Goal: Task Accomplishment & Management: Complete application form

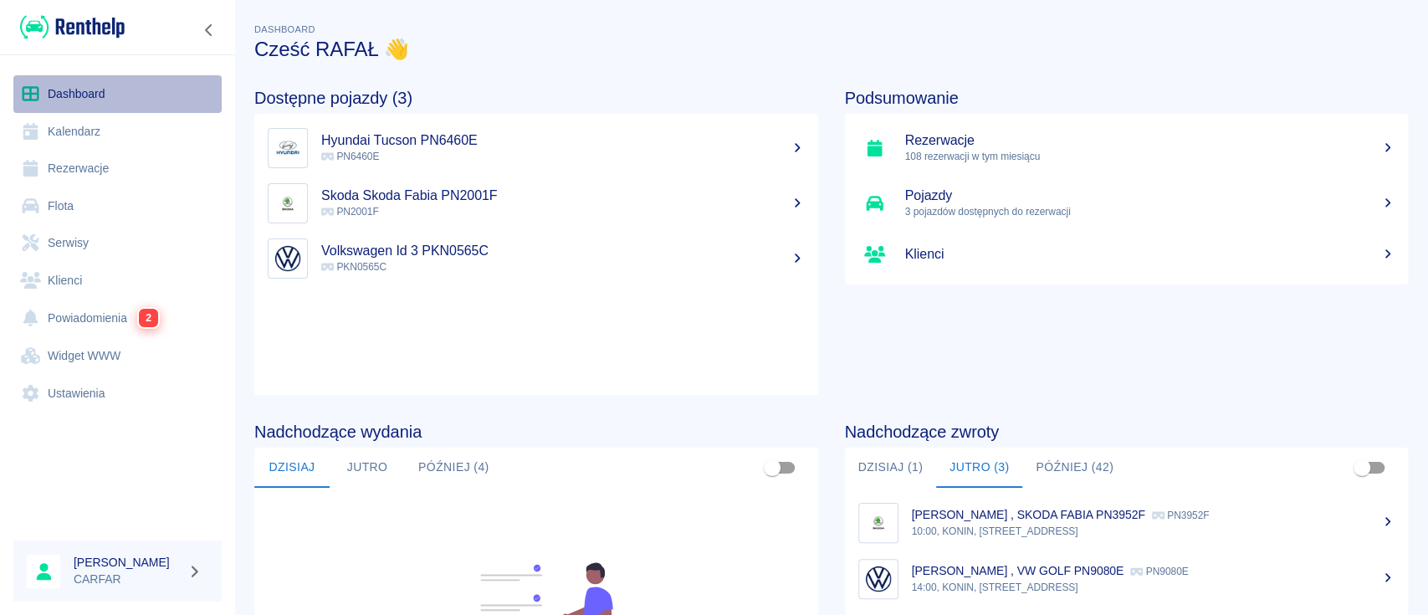
click at [95, 86] on link "Dashboard" at bounding box center [117, 94] width 208 height 38
click at [74, 24] on img at bounding box center [72, 27] width 105 height 28
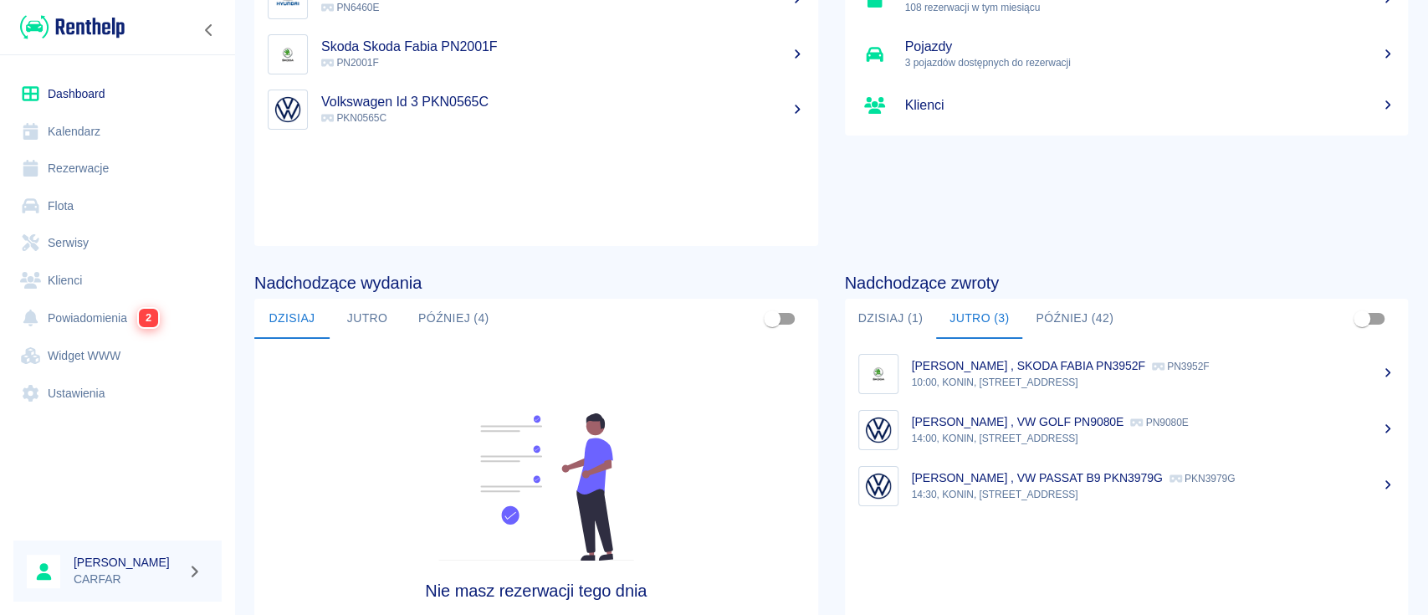
scroll to position [257, 0]
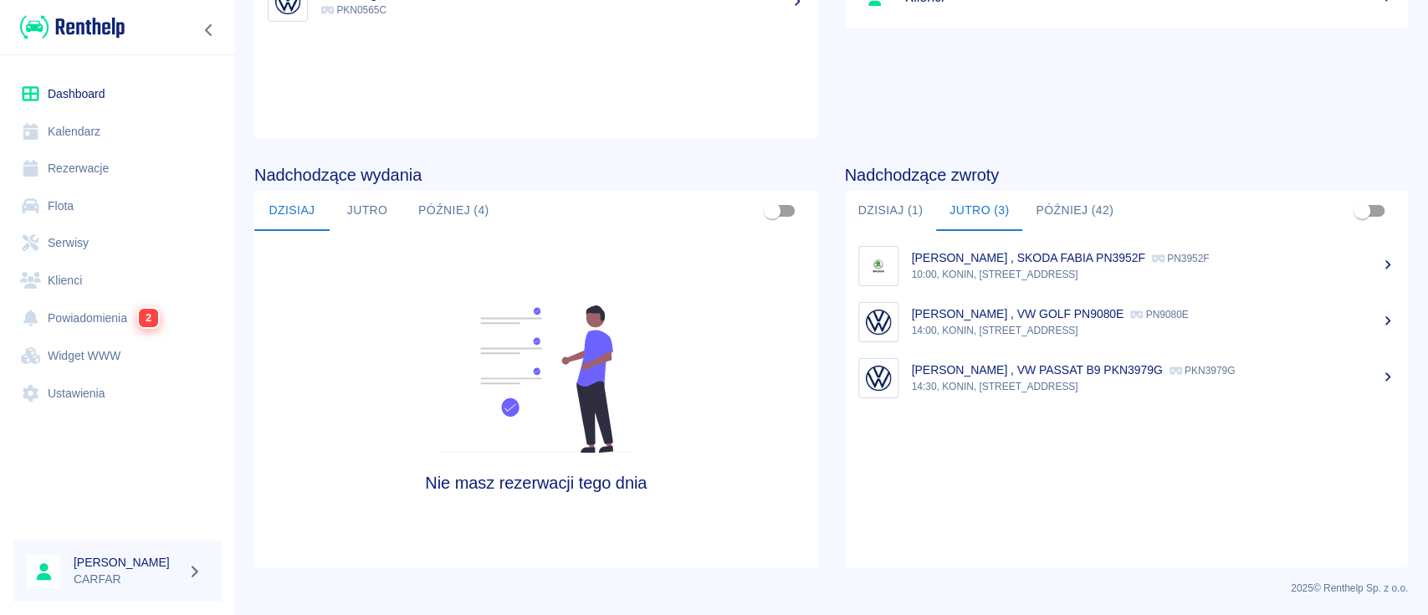
click at [886, 214] on button "Dzisiaj (1)" at bounding box center [891, 211] width 92 height 40
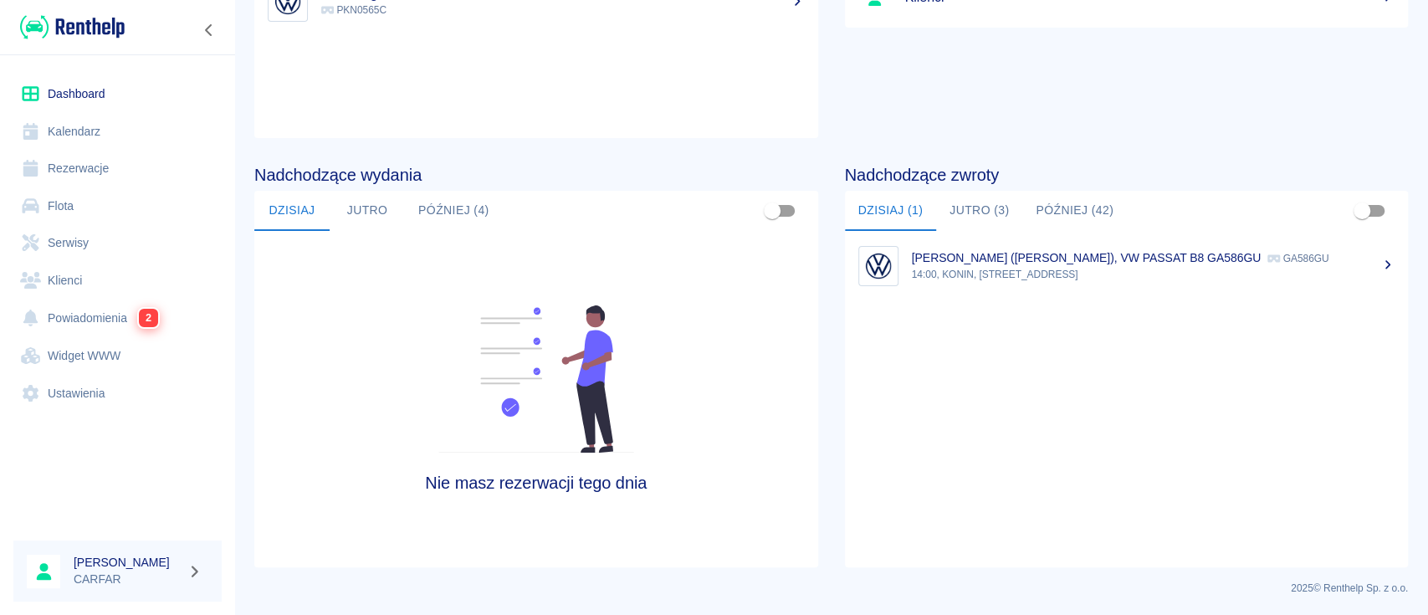
click at [953, 207] on button "Jutro (3)" at bounding box center [979, 211] width 86 height 40
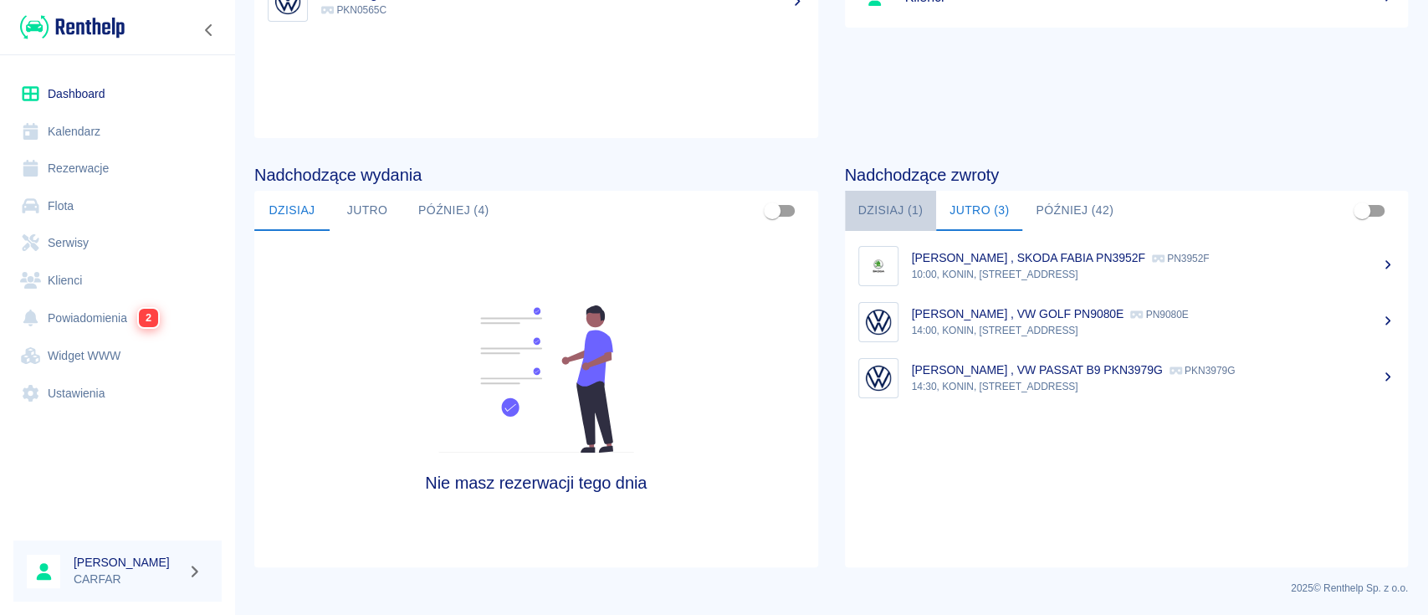
click at [849, 206] on button "Dzisiaj (1)" at bounding box center [891, 211] width 92 height 40
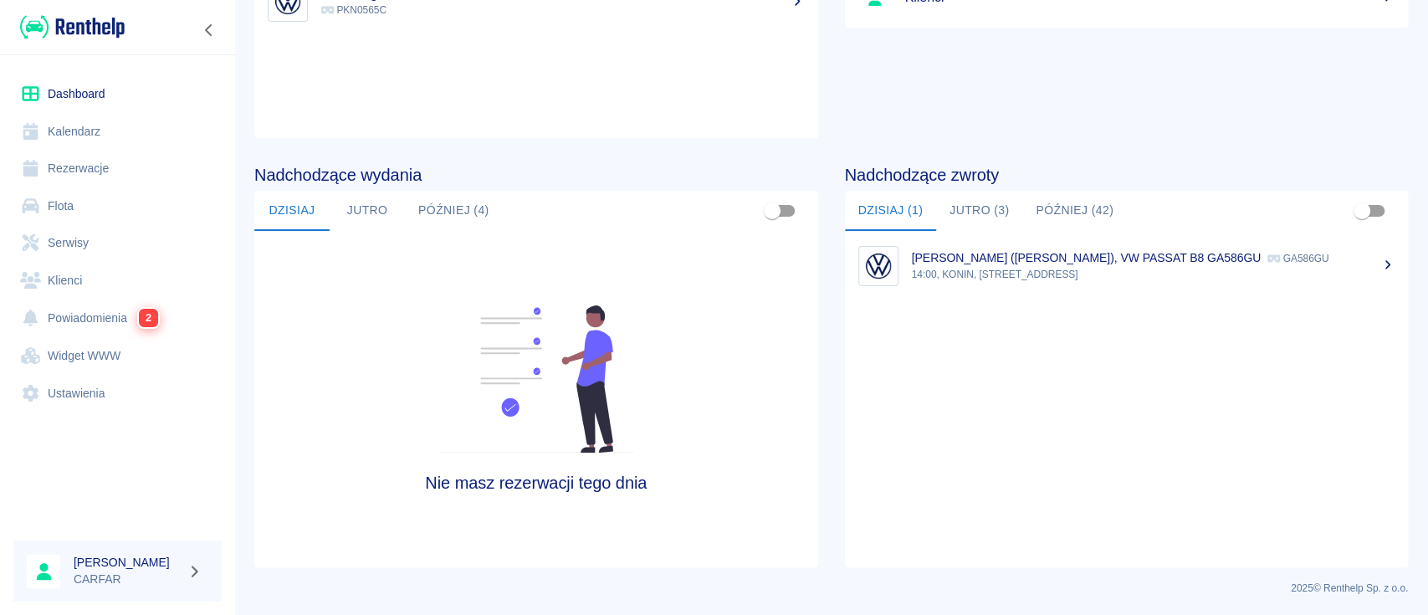
click at [977, 205] on button "Jutro (3)" at bounding box center [979, 211] width 86 height 40
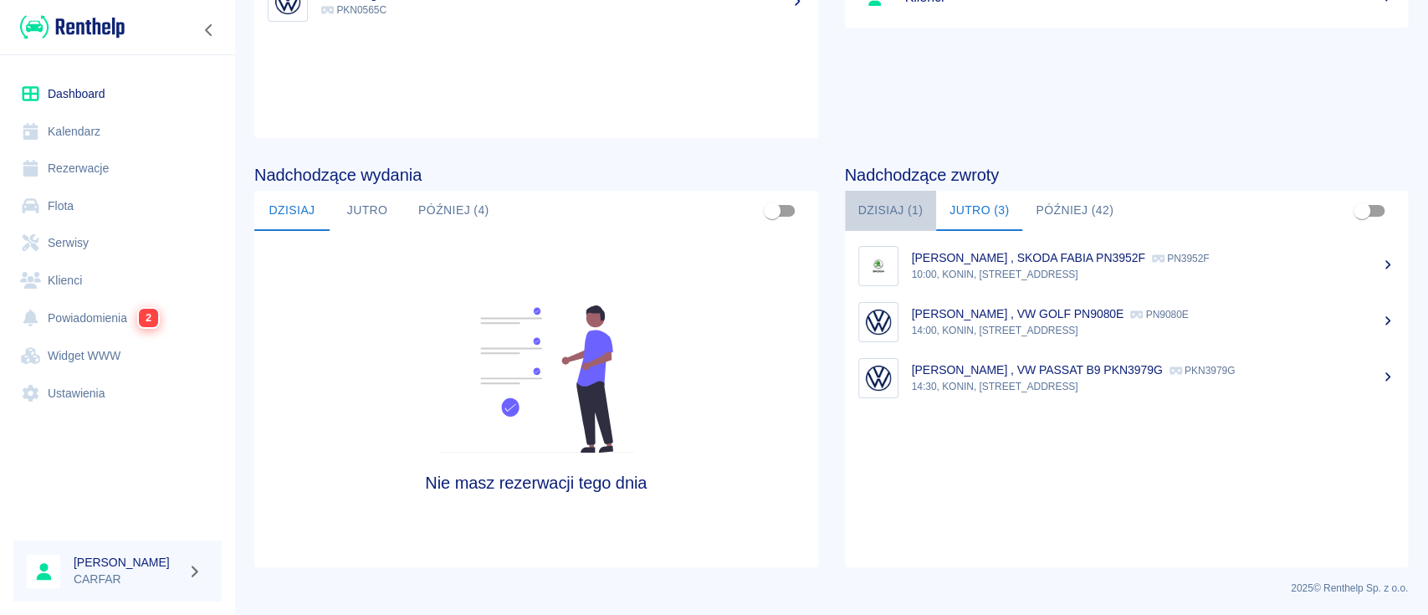
click at [899, 209] on button "Dzisiaj (1)" at bounding box center [891, 211] width 92 height 40
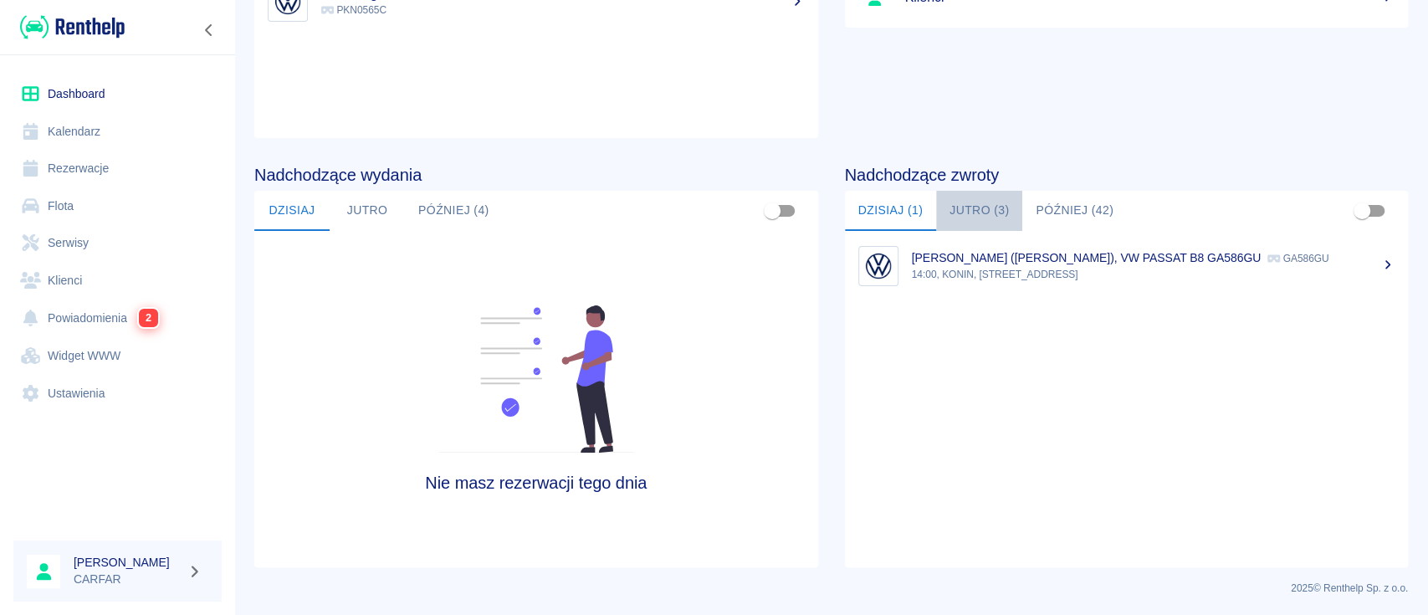
click at [977, 209] on button "Jutro (3)" at bounding box center [979, 211] width 86 height 40
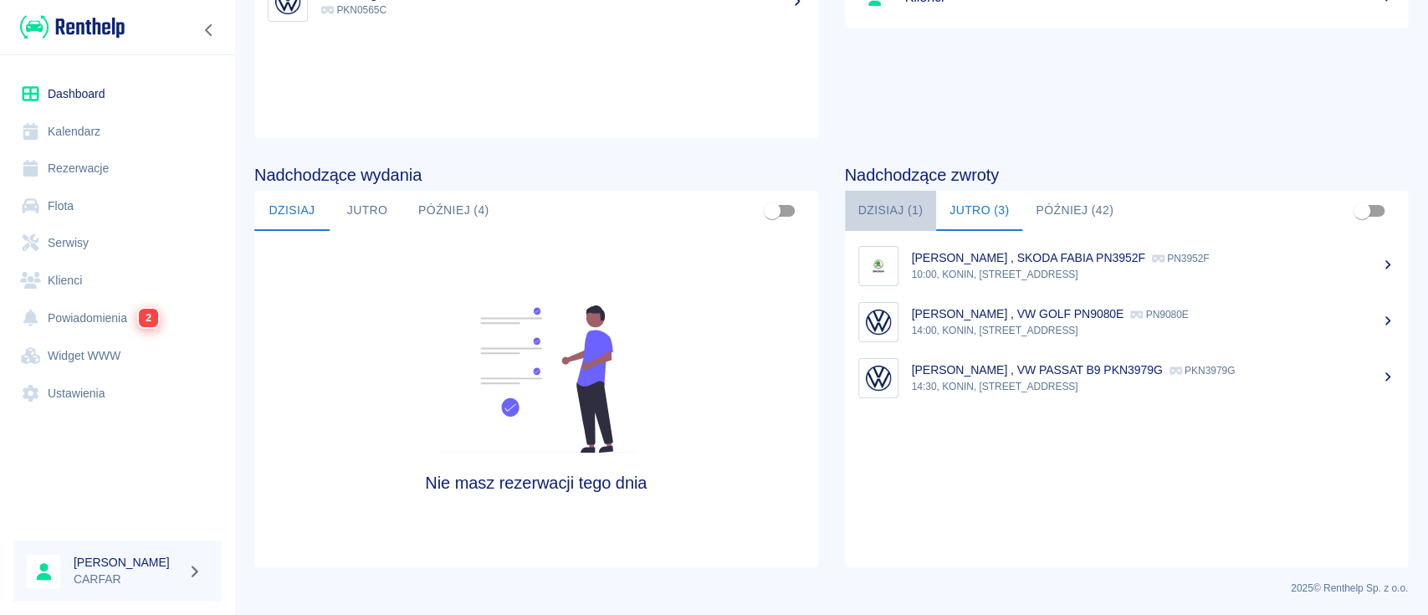
click at [884, 203] on button "Dzisiaj (1)" at bounding box center [891, 211] width 92 height 40
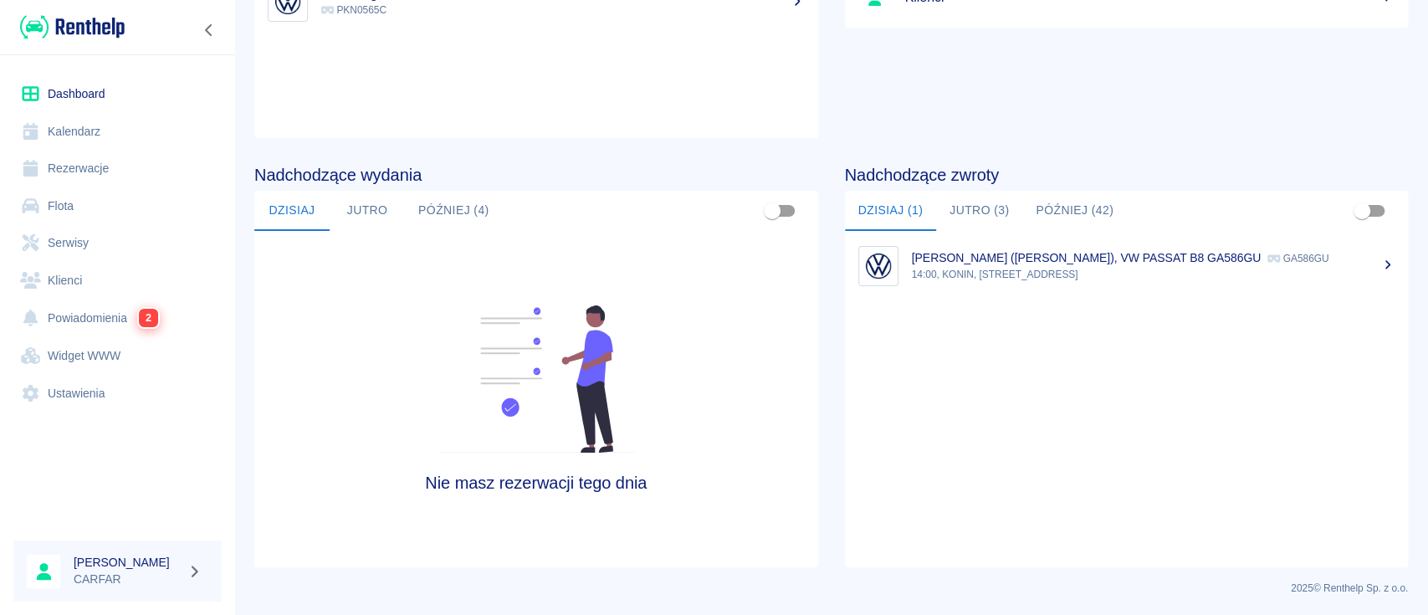
drag, startPoint x: 71, startPoint y: 107, endPoint x: 73, endPoint y: 93, distance: 14.3
click at [72, 107] on link "Dashboard" at bounding box center [117, 94] width 208 height 38
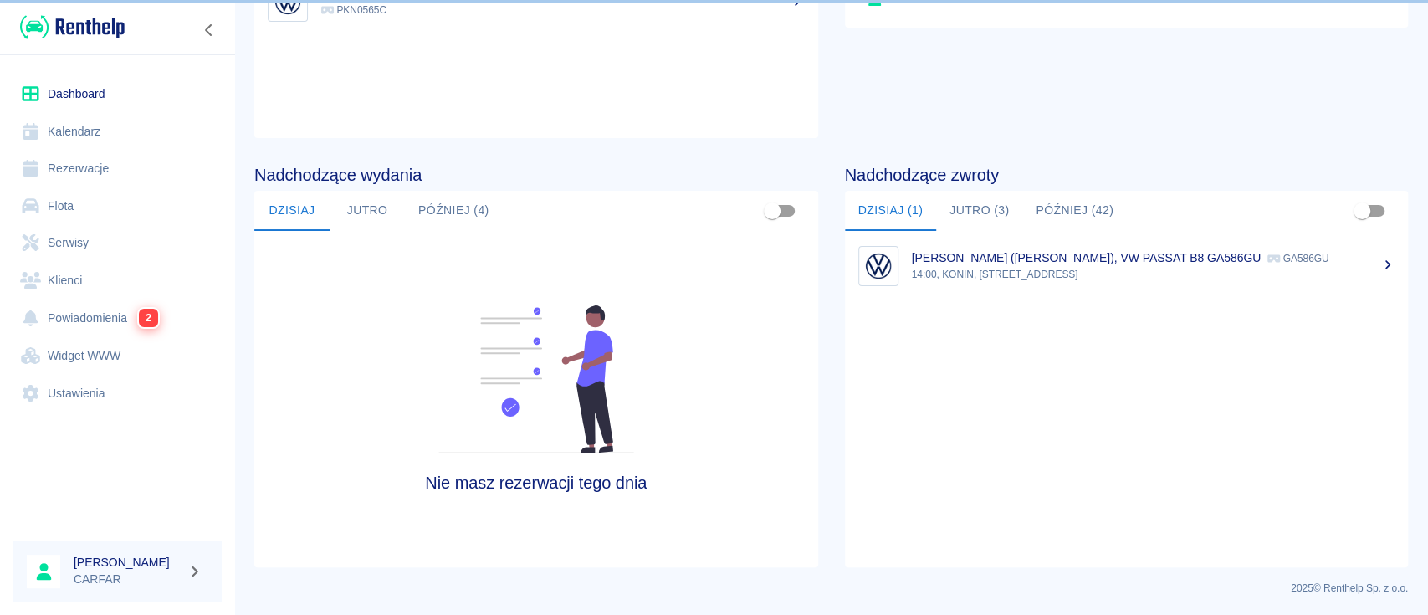
click at [73, 93] on link "Dashboard" at bounding box center [117, 94] width 208 height 38
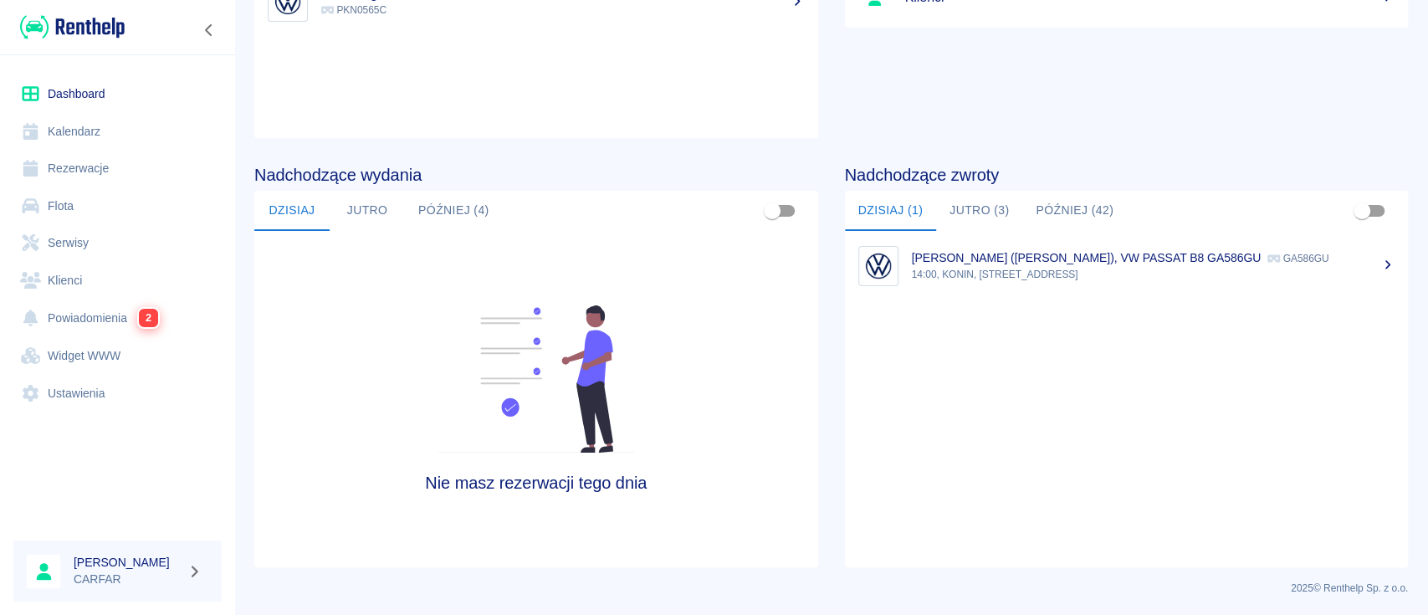
click at [107, 314] on link "Powiadomienia 2" at bounding box center [117, 318] width 208 height 38
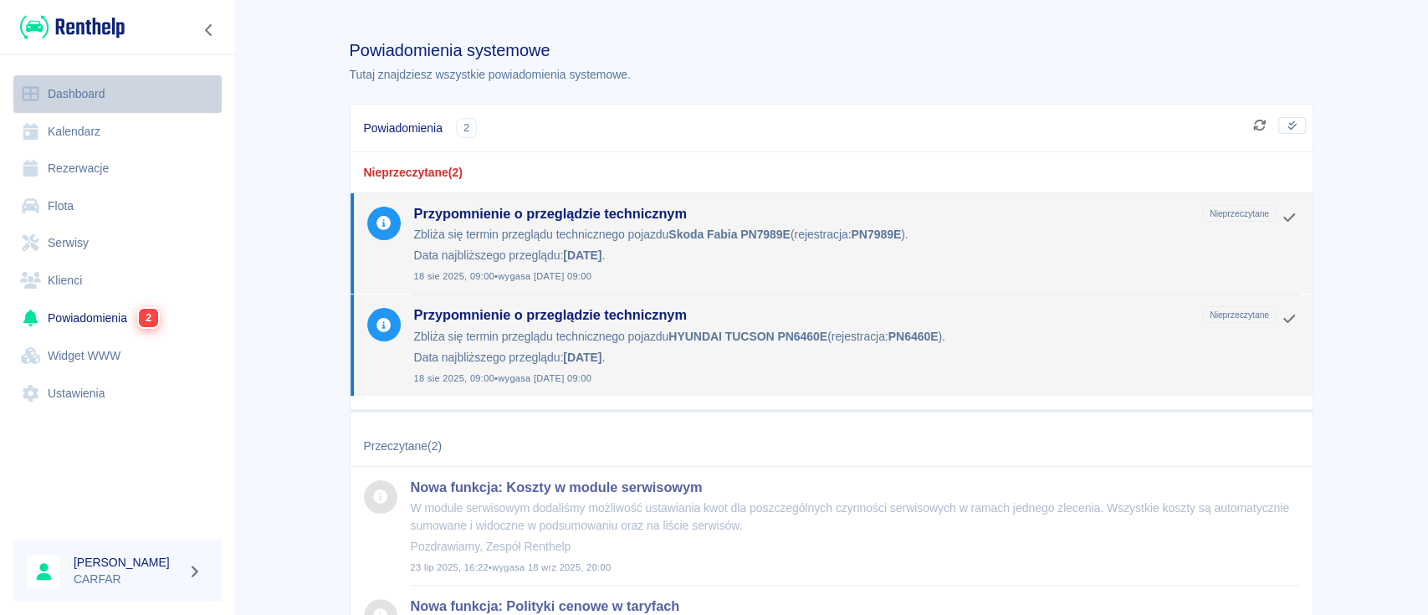
click at [121, 84] on link "Dashboard" at bounding box center [117, 94] width 208 height 38
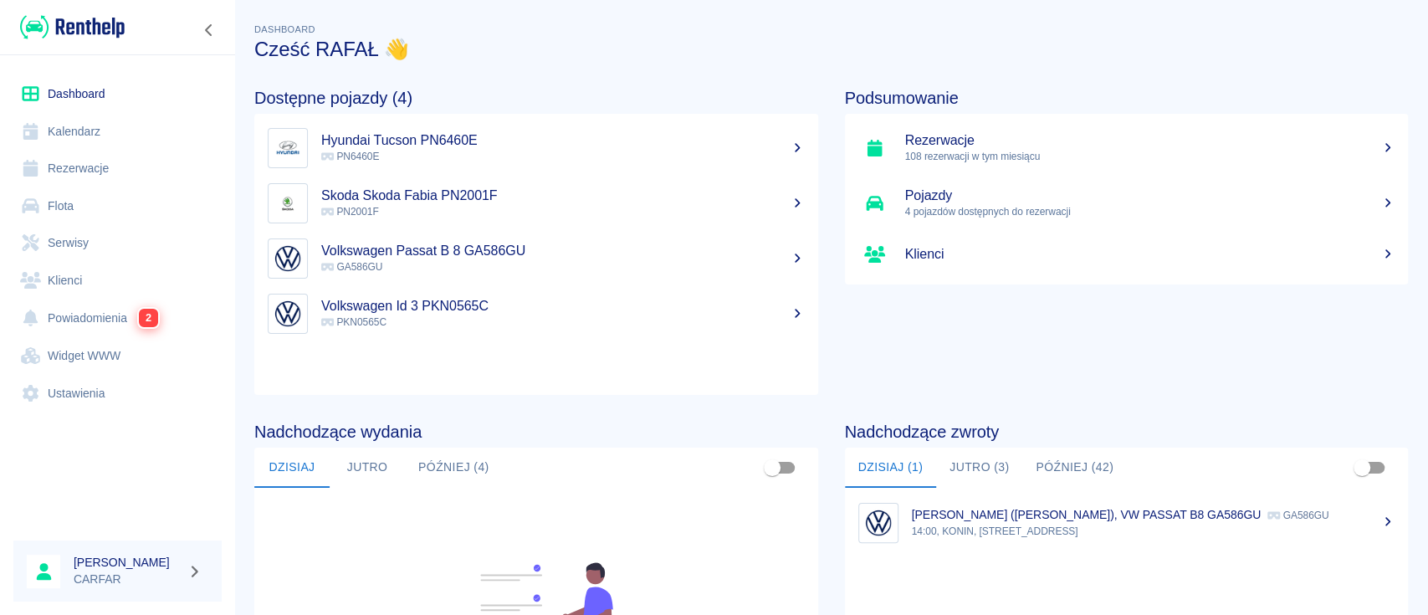
click at [952, 474] on button "Jutro (3)" at bounding box center [979, 468] width 86 height 40
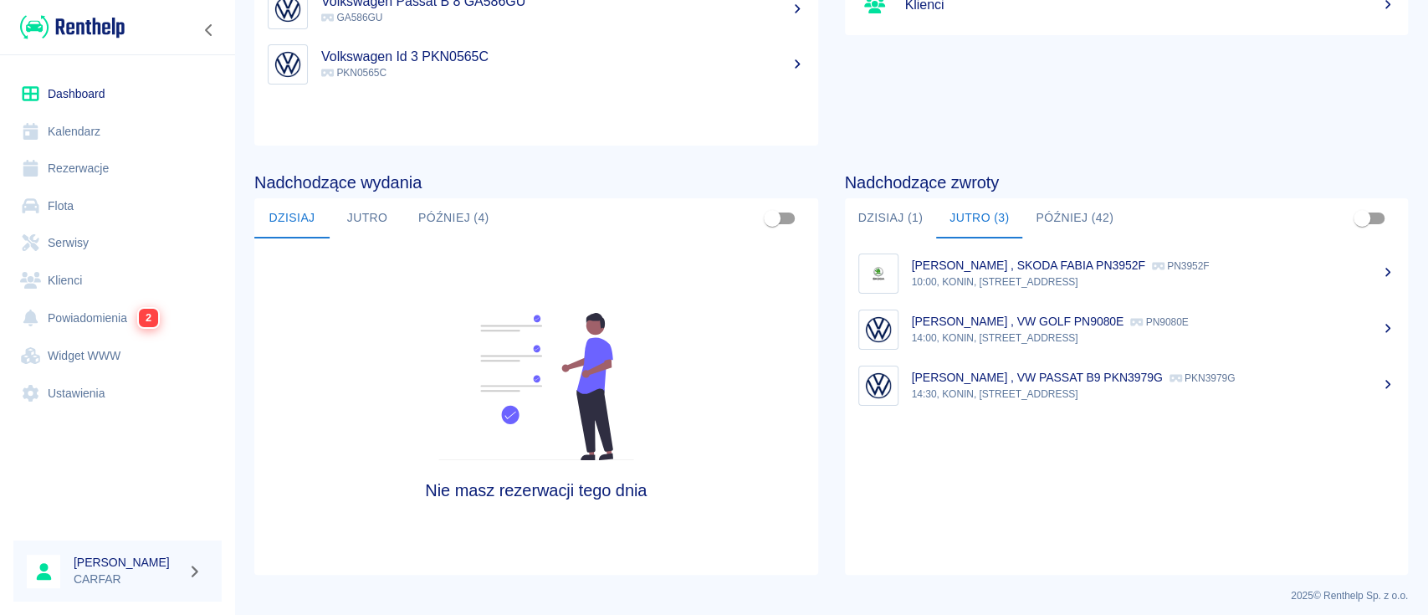
scroll to position [257, 0]
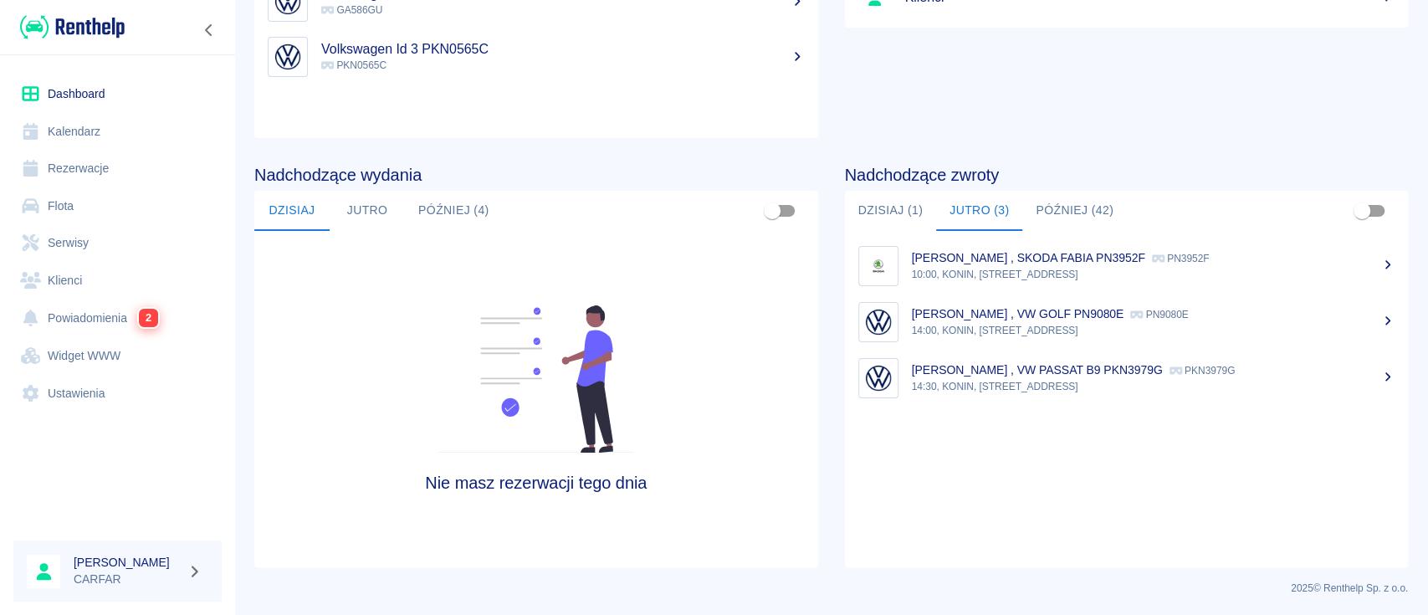
click at [902, 203] on button "Dzisiaj (1)" at bounding box center [891, 211] width 92 height 40
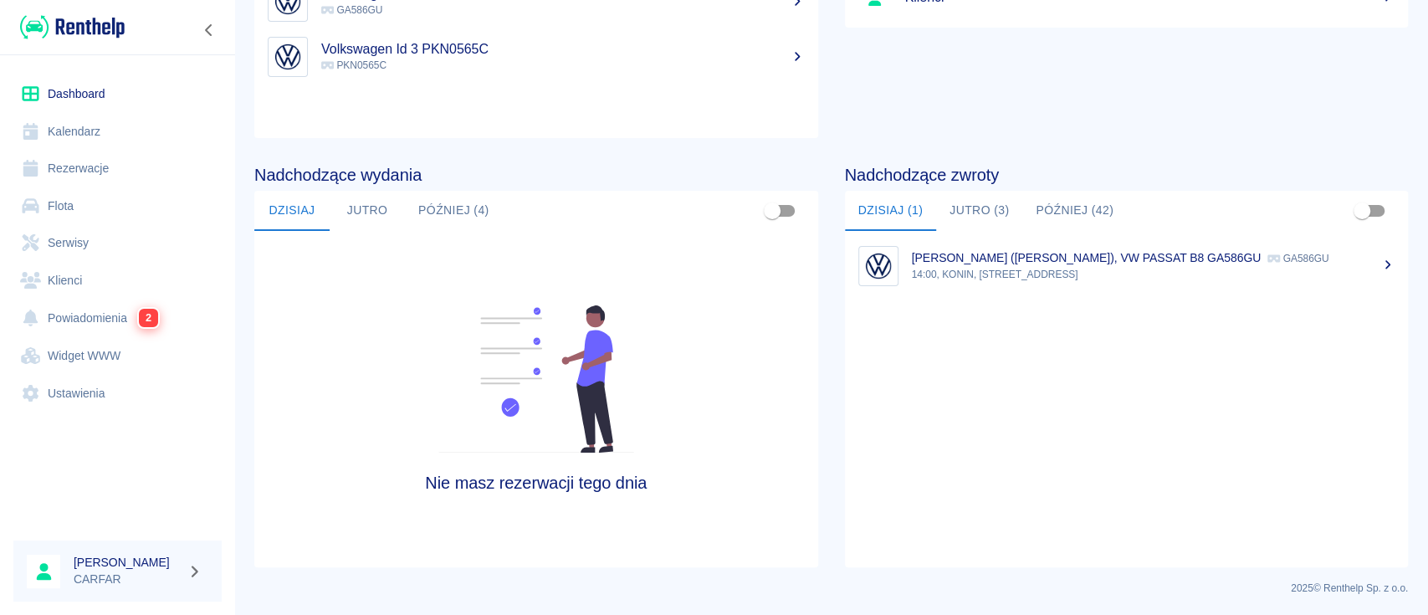
click at [1054, 203] on button "Później (42)" at bounding box center [1075, 211] width 105 height 40
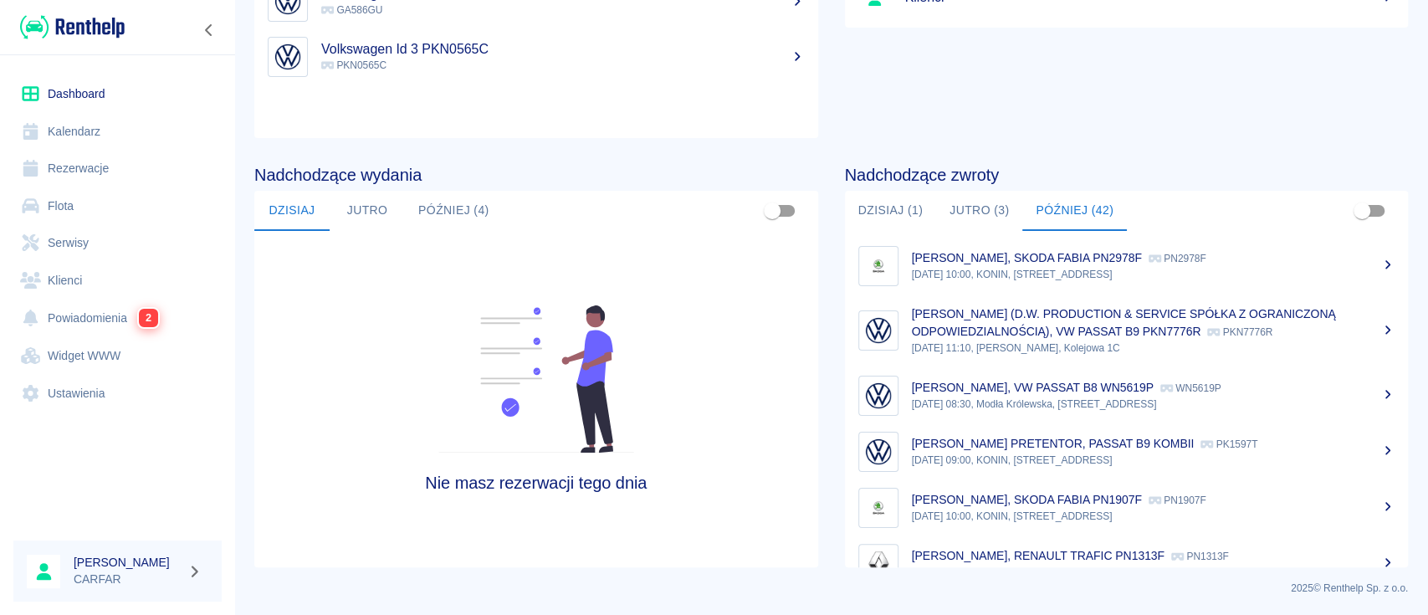
click at [889, 207] on button "Dzisiaj (1)" at bounding box center [891, 211] width 92 height 40
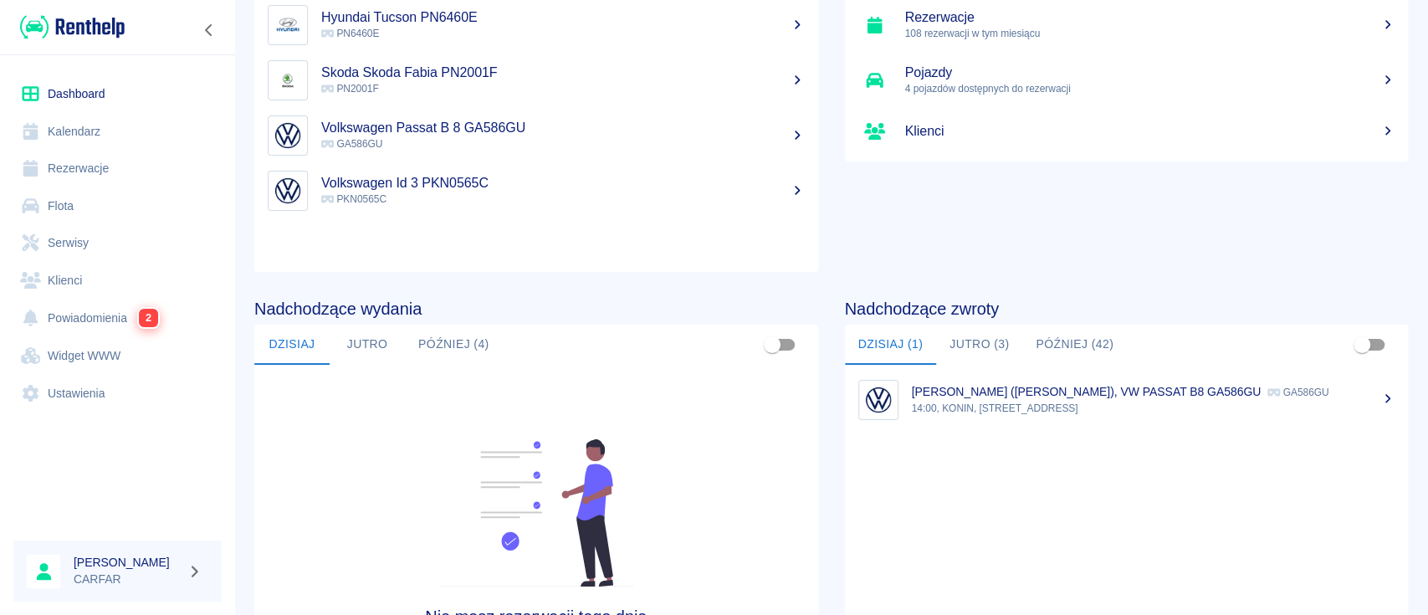
scroll to position [0, 0]
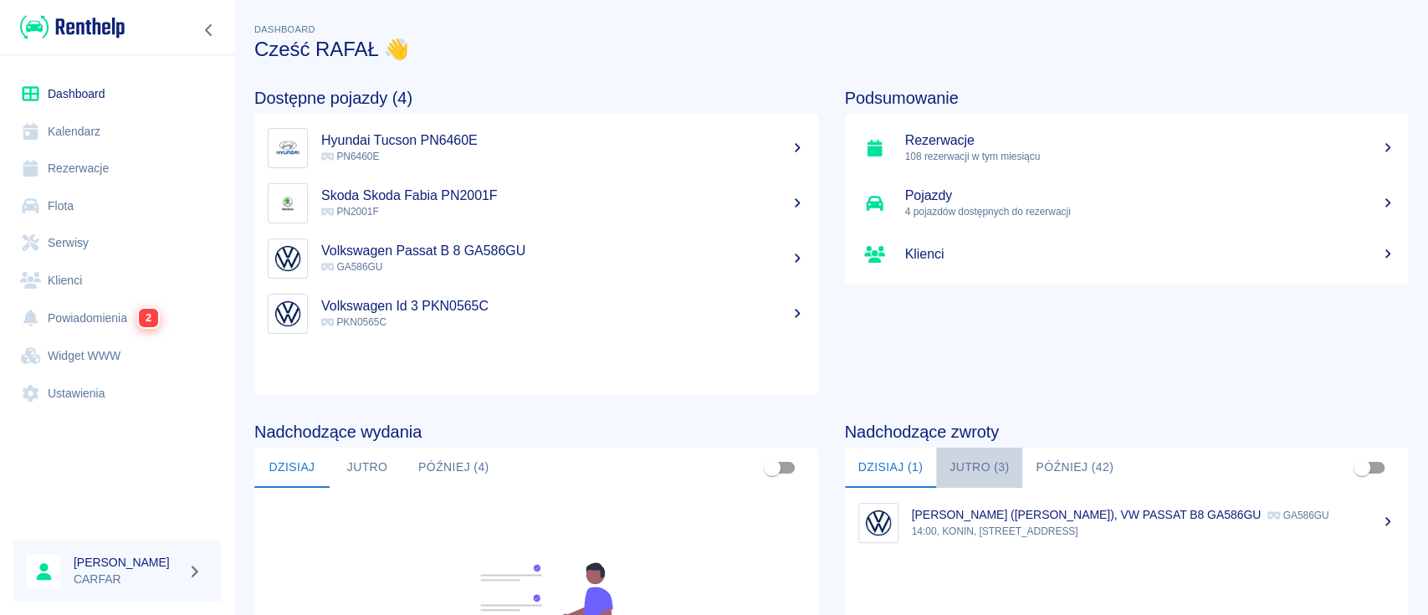
click at [956, 465] on button "Jutro (3)" at bounding box center [979, 468] width 86 height 40
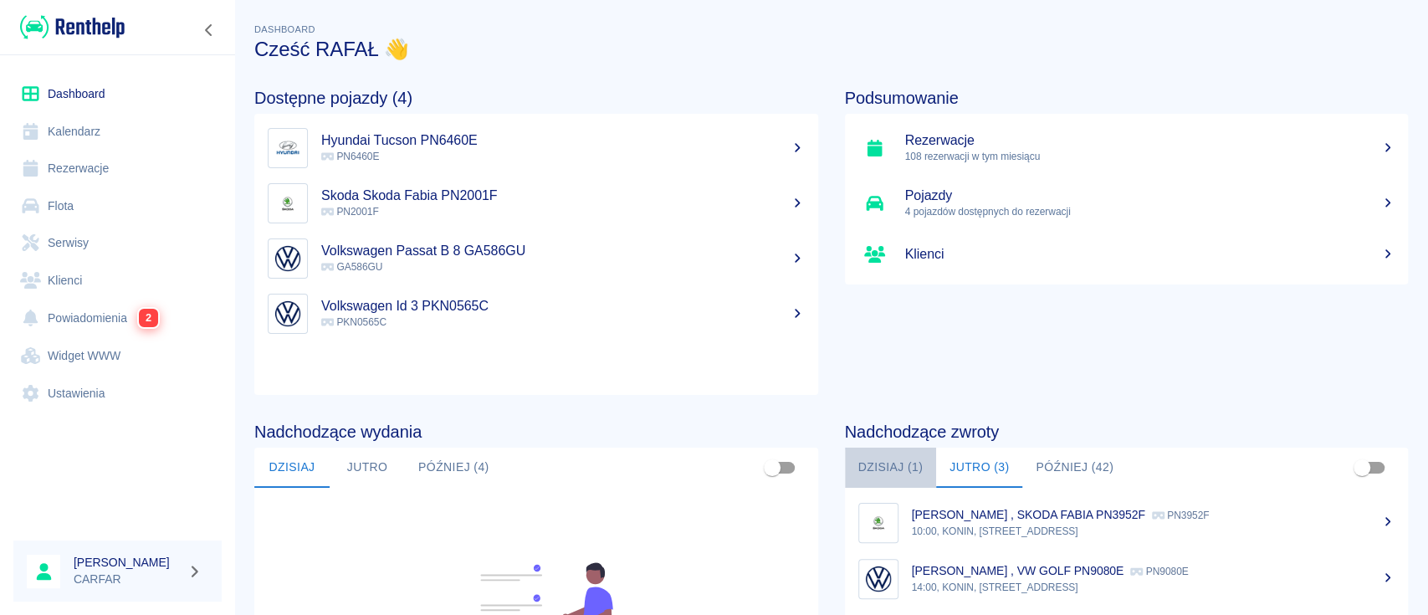
click at [900, 470] on button "Dzisiaj (1)" at bounding box center [891, 468] width 92 height 40
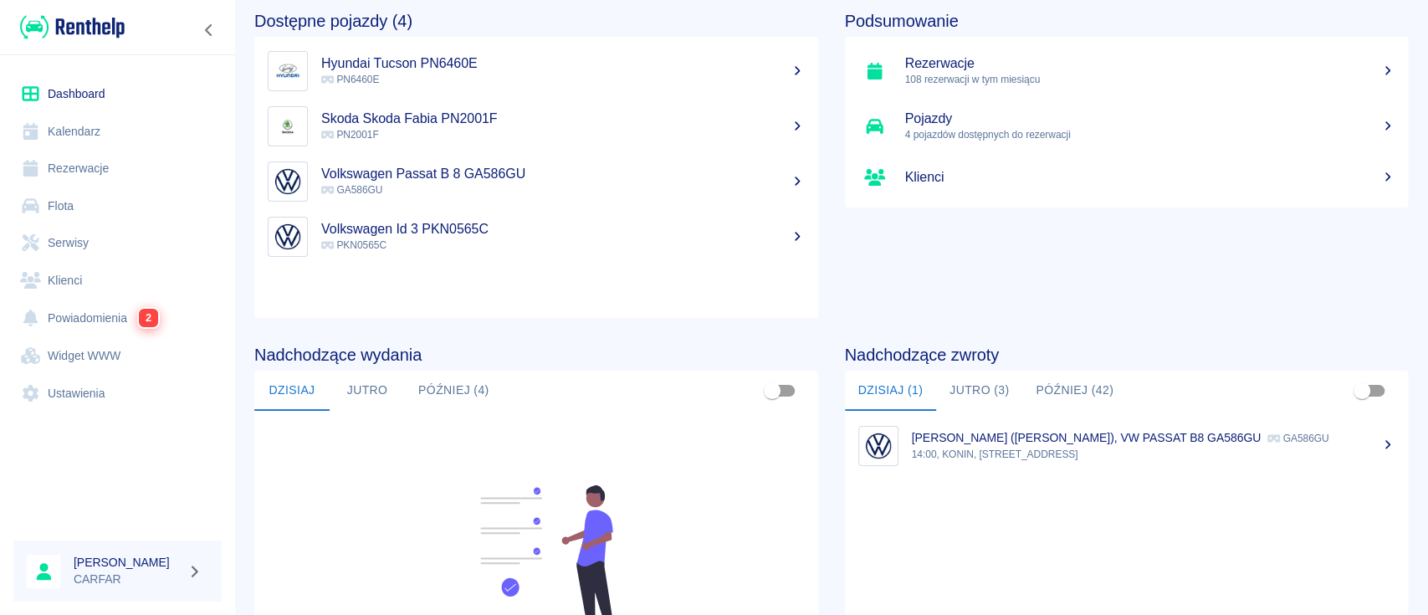
scroll to position [111, 0]
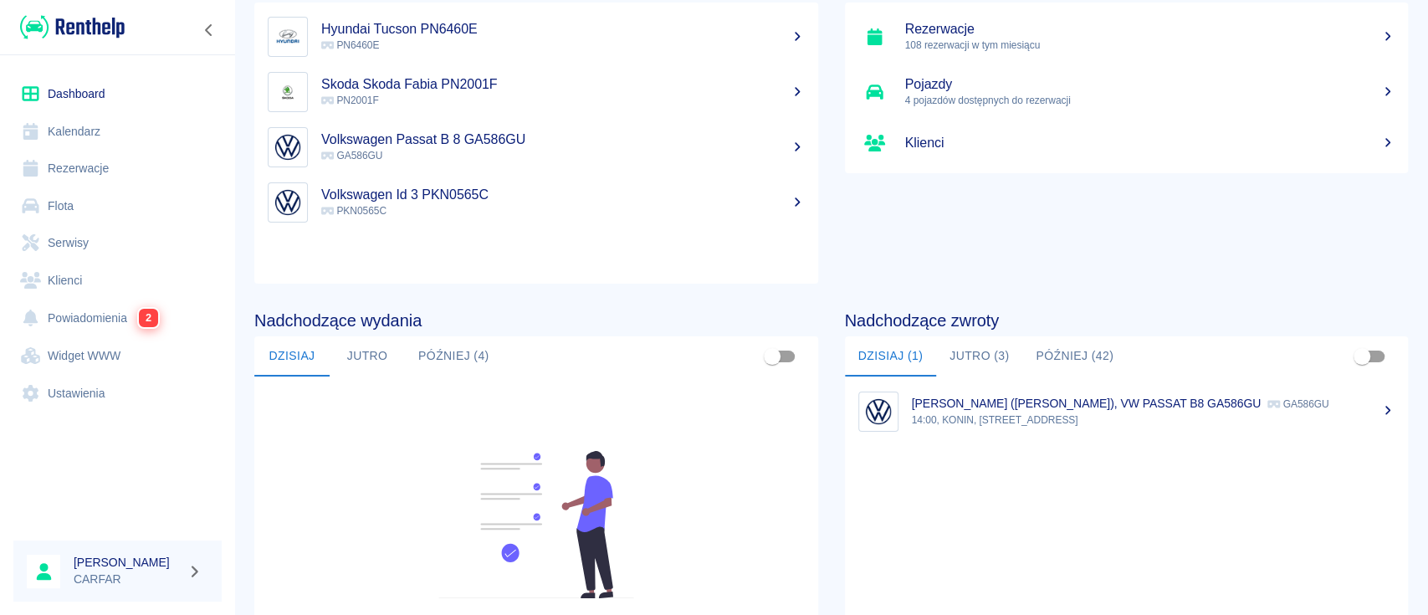
click at [1268, 410] on p "GA586GU" at bounding box center [1298, 404] width 61 height 12
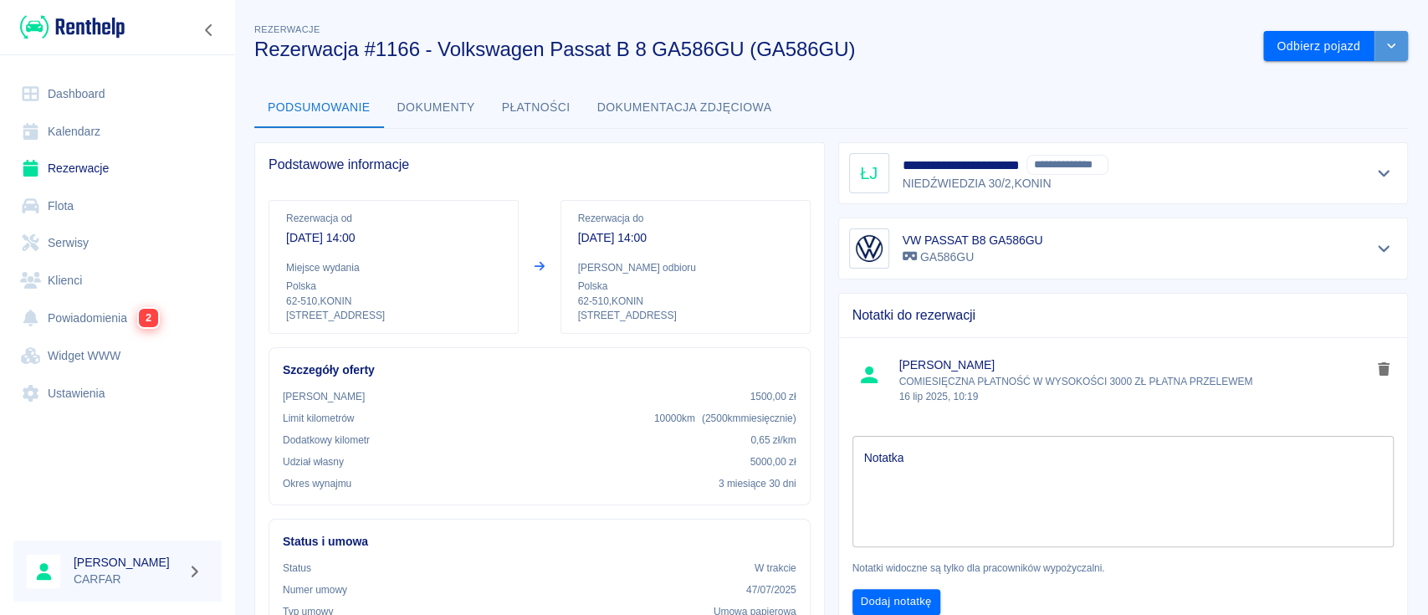
click at [1382, 43] on button "drop-down" at bounding box center [1391, 46] width 33 height 31
click at [1322, 73] on li "Przedłuż rezerwację" at bounding box center [1318, 82] width 131 height 28
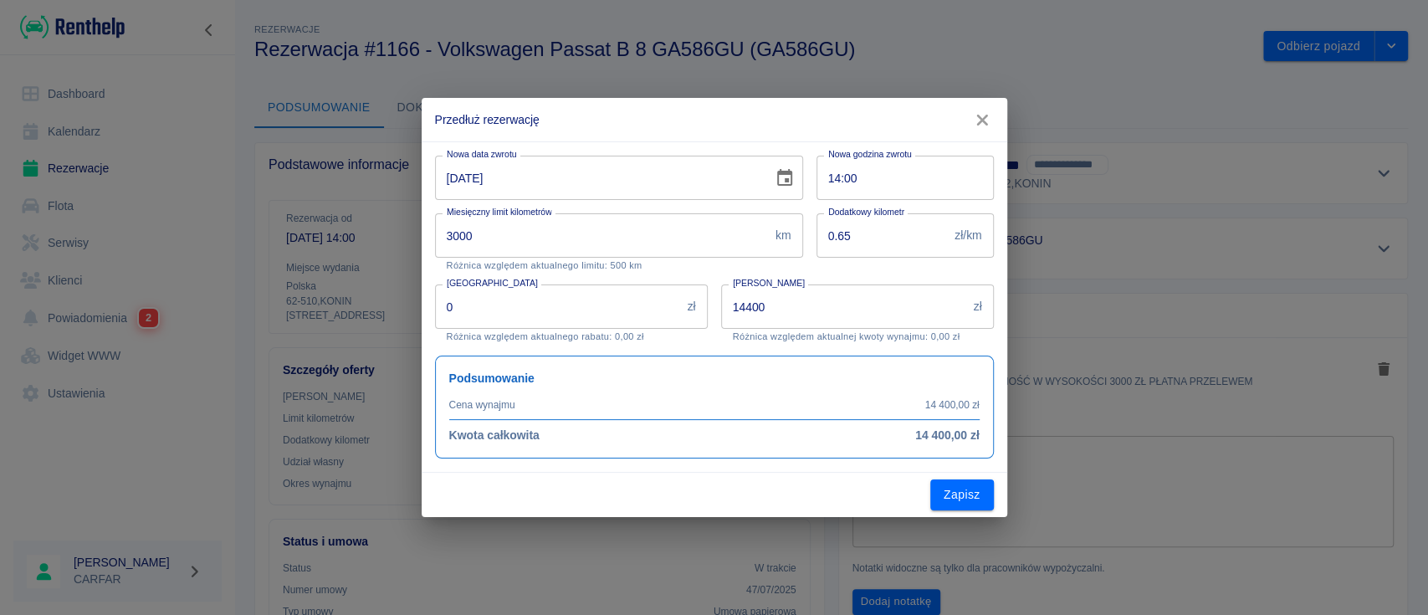
type input "3000"
click at [452, 181] on input "[DATE]" at bounding box center [598, 178] width 326 height 44
click at [469, 181] on input "[DATE]" at bounding box center [598, 178] width 326 height 44
type input "[DATE]"
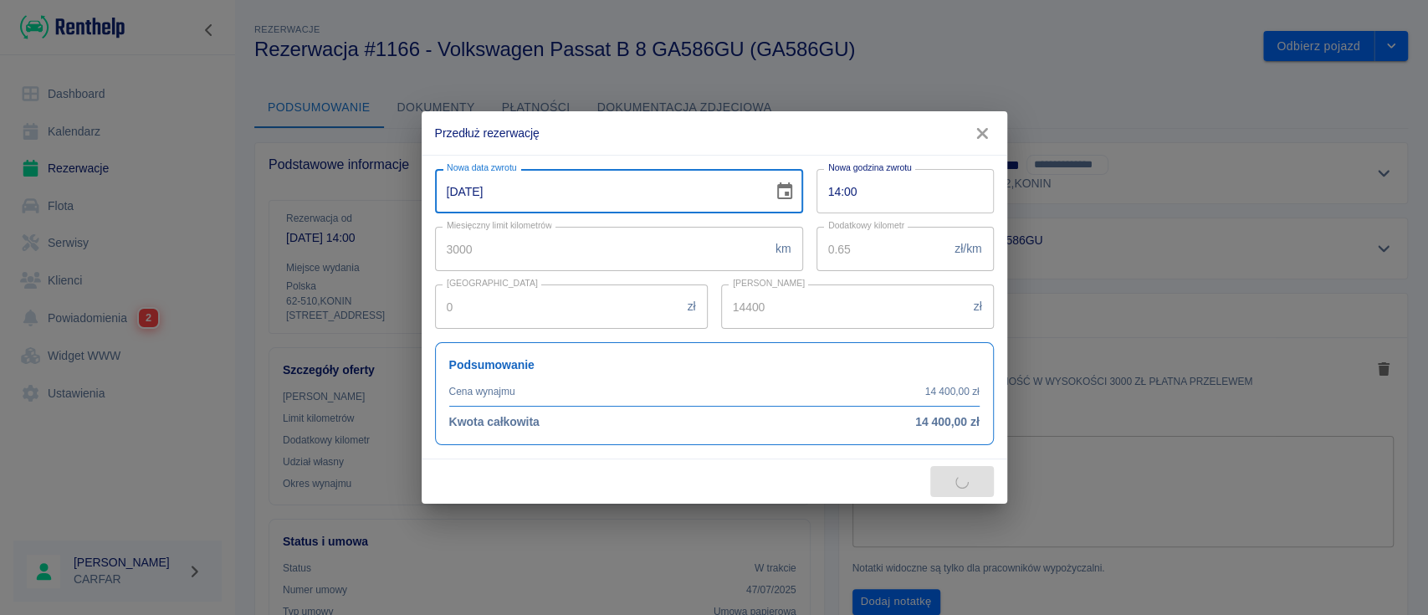
type input "18000"
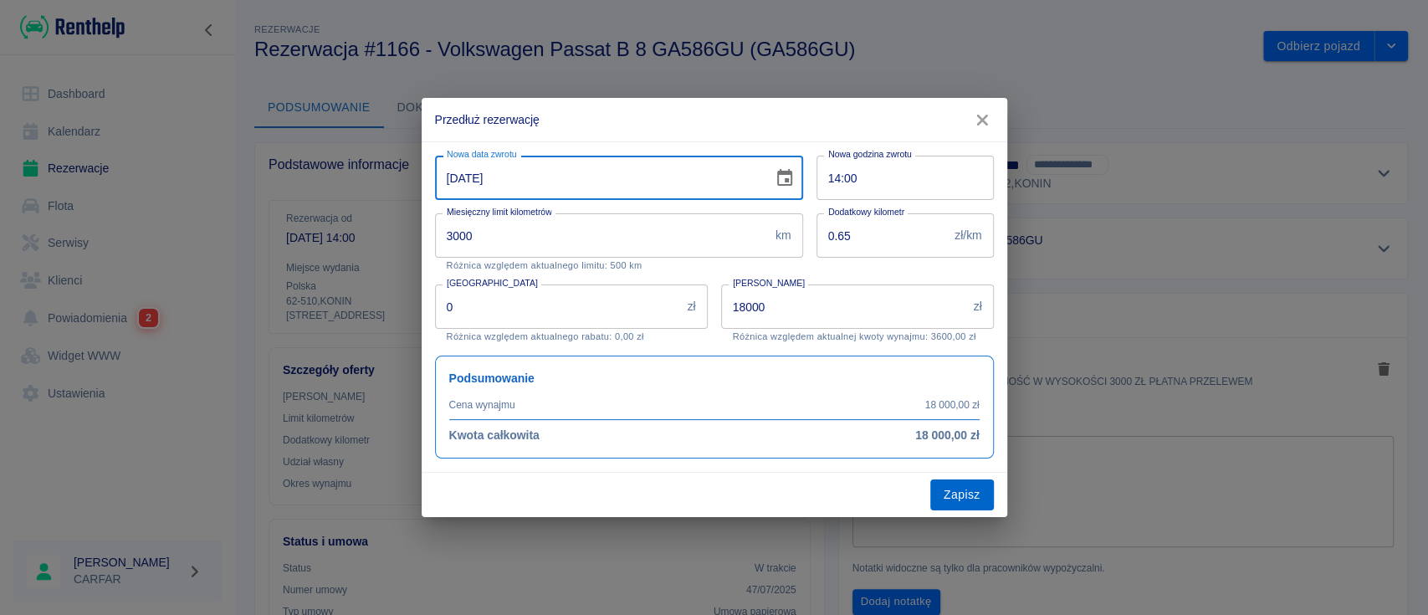
type input "[DATE]"
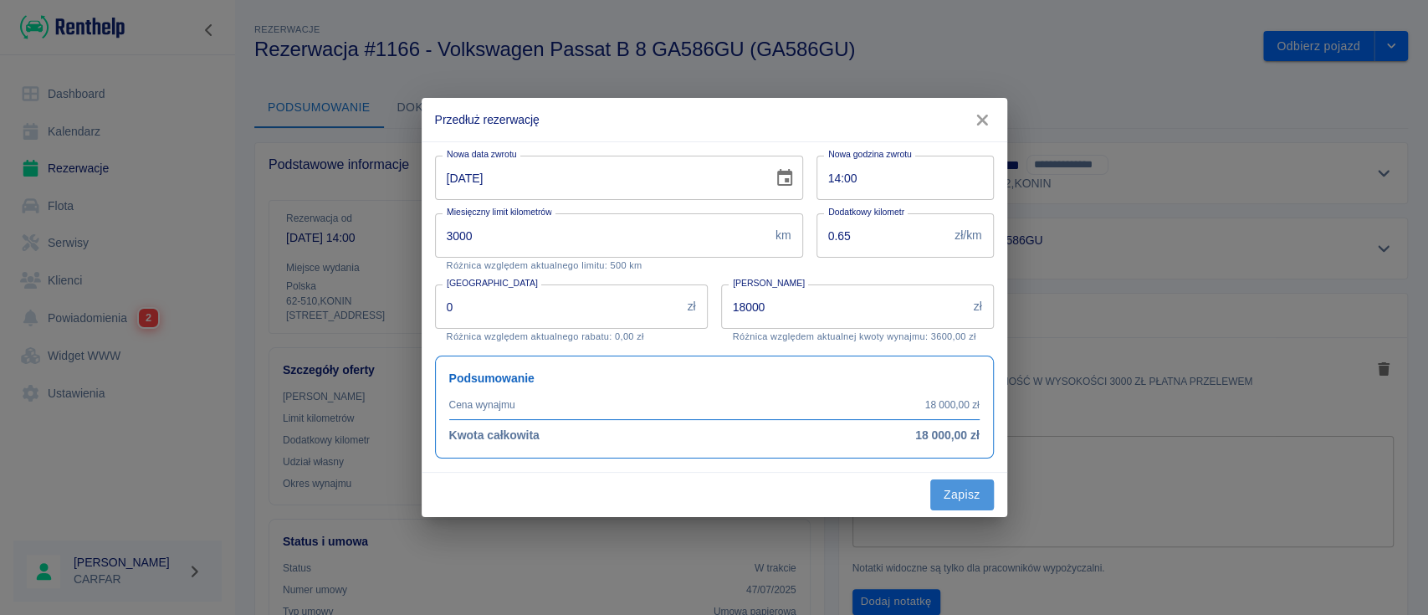
click at [955, 497] on button "Zapisz" at bounding box center [963, 494] width 64 height 31
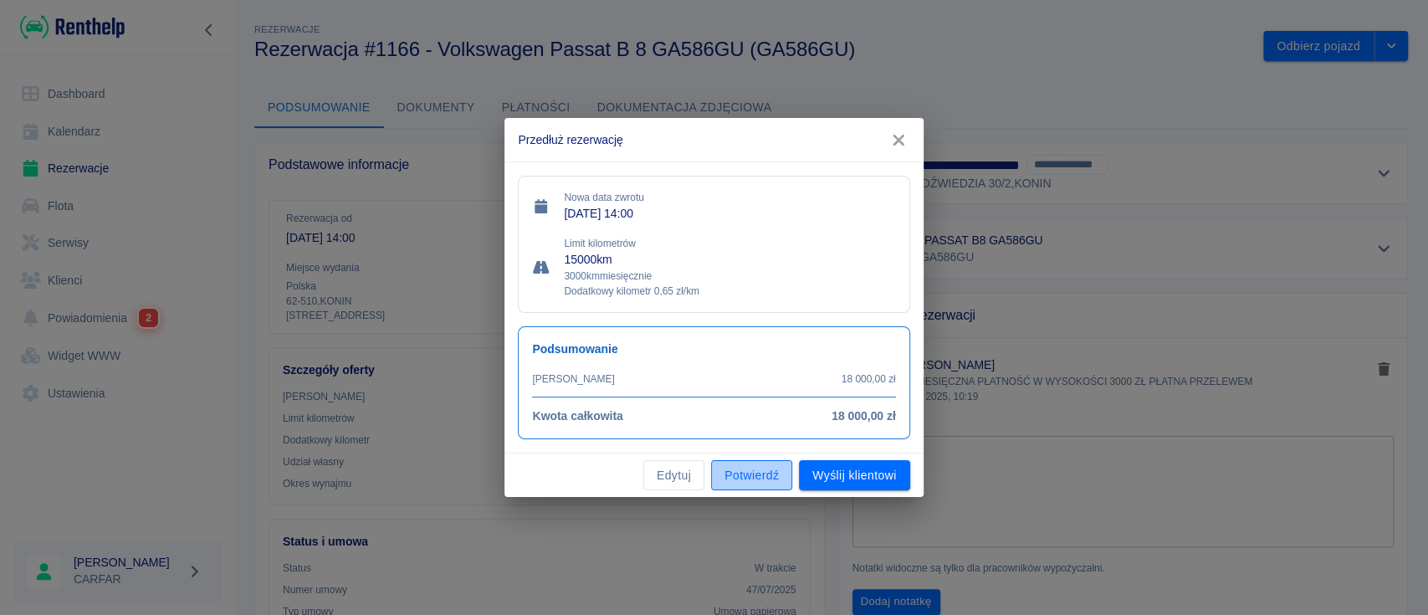
click at [770, 474] on button "Potwierdź" at bounding box center [751, 475] width 81 height 31
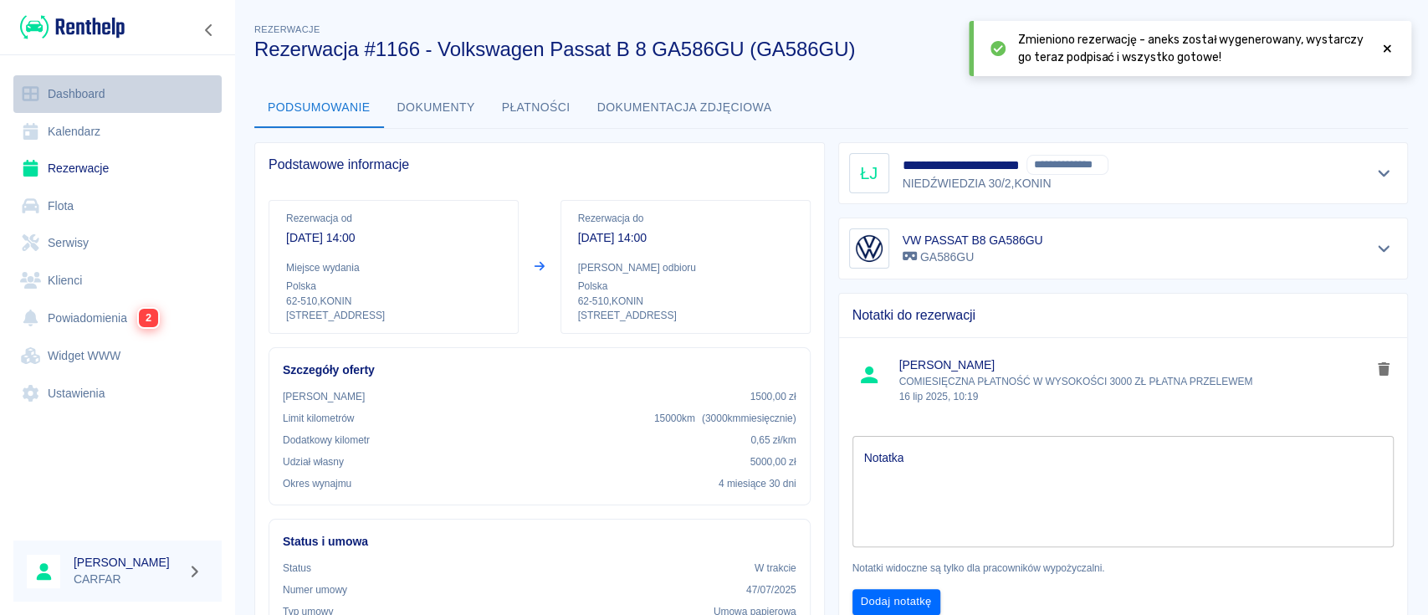
click at [72, 85] on link "Dashboard" at bounding box center [117, 94] width 208 height 38
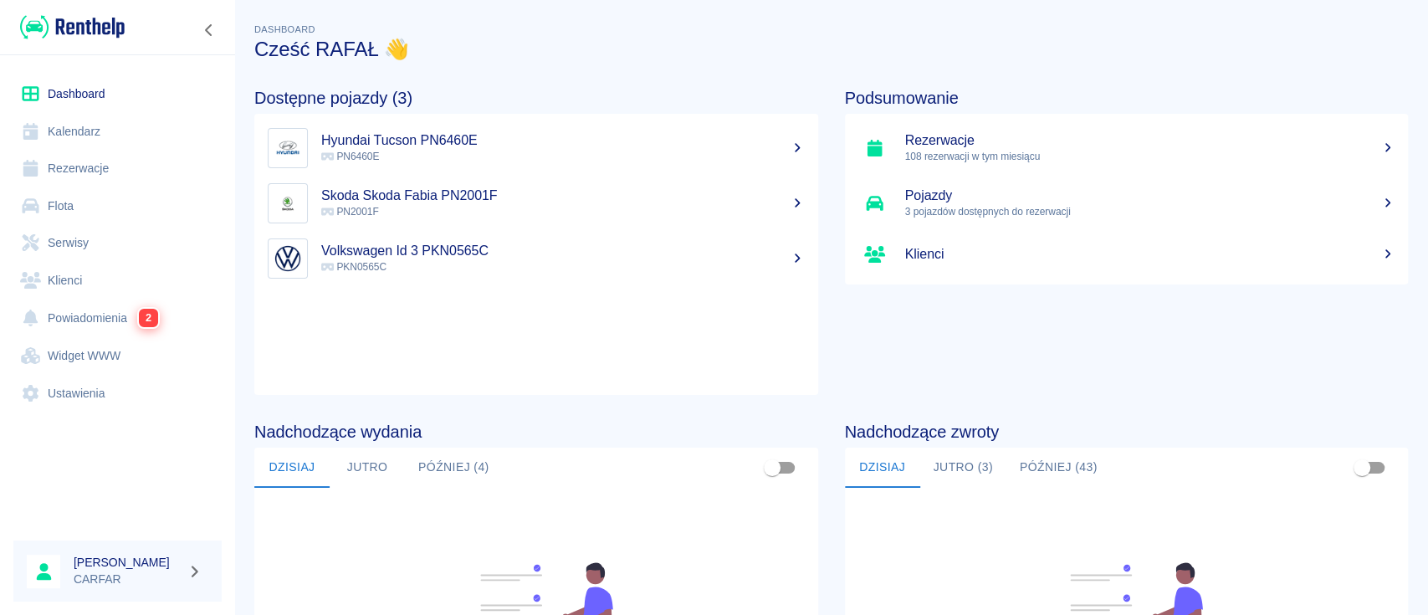
click at [541, 155] on p "PN6460E" at bounding box center [563, 156] width 484 height 15
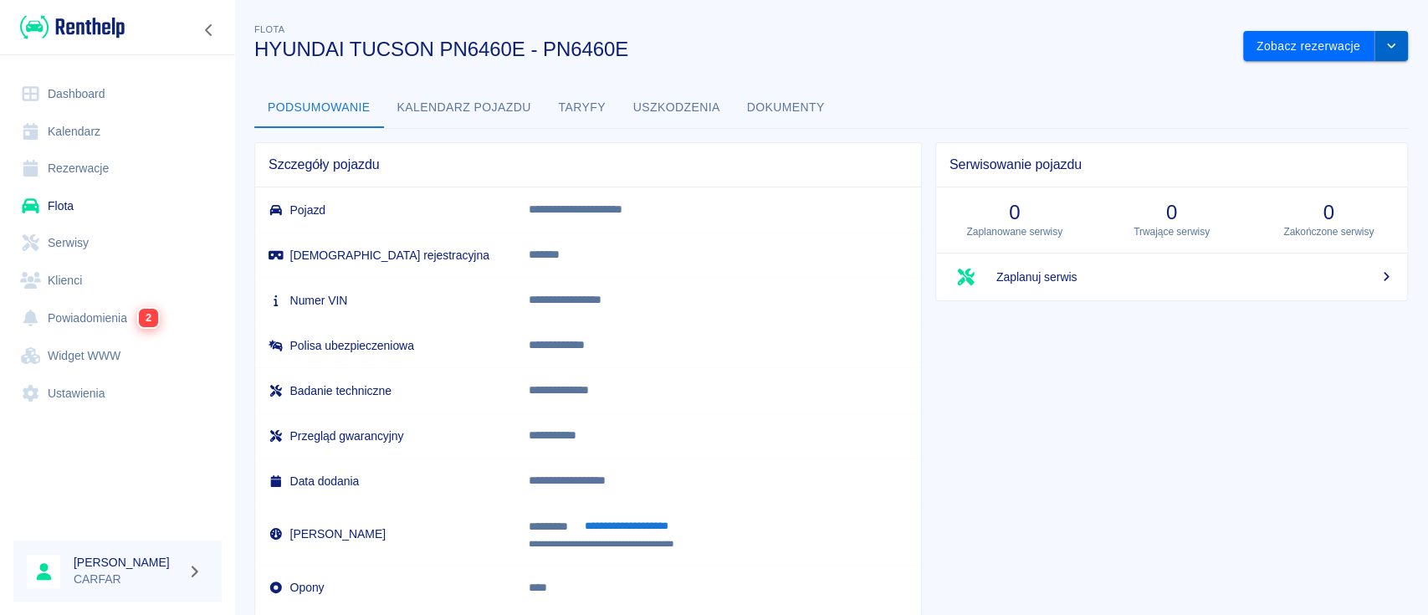
click at [1382, 50] on button "drop-down" at bounding box center [1391, 46] width 33 height 31
click at [78, 171] on link "Rezerwacje" at bounding box center [117, 169] width 208 height 38
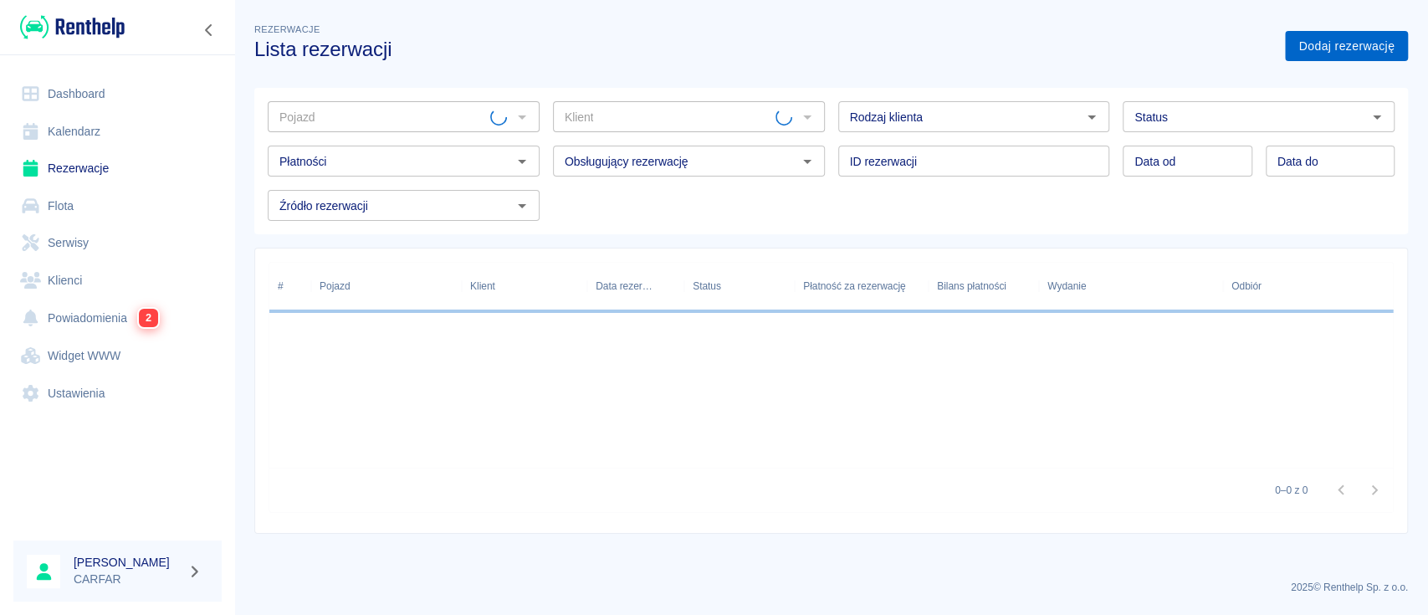
click at [1341, 50] on link "Dodaj rezerwację" at bounding box center [1346, 46] width 123 height 31
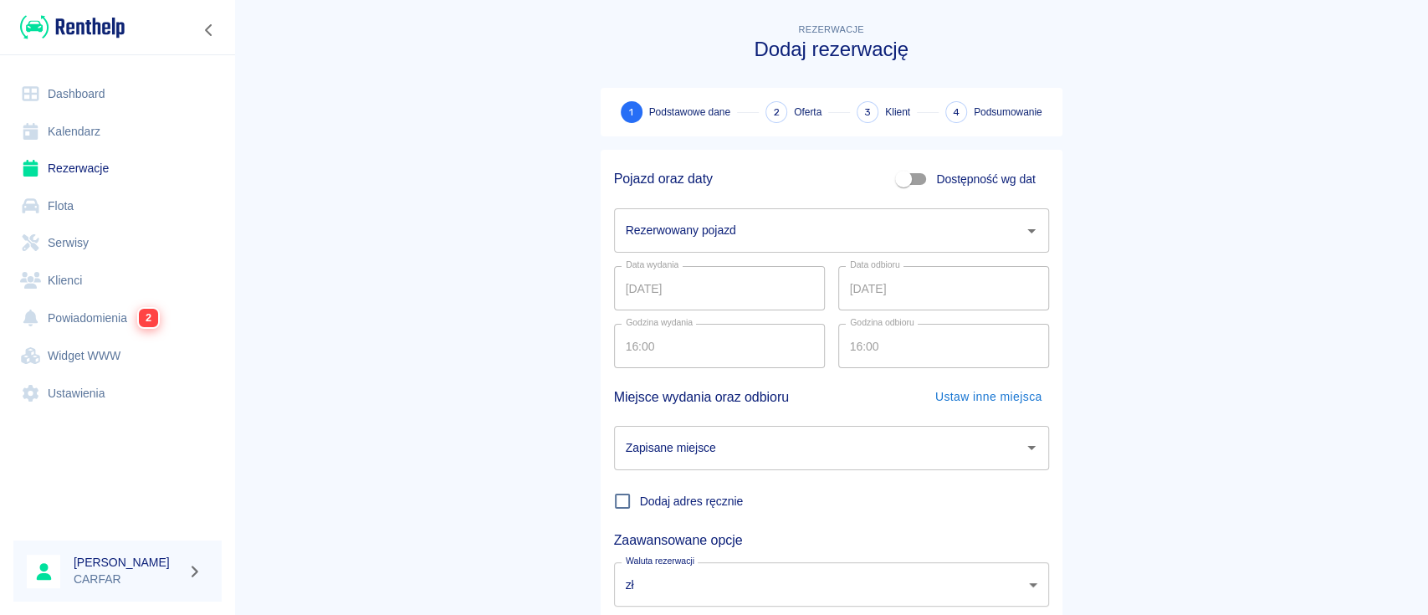
click at [729, 229] on input "Rezerwowany pojazd" at bounding box center [819, 230] width 395 height 29
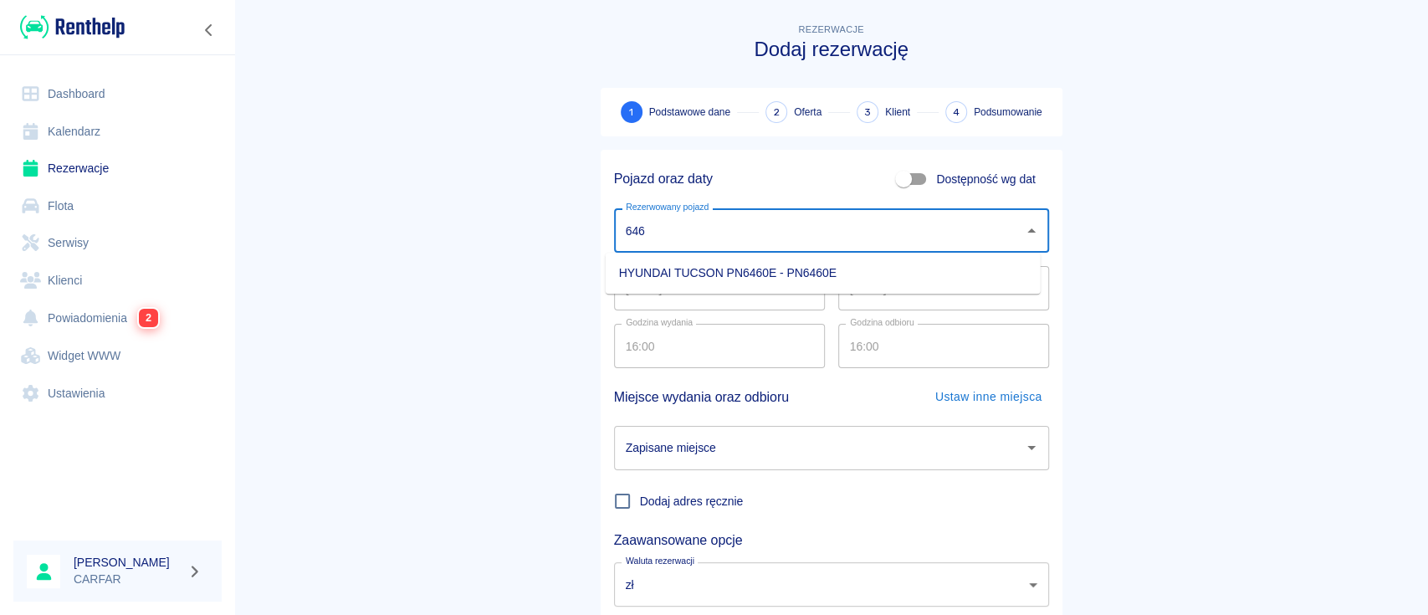
click at [738, 258] on ul "HYUNDAI TUCSON PN6460E - PN6460E" at bounding box center [823, 273] width 435 height 41
click at [751, 287] on ul "HYUNDAI TUCSON PN6460E - PN6460E" at bounding box center [823, 273] width 435 height 41
click at [753, 277] on li "HYUNDAI TUCSON PN6460E - PN6460E" at bounding box center [823, 273] width 435 height 28
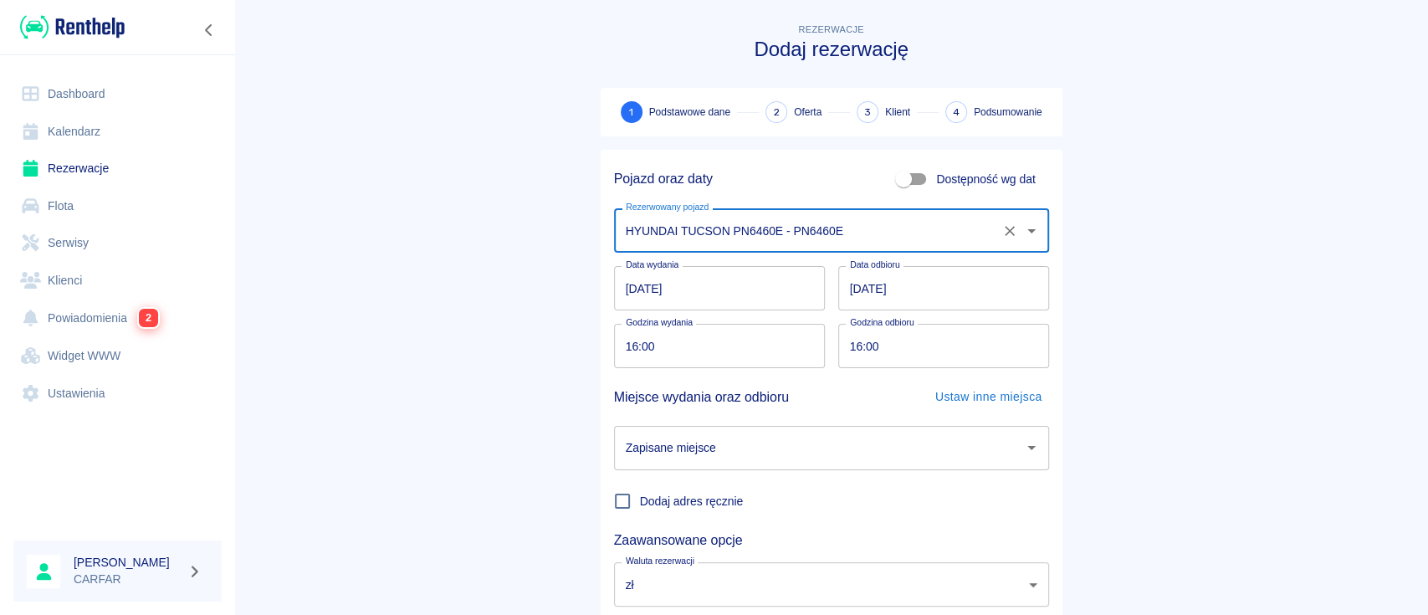
type input "HYUNDAI TUCSON PN6460E - PN6460E"
click at [849, 291] on input "[DATE]" at bounding box center [943, 288] width 211 height 44
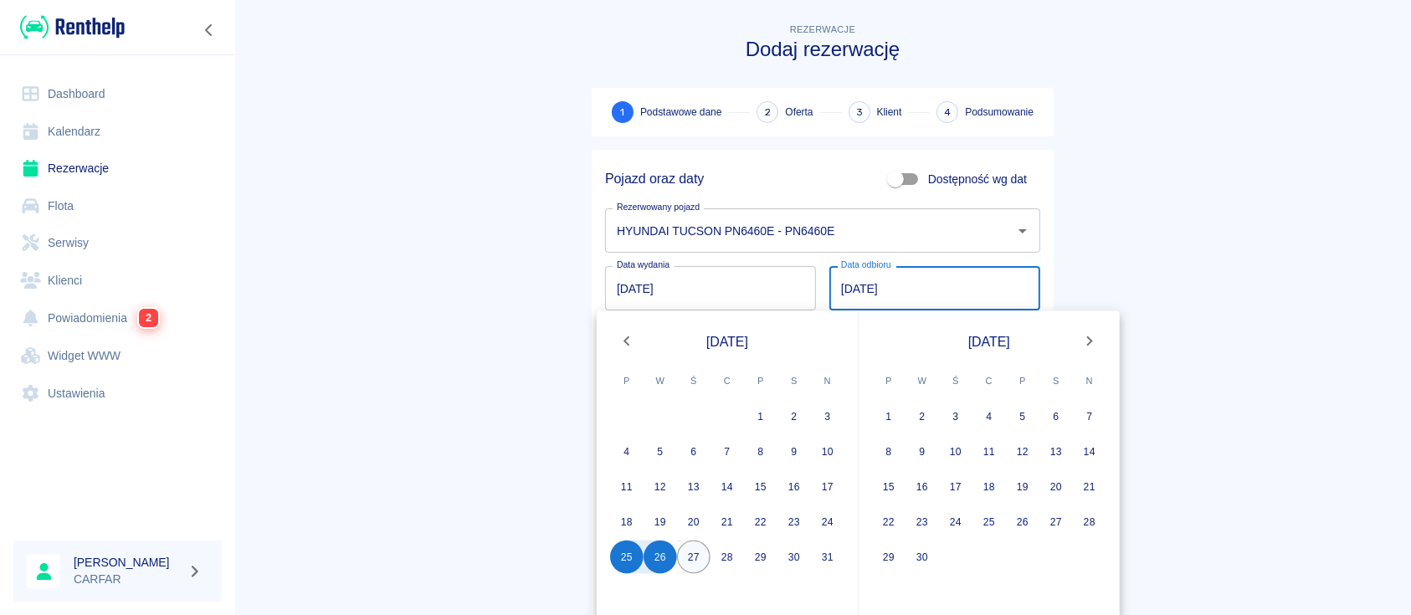
click at [695, 560] on button "27" at bounding box center [693, 557] width 33 height 33
type input "[DATE]"
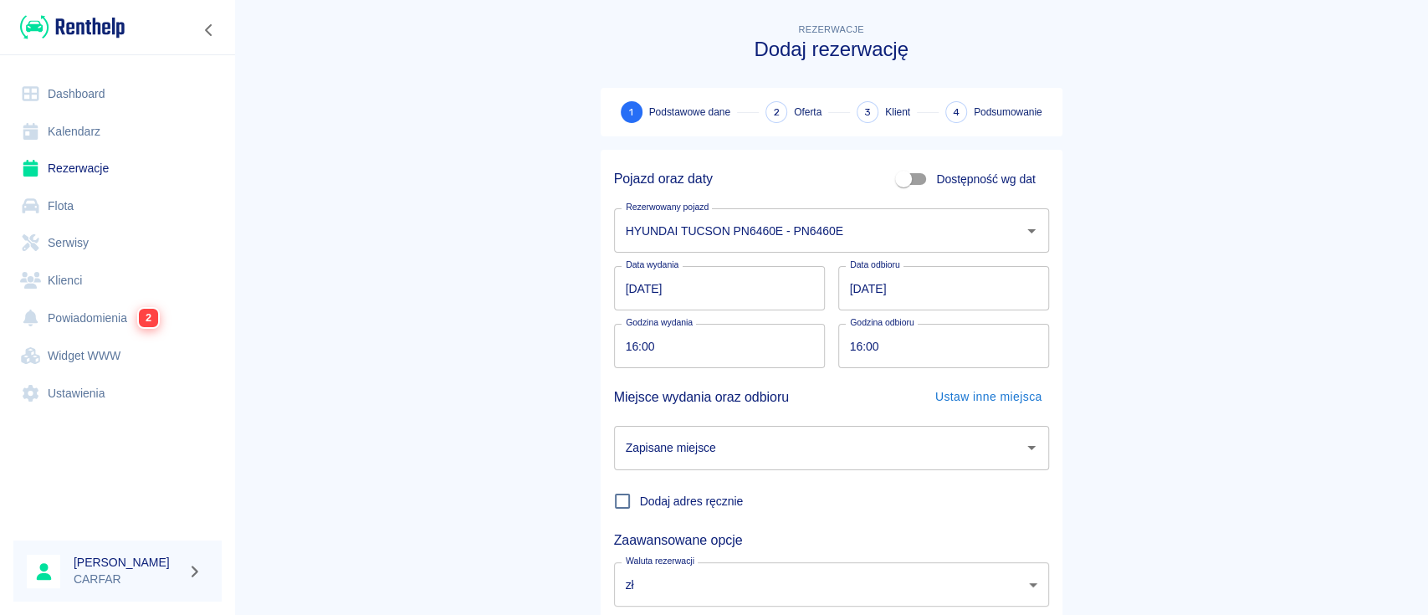
click at [840, 351] on input "16:00" at bounding box center [937, 346] width 199 height 44
type input "09:00"
click at [1304, 272] on main "Rezerwacje Dodaj rezerwację 1 Podstawowe dane 2 Oferta 3 Klient 4 Podsumowanie …" at bounding box center [831, 349] width 1194 height 658
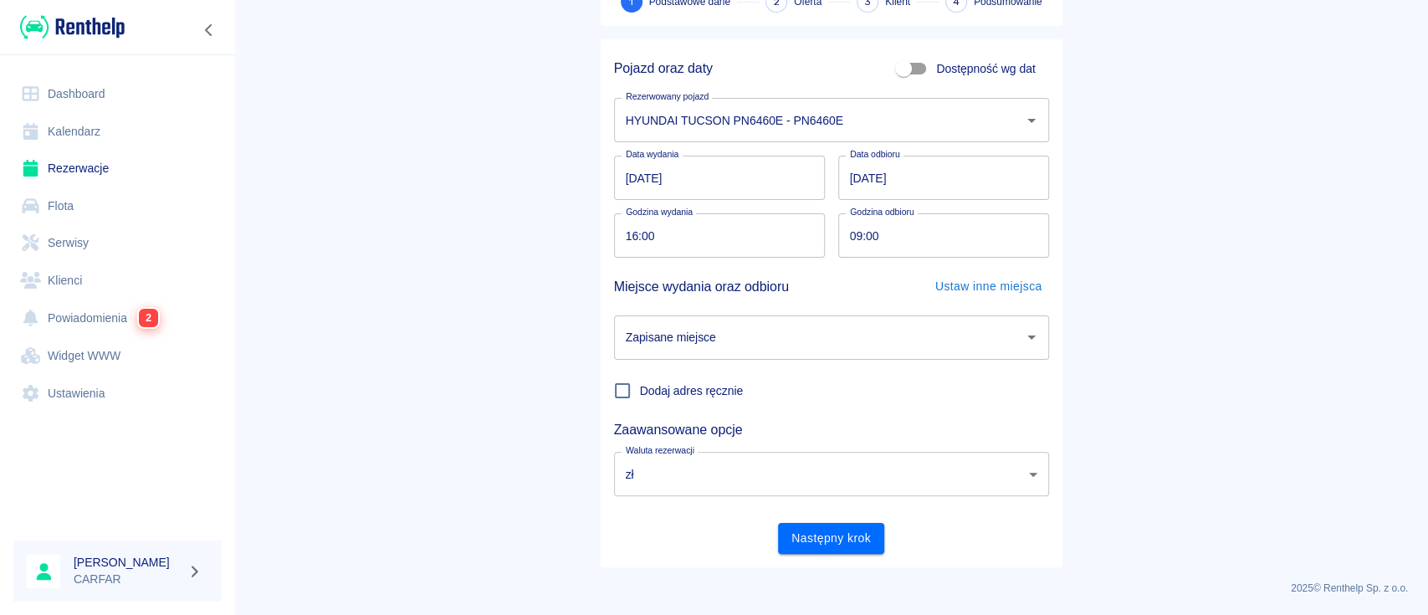
click at [624, 236] on input "16:00" at bounding box center [713, 235] width 199 height 44
type input "15:30"
click at [456, 364] on main "Rezerwacje Dodaj rezerwację 1 Podstawowe dane 2 Oferta 3 Klient 4 Podsumowanie …" at bounding box center [831, 239] width 1194 height 658
click at [810, 331] on input "Zapisane miejsce" at bounding box center [819, 337] width 395 height 29
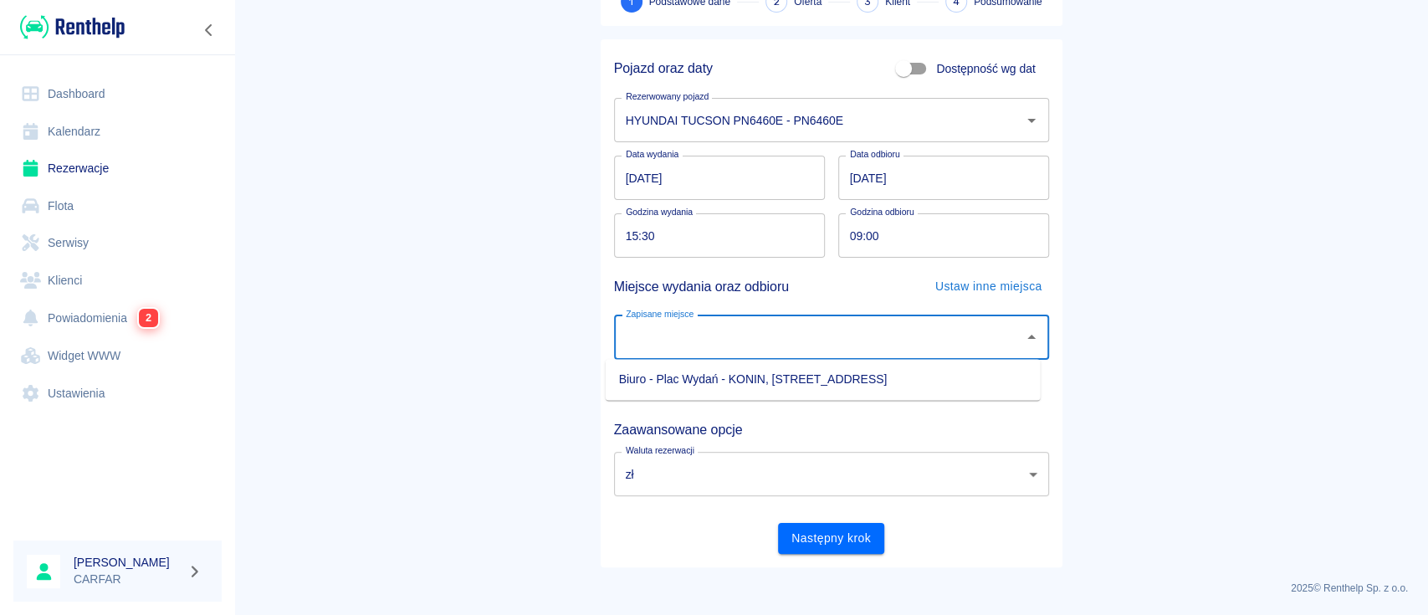
click at [779, 388] on li "Biuro - Plac Wydań - KONIN, [STREET_ADDRESS]" at bounding box center [823, 380] width 435 height 28
type input "Biuro - Plac Wydań - KONIN, [STREET_ADDRESS]"
click at [840, 553] on div "Pojazd oraz daty Dostępność wg dat Rezerwowany pojazd HYUNDAI TUCSON PN6460E - …" at bounding box center [832, 303] width 462 height 528
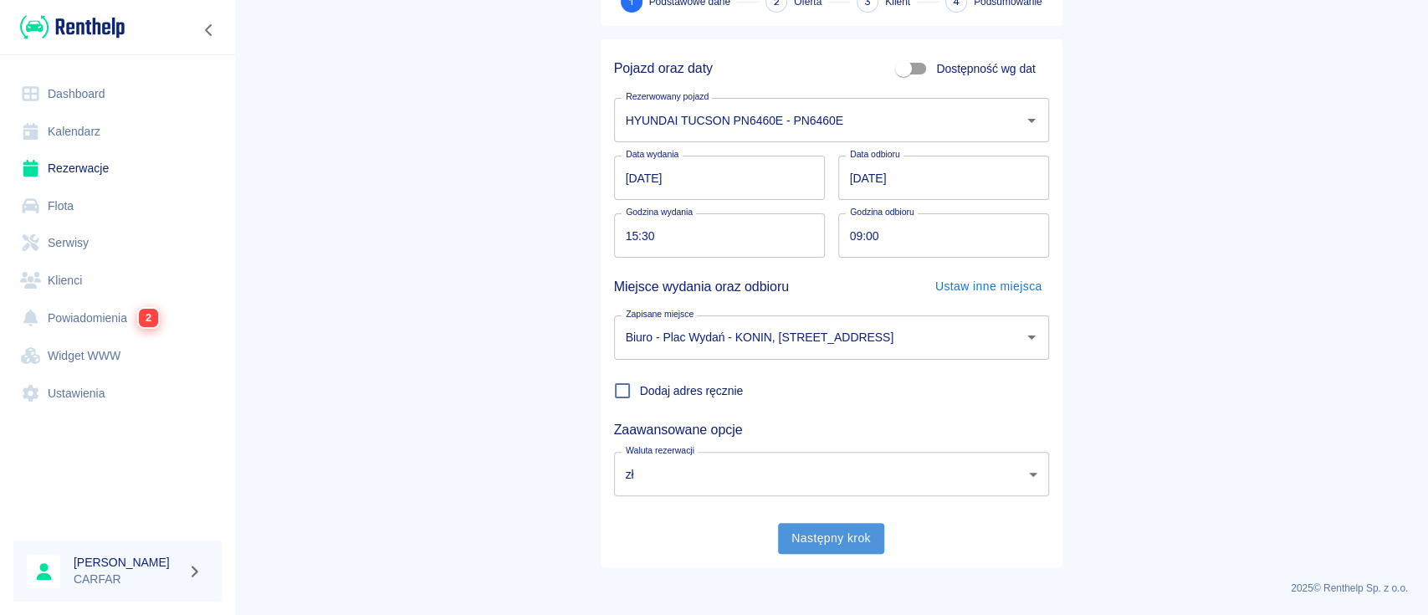
click at [834, 535] on button "Następny krok" at bounding box center [831, 538] width 106 height 31
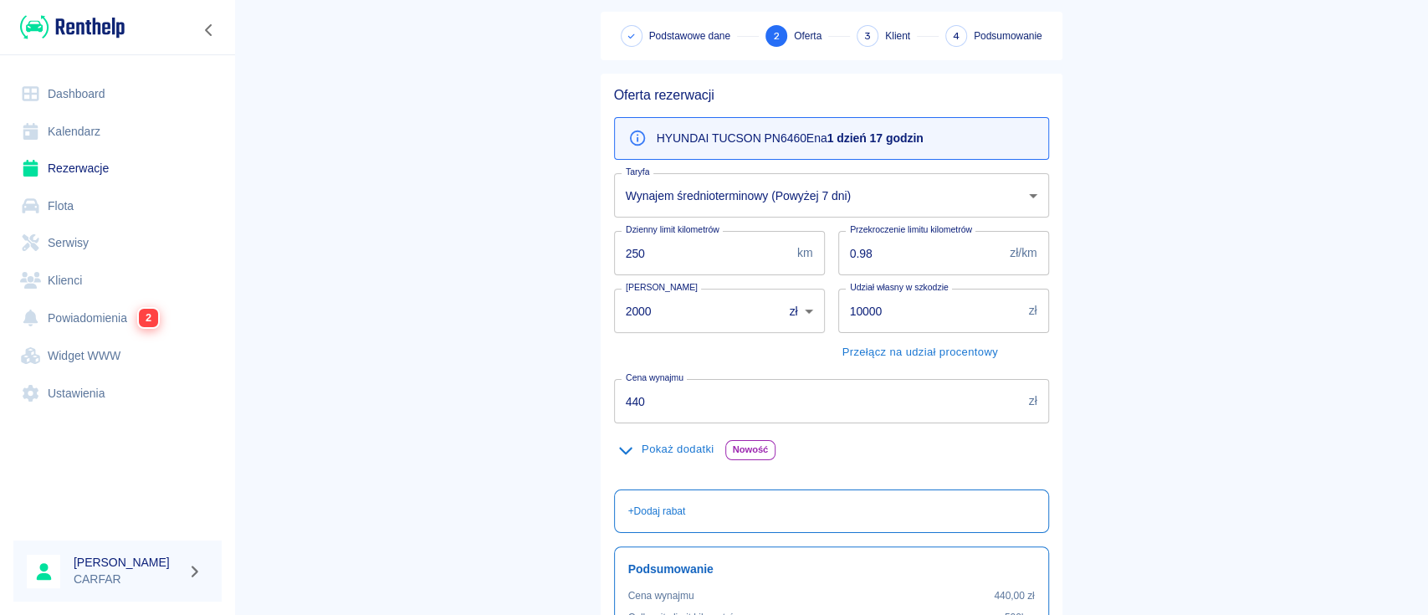
scroll to position [111, 0]
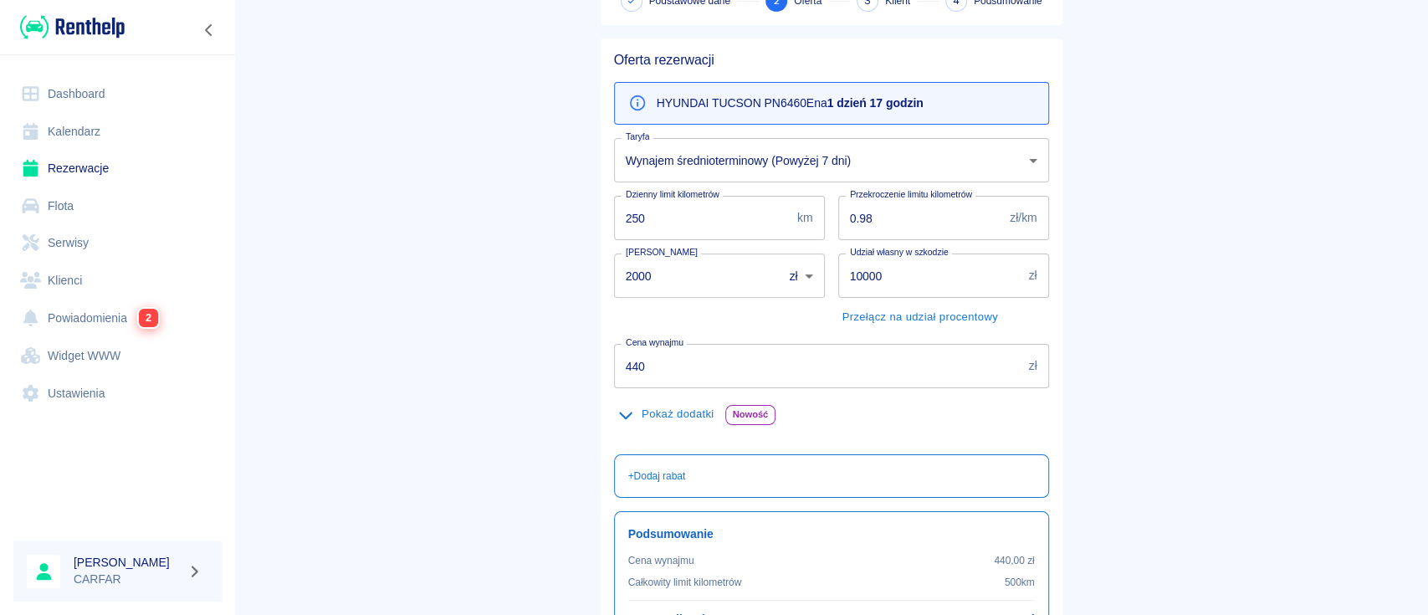
click at [940, 157] on body "Używamy plików Cookies, by zapewnić Ci najlepsze możliwe doświadczenie. Aby dow…" at bounding box center [714, 307] width 1428 height 615
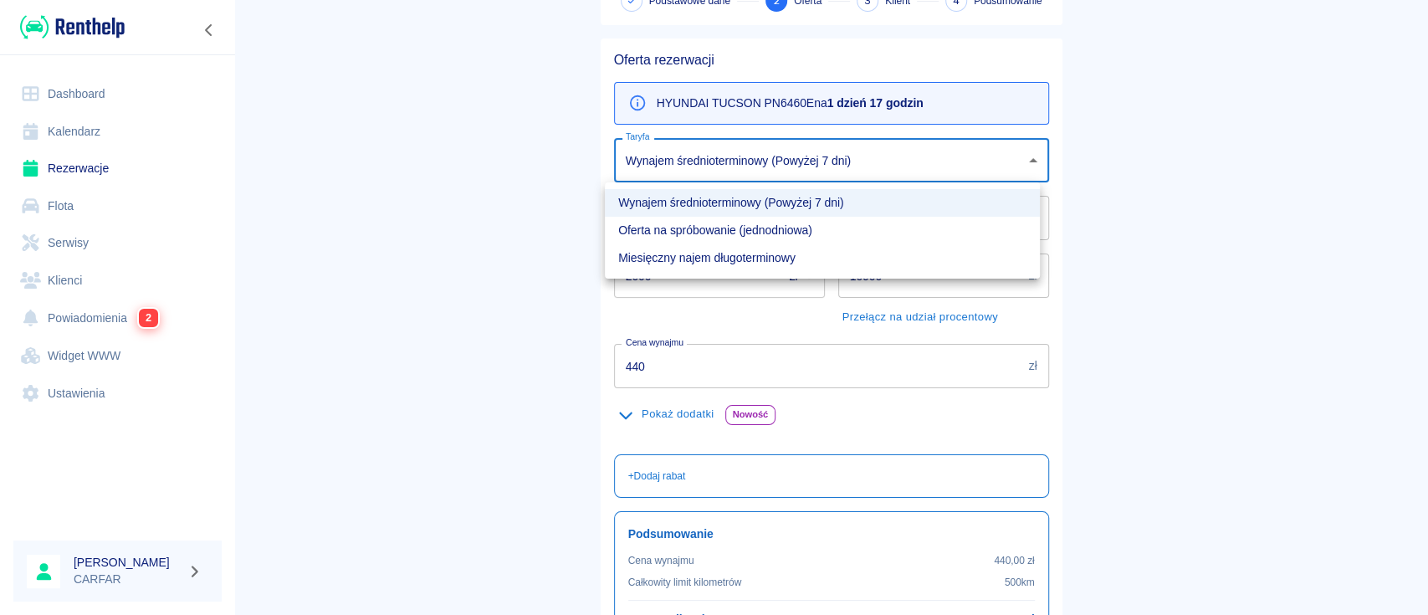
click at [816, 238] on li "Oferta na spróbowanie (jednodniowa)" at bounding box center [822, 231] width 435 height 28
type input "eeb08892-9ad3-4be9-aadf-c3067847474d"
type input "500"
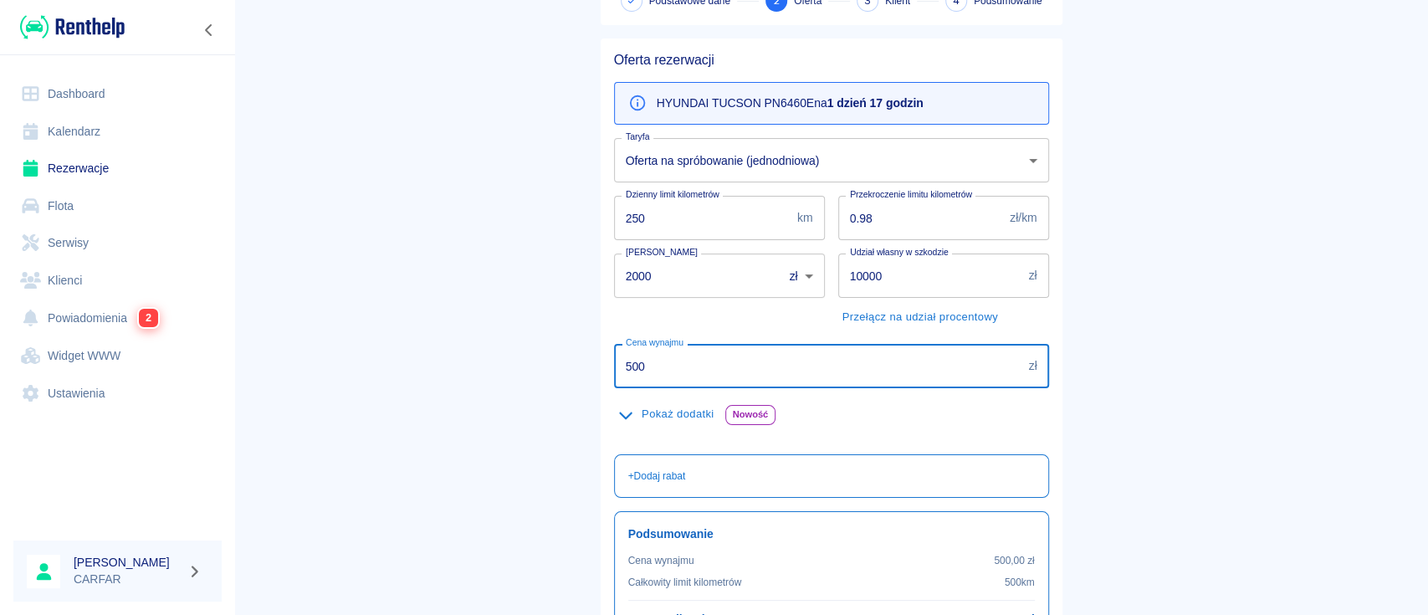
drag, startPoint x: 695, startPoint y: 365, endPoint x: 684, endPoint y: 365, distance: 11.7
click at [684, 365] on input "500" at bounding box center [818, 366] width 408 height 44
click at [655, 479] on p "+ Dodaj rabat" at bounding box center [657, 476] width 58 height 15
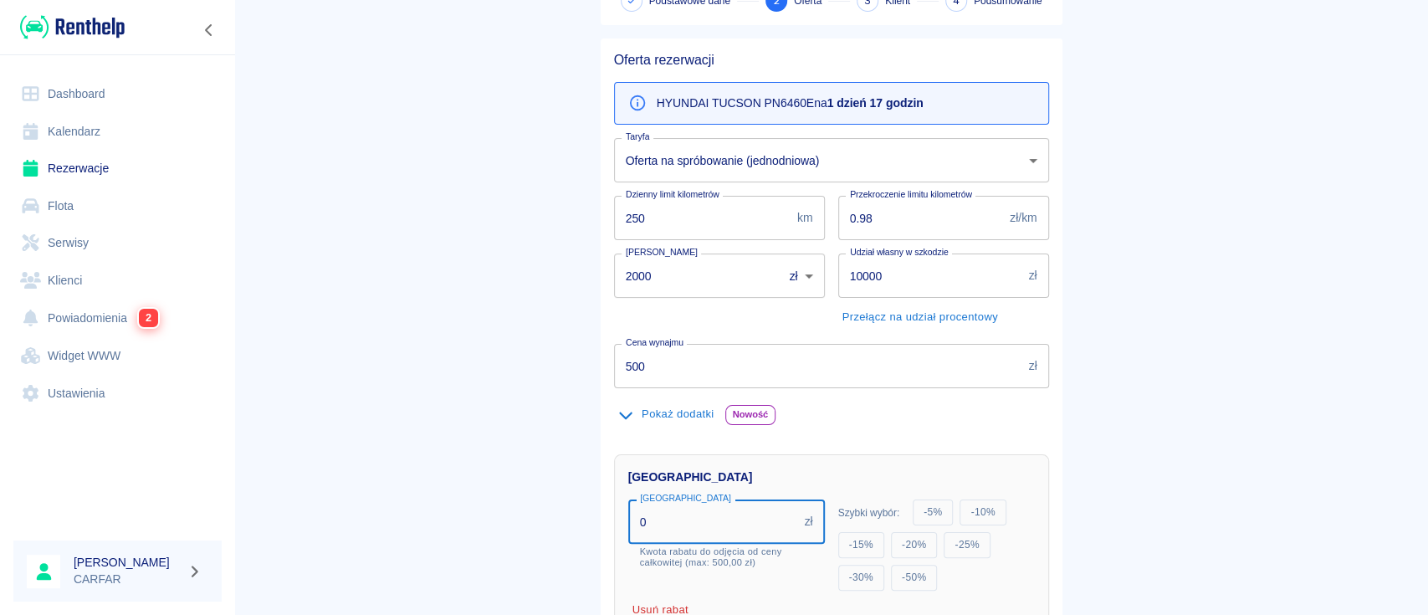
drag, startPoint x: 660, startPoint y: 523, endPoint x: 520, endPoint y: 534, distance: 141.0
click at [520, 534] on main "Rezerwacje Dodaj rezerwację Podstawowe dane 2 Oferta 3 Klient 4 Podsumowanie Of…" at bounding box center [831, 394] width 1194 height 970
type input "125"
click at [520, 532] on main "Rezerwacje Dodaj rezerwację Podstawowe dane 2 Oferta 3 Klient 4 Podsumowanie Of…" at bounding box center [831, 405] width 1194 height 992
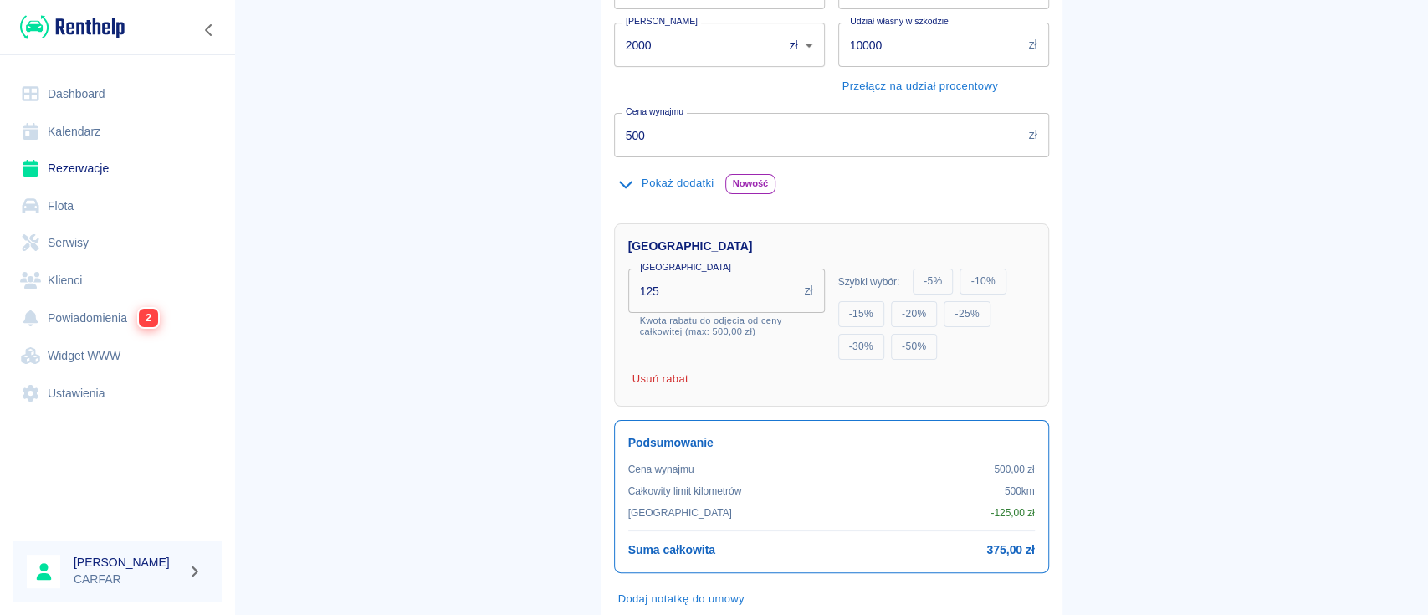
scroll to position [444, 0]
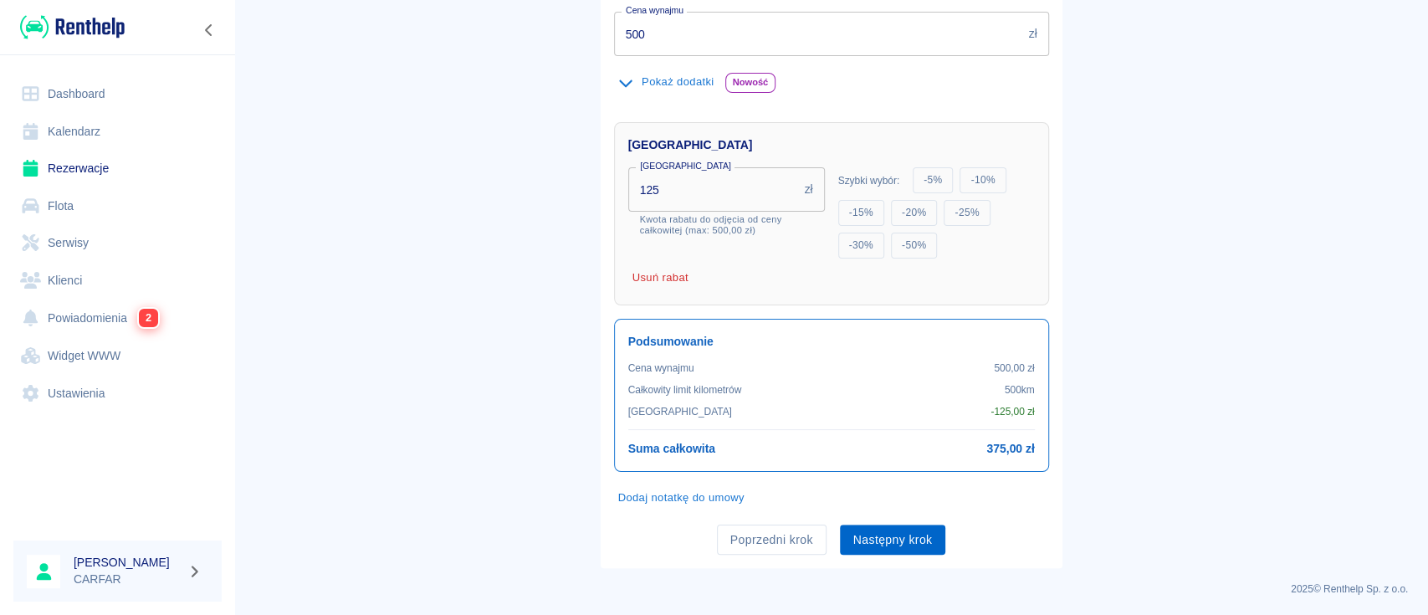
click at [912, 540] on button "Następny krok" at bounding box center [893, 540] width 106 height 31
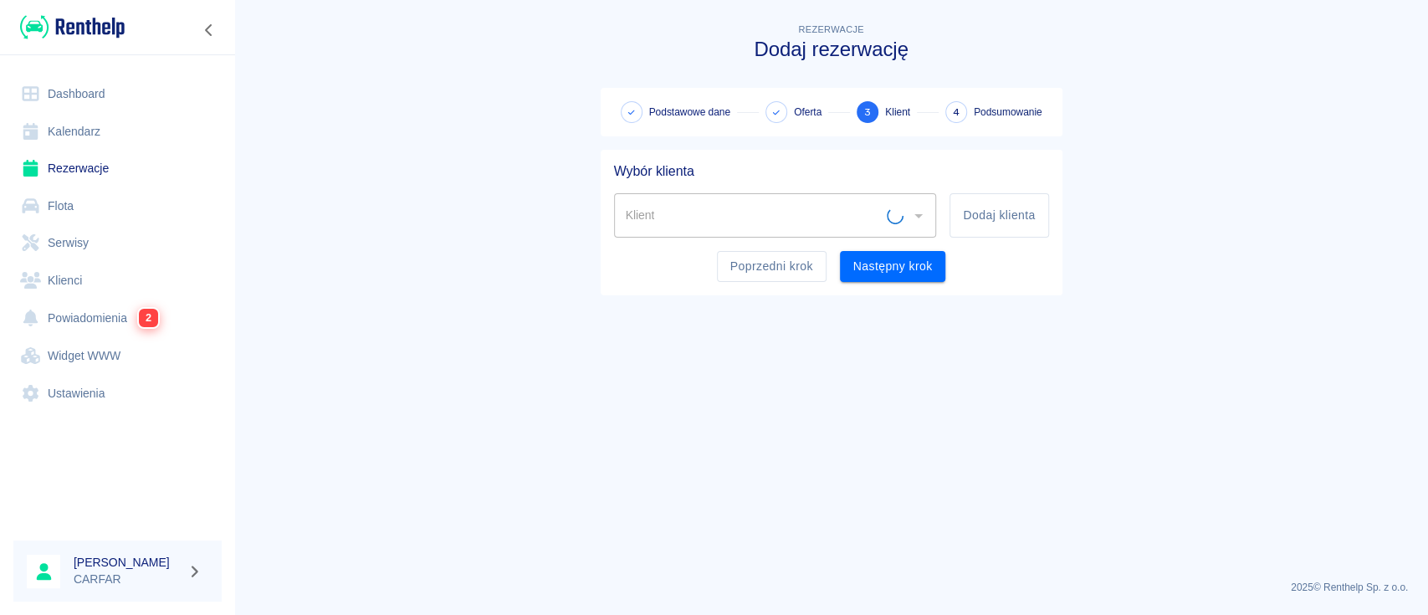
scroll to position [0, 0]
click at [753, 272] on button "Poprzedni krok" at bounding box center [772, 266] width 110 height 31
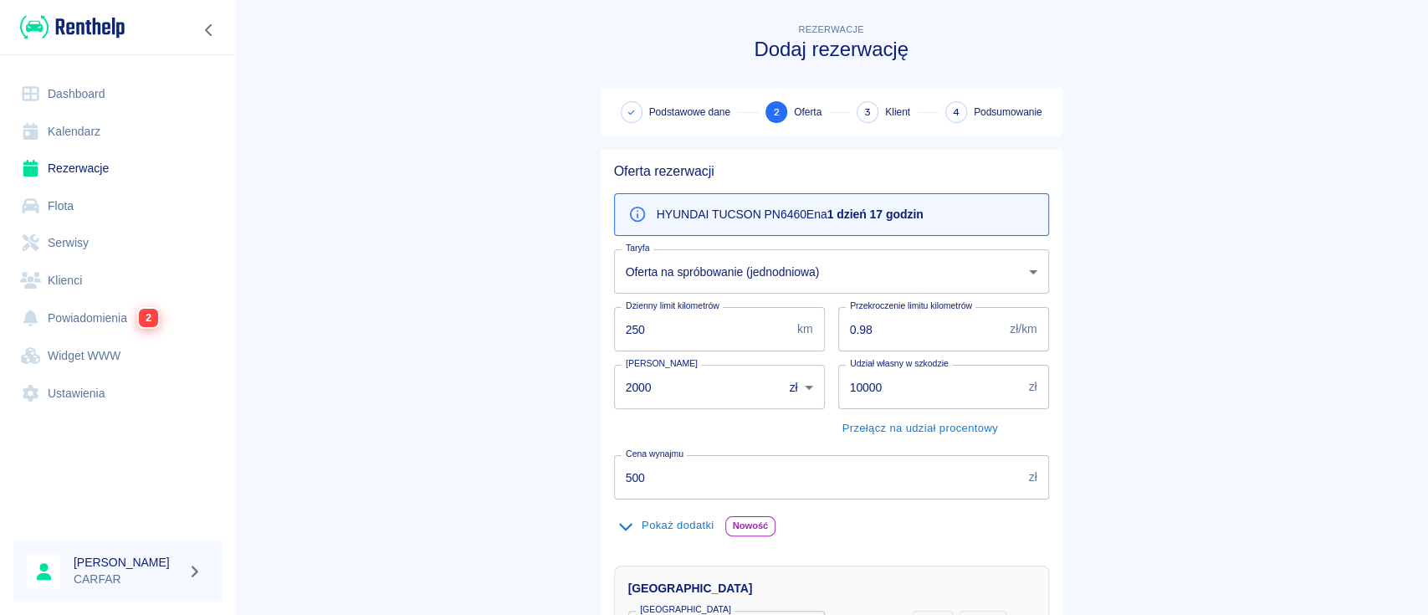
scroll to position [444, 0]
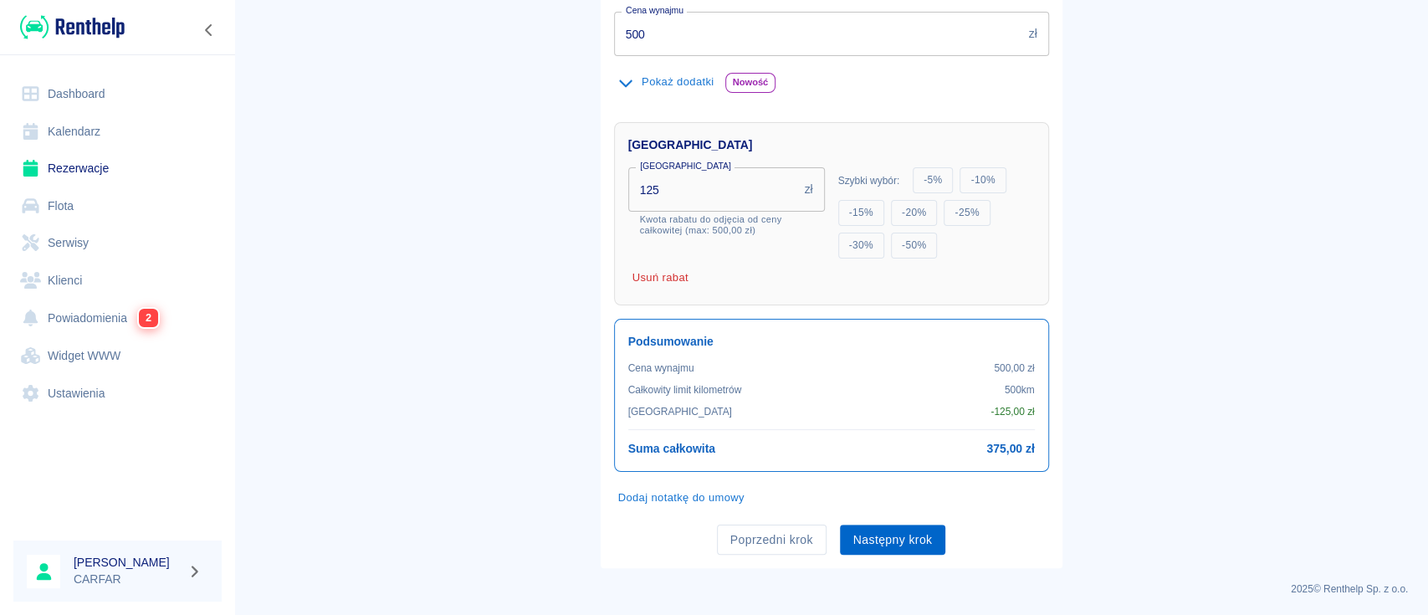
click at [915, 541] on button "Następny krok" at bounding box center [893, 540] width 106 height 31
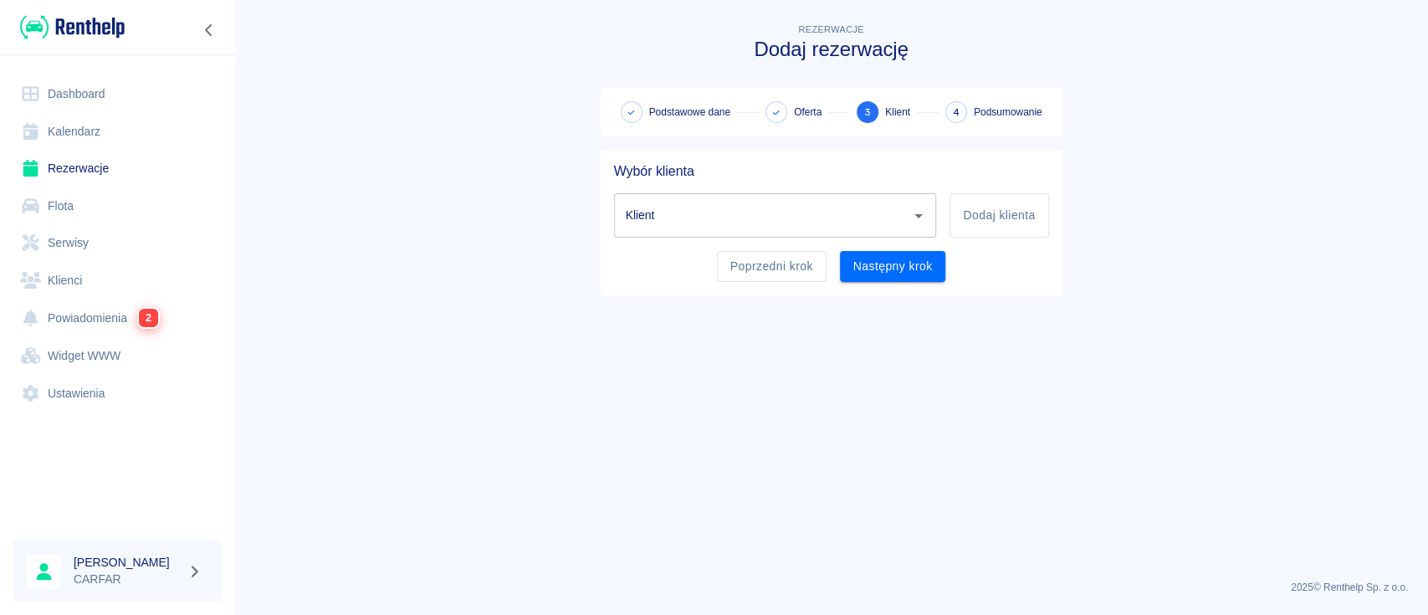
scroll to position [0, 0]
click at [985, 214] on button "Dodaj klienta" at bounding box center [999, 215] width 99 height 44
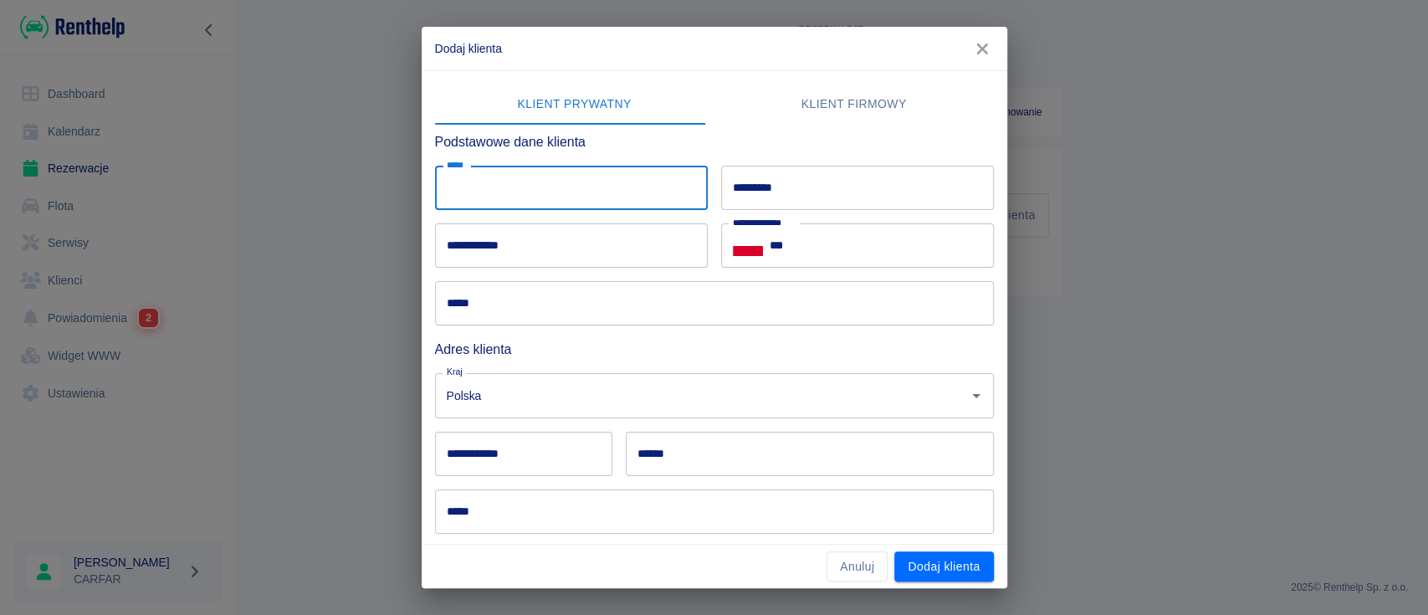
click at [516, 189] on input "*****" at bounding box center [571, 188] width 273 height 44
type input "******"
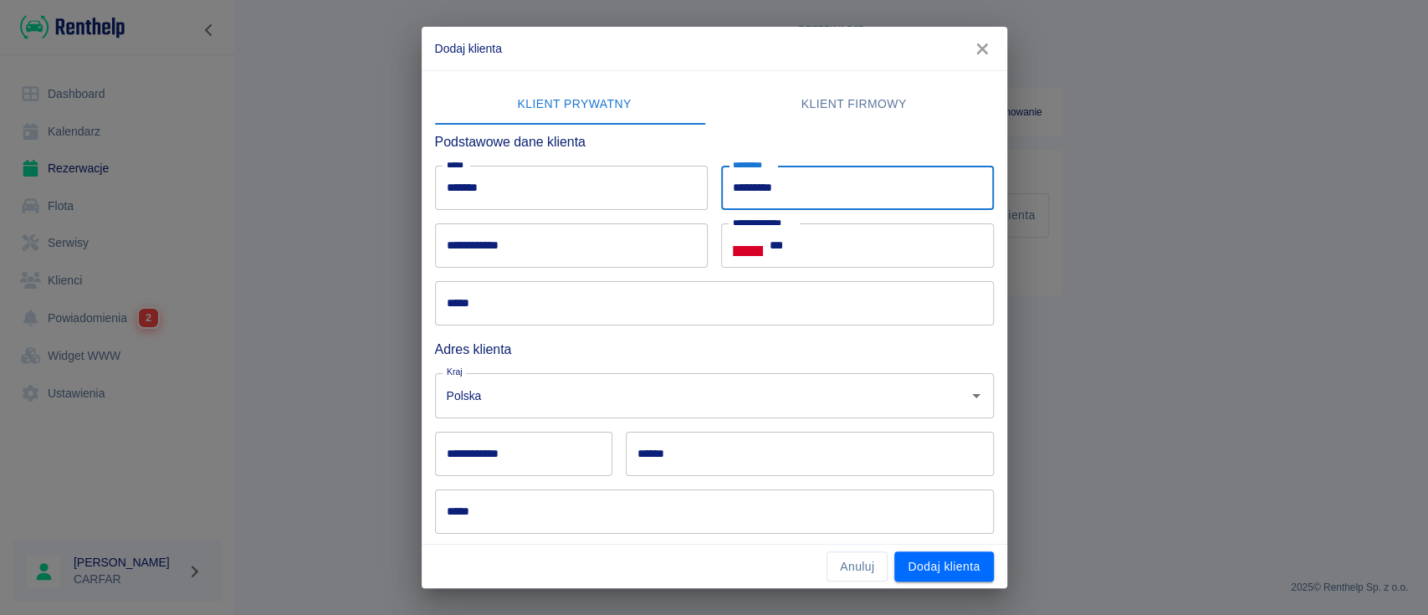
type input "********"
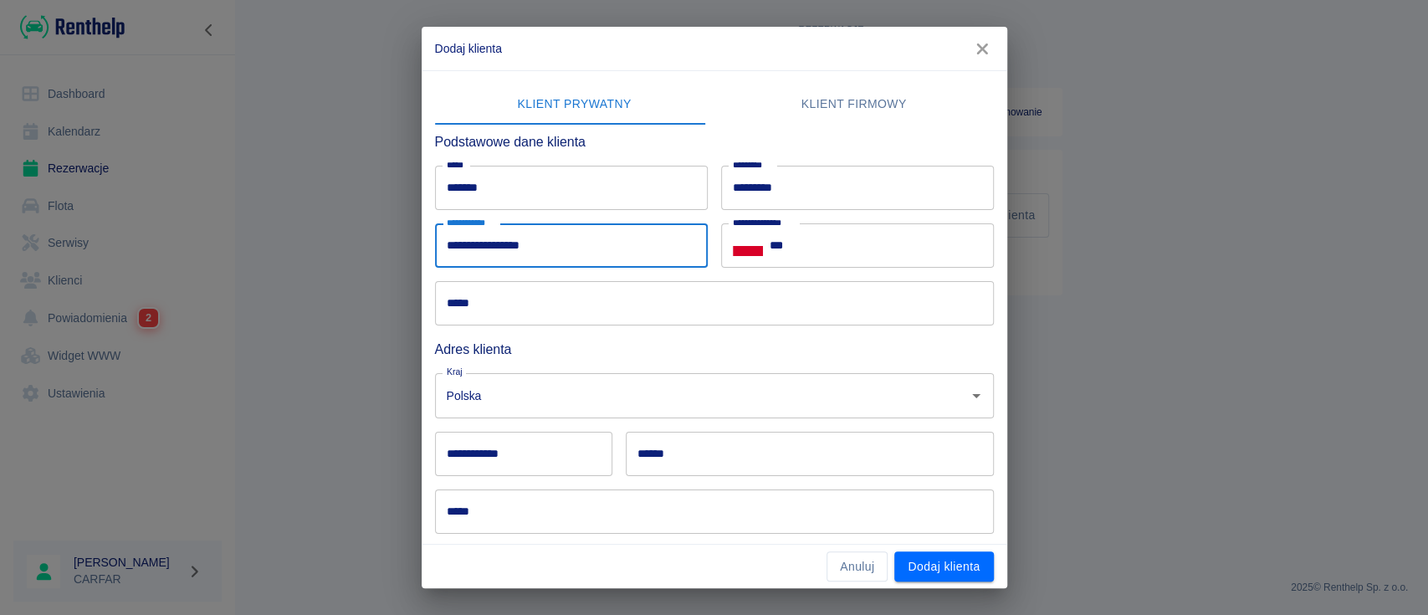
type input "**********"
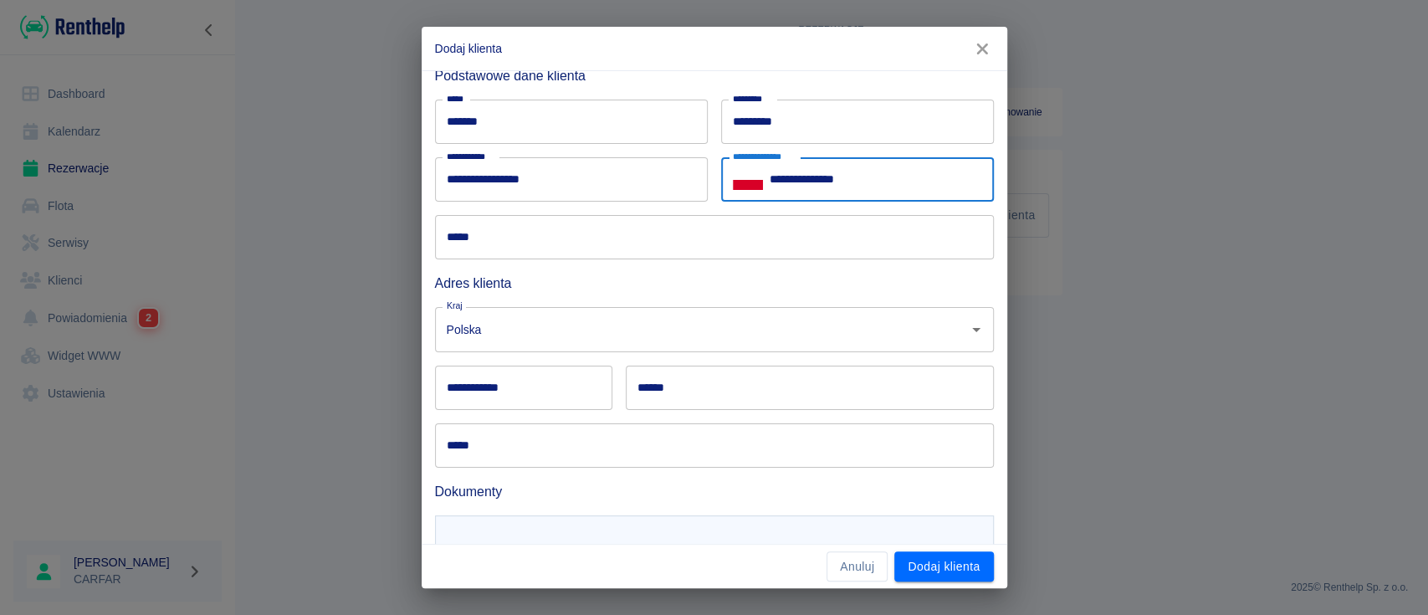
scroll to position [111, 0]
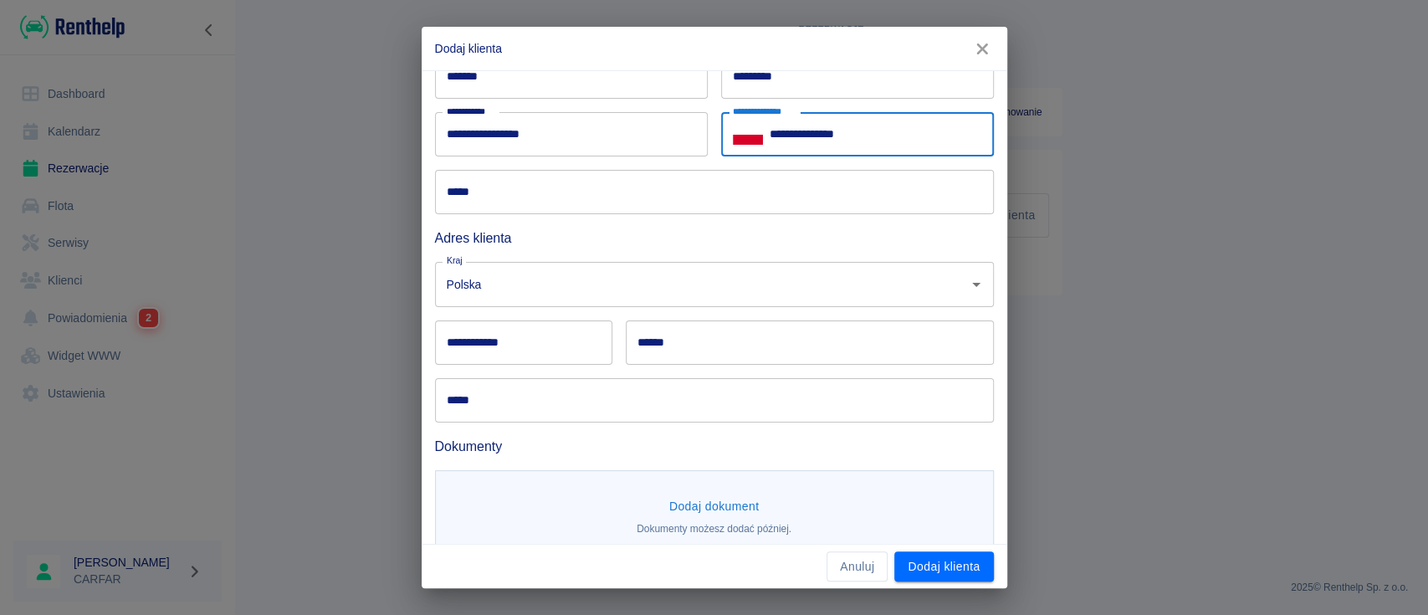
type input "**********"
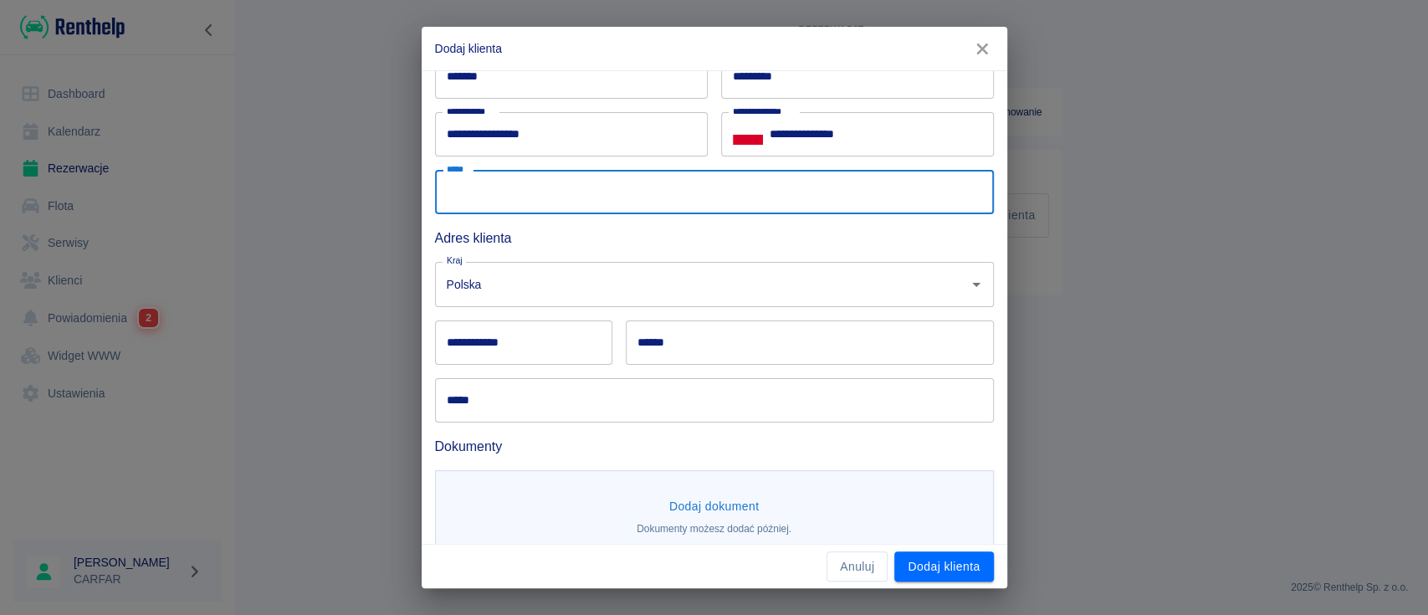
click at [565, 191] on input "*****" at bounding box center [714, 192] width 559 height 44
type input "**********"
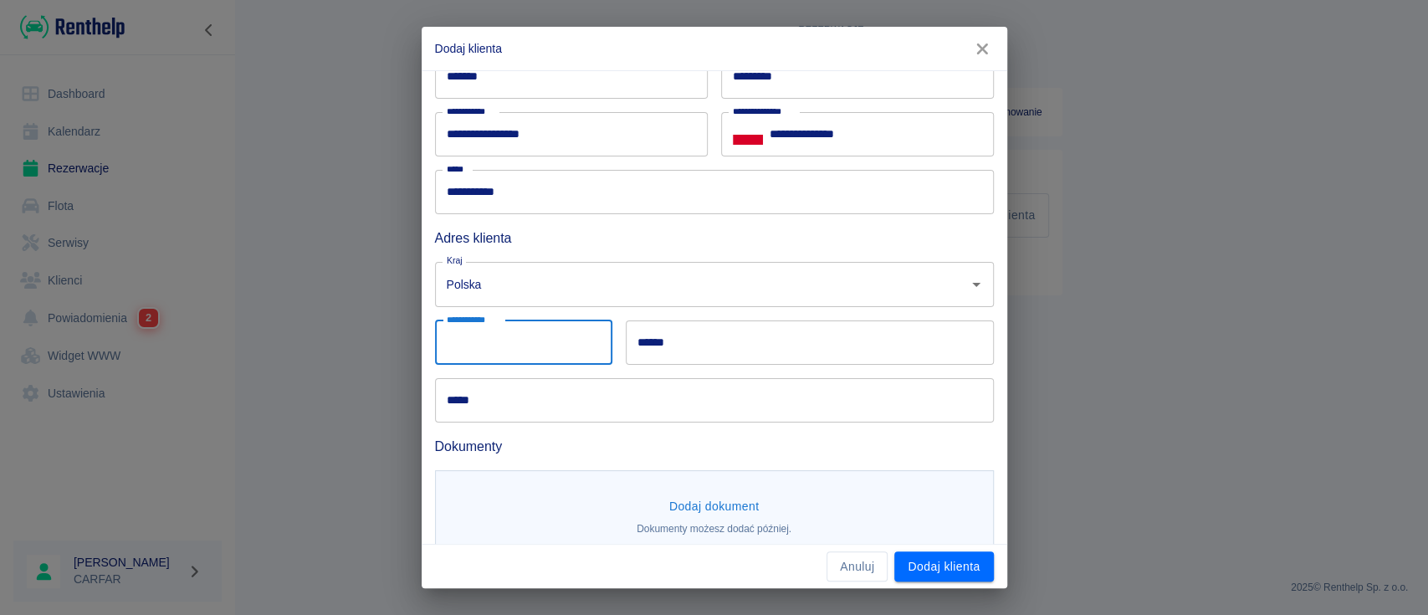
click at [510, 351] on input "**********" at bounding box center [523, 342] width 177 height 44
type input "******"
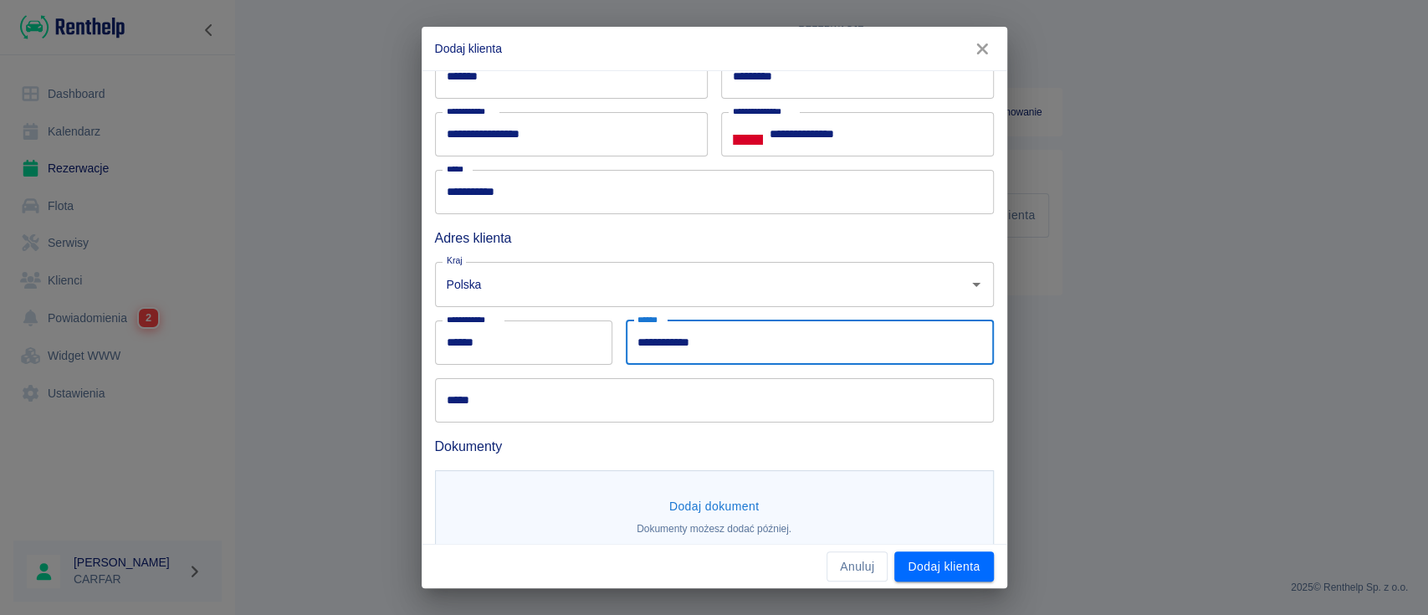
type input "**********"
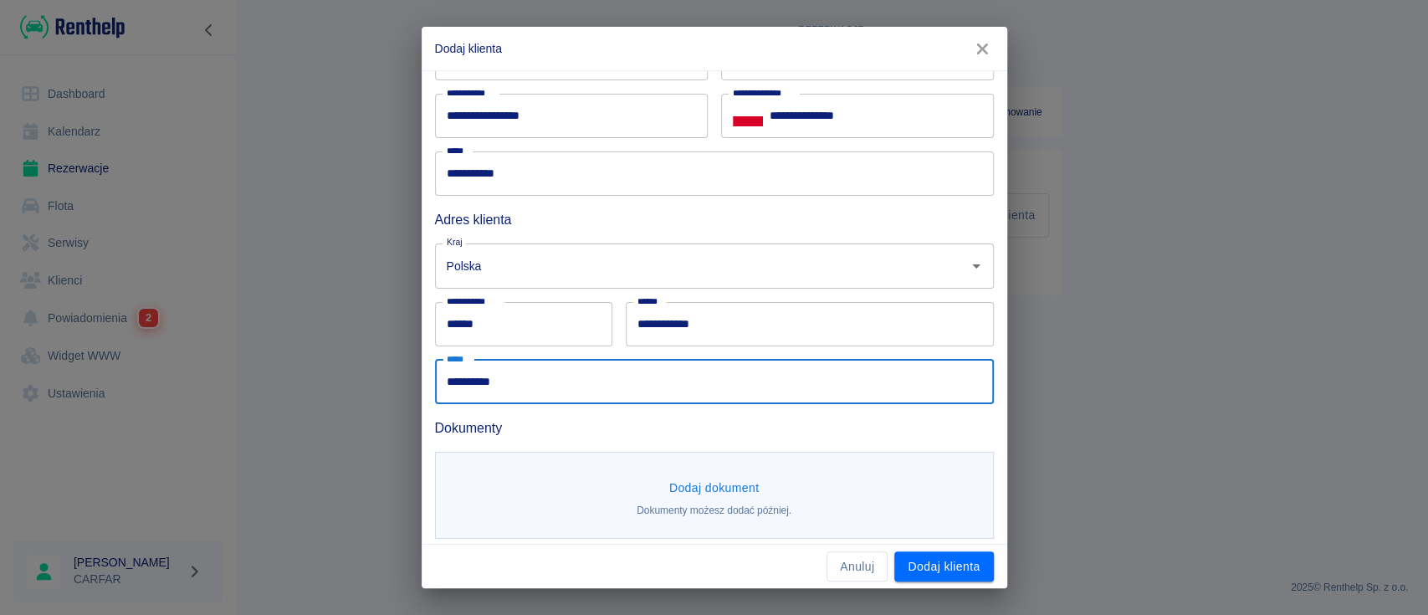
scroll to position [138, 0]
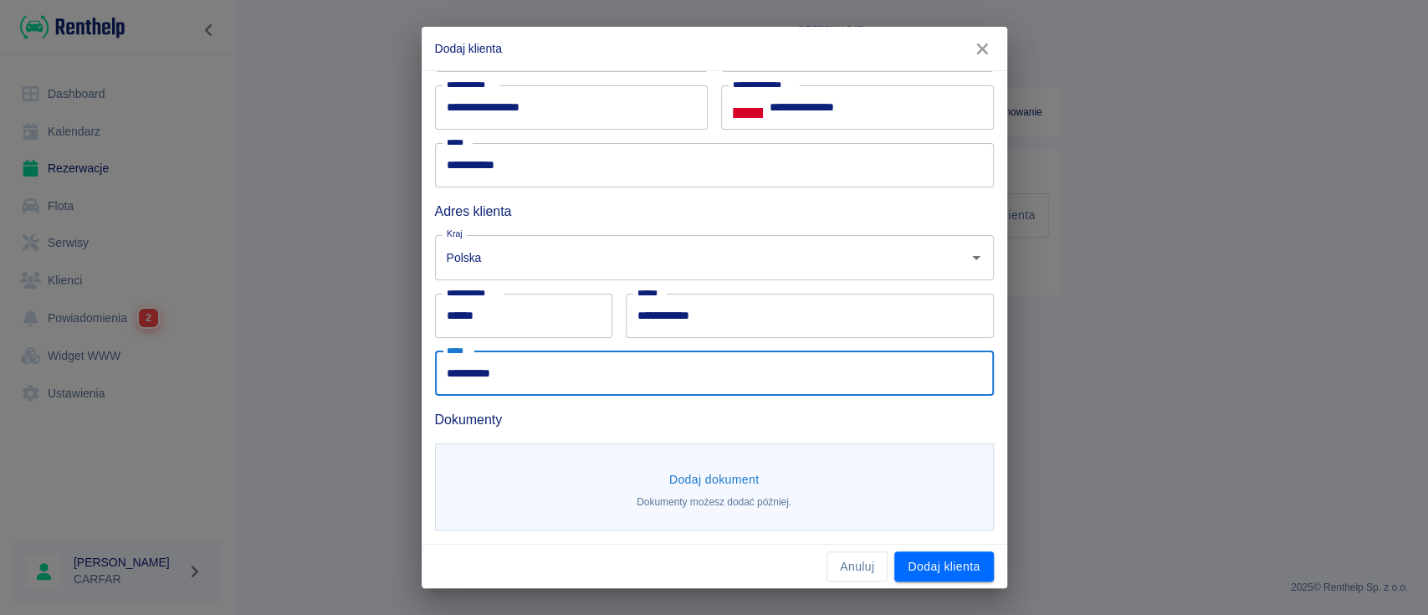
type input "**********"
click at [694, 479] on button "Dodaj dokument" at bounding box center [715, 479] width 104 height 31
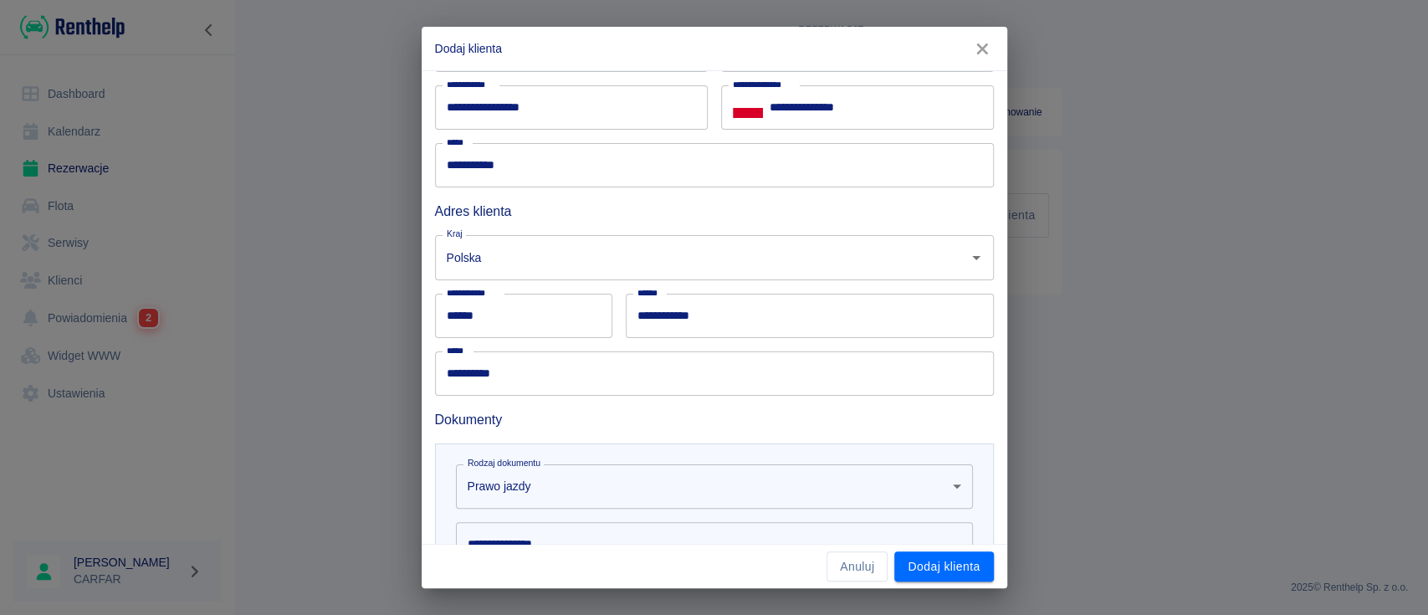
scroll to position [382, 0]
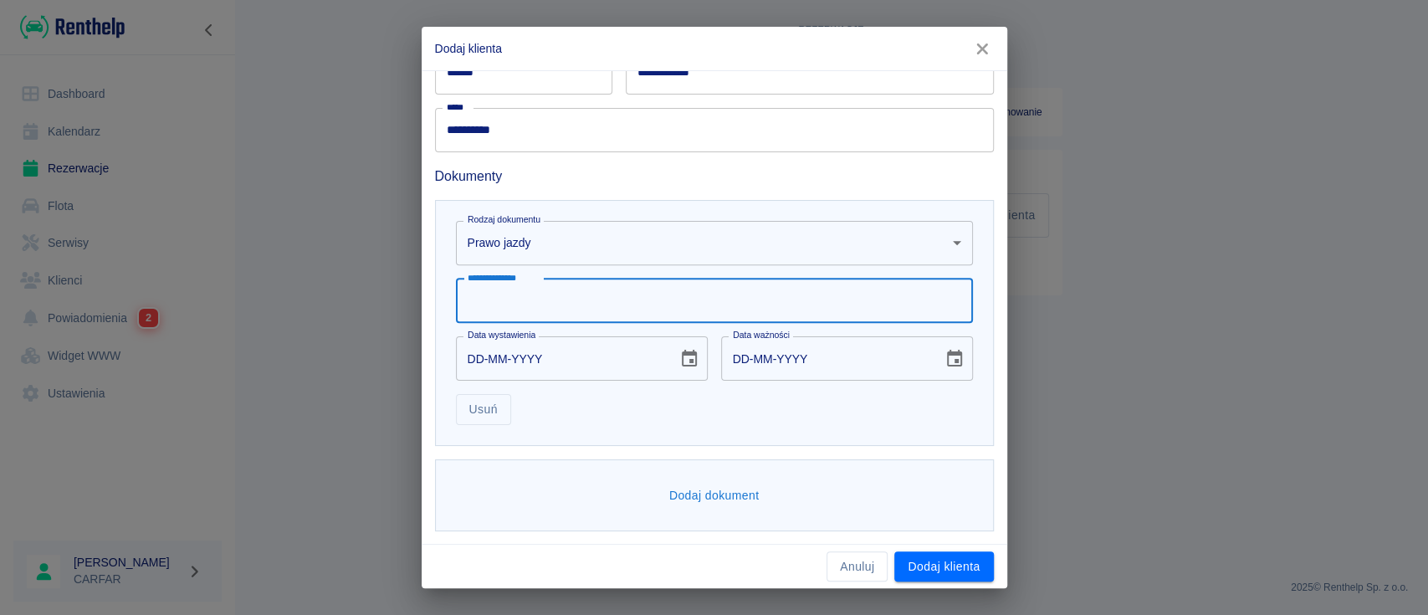
click at [603, 295] on input "**********" at bounding box center [714, 301] width 517 height 44
type input "**********"
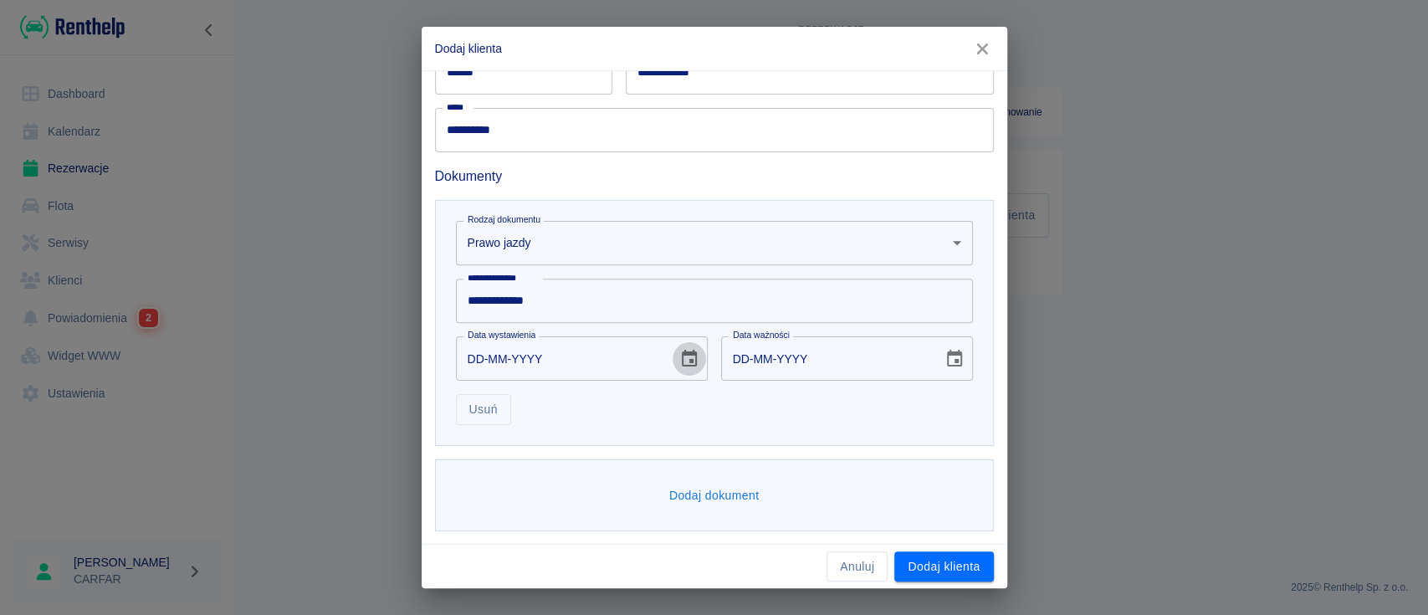
click at [679, 361] on icon "Choose date" at bounding box center [689, 359] width 20 height 20
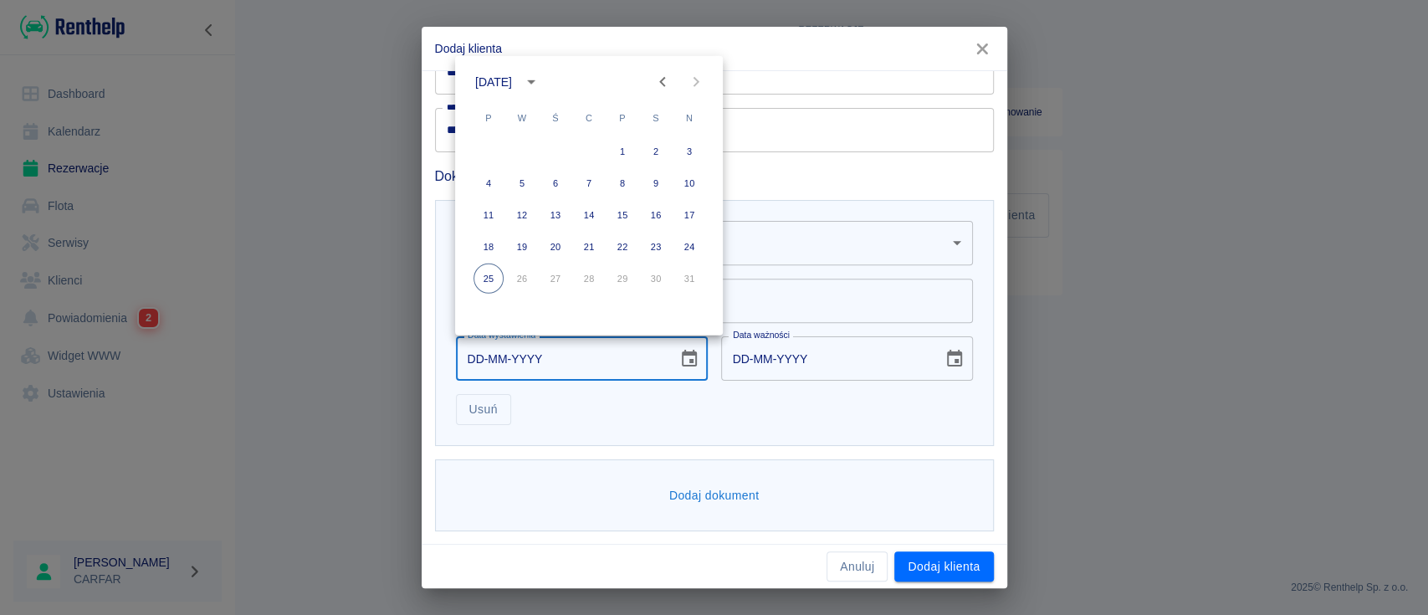
click at [546, 70] on div "[DATE]" at bounding box center [510, 82] width 70 height 28
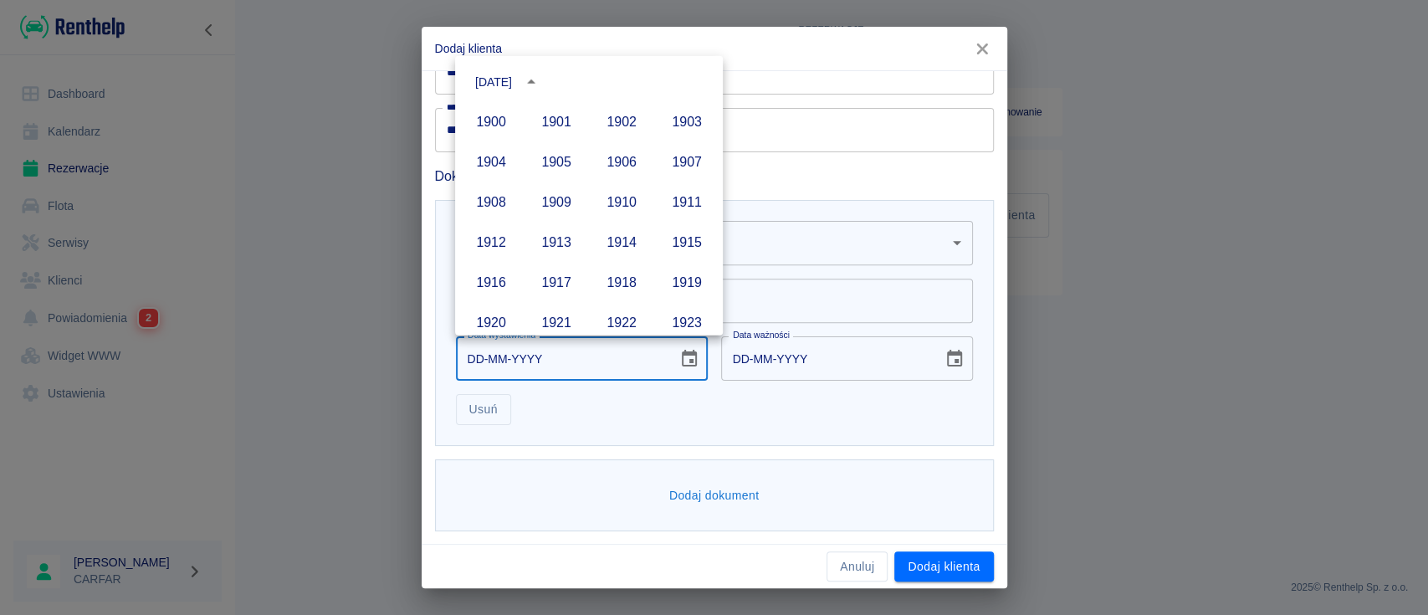
scroll to position [1148, 0]
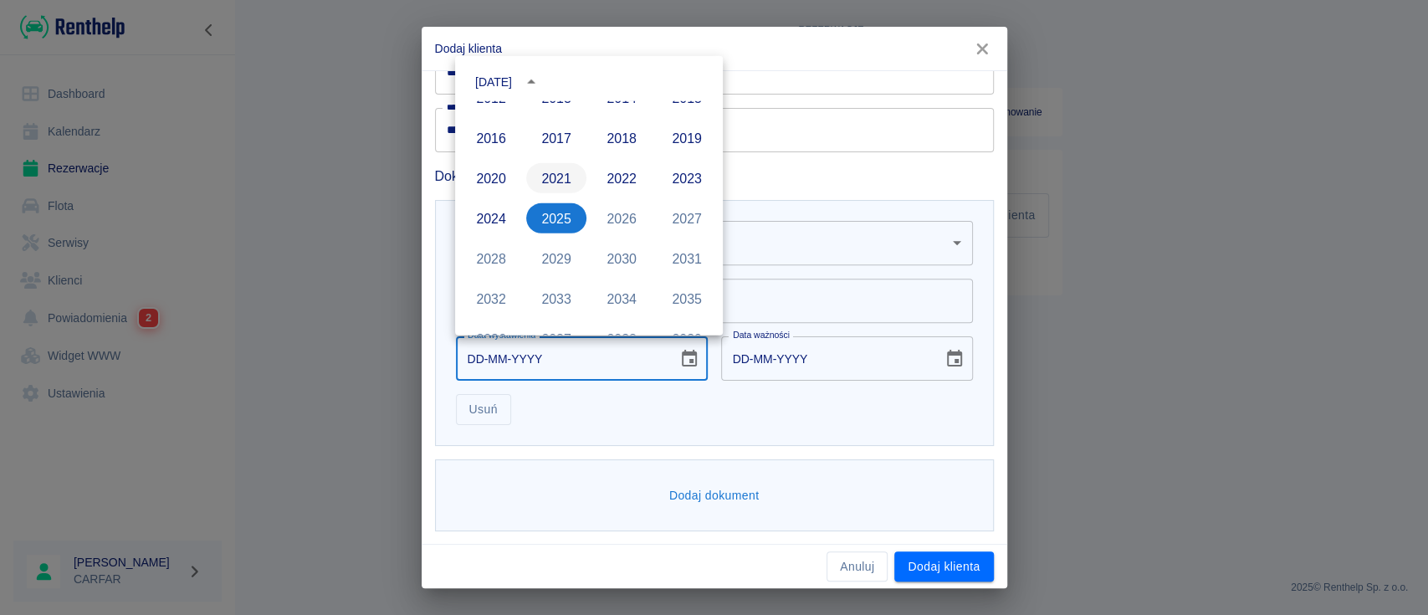
click at [556, 179] on button "2021" at bounding box center [556, 178] width 60 height 30
type input "[DATE]"
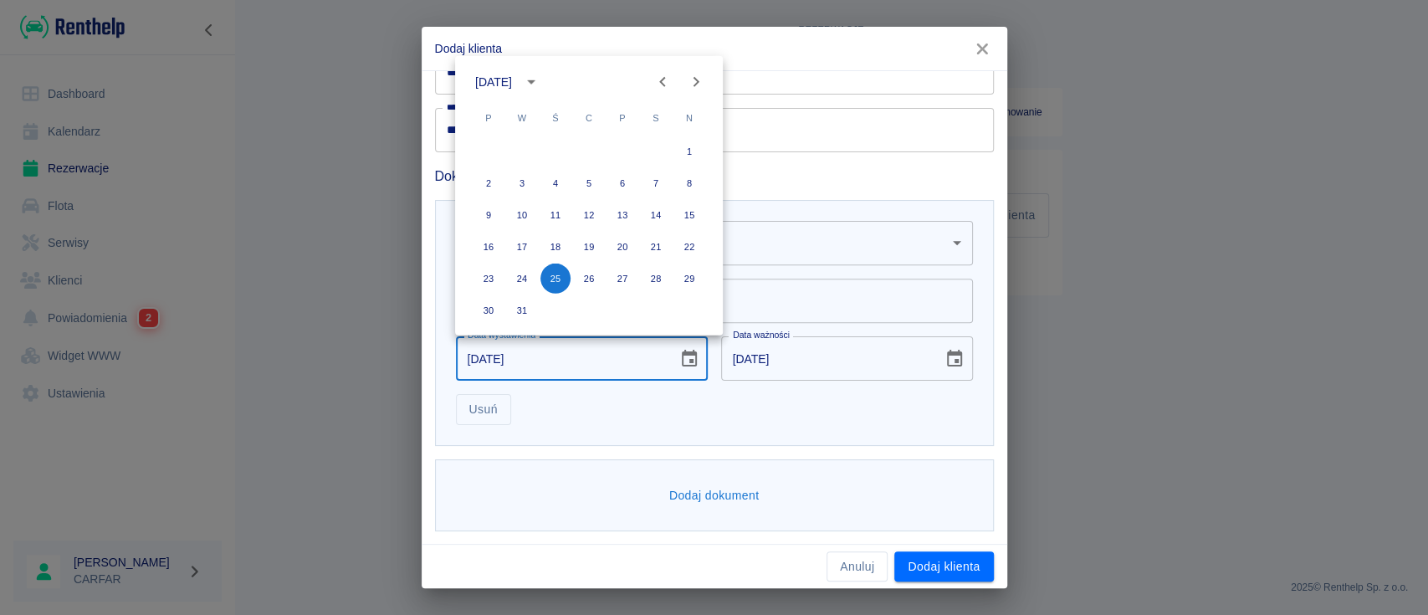
click at [662, 82] on icon "Previous month" at bounding box center [662, 82] width 6 height 10
click at [493, 248] on button "19" at bounding box center [489, 247] width 30 height 30
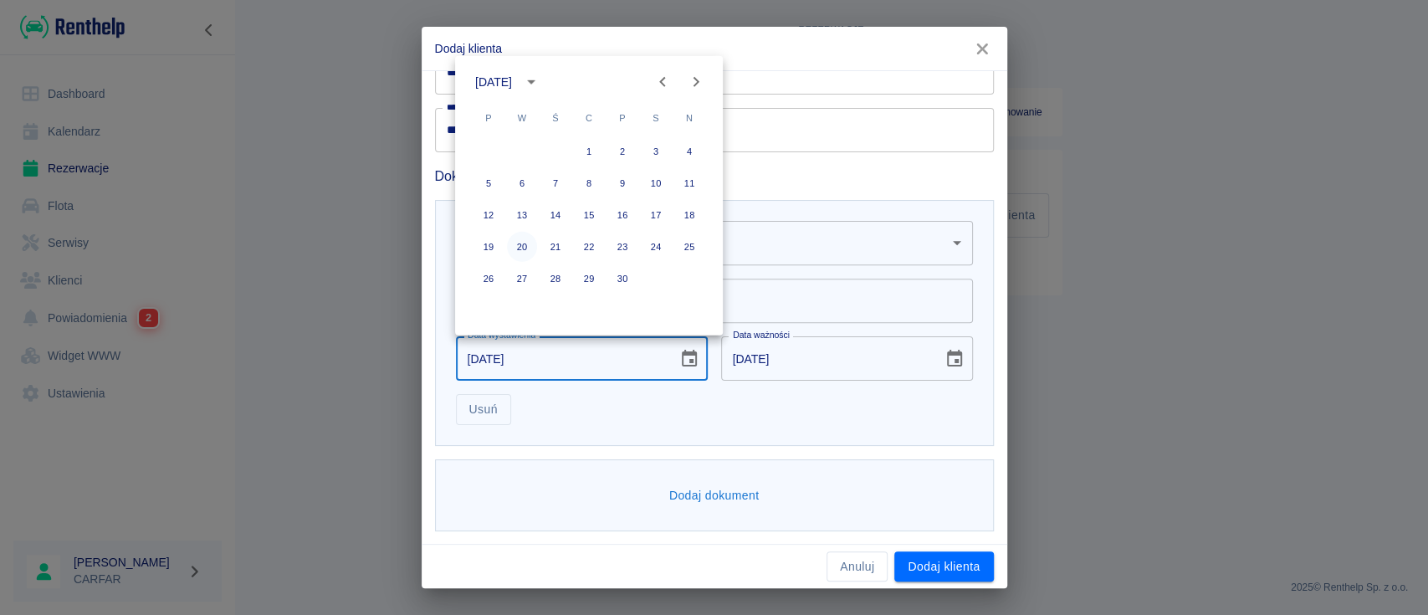
type input "[DATE]"
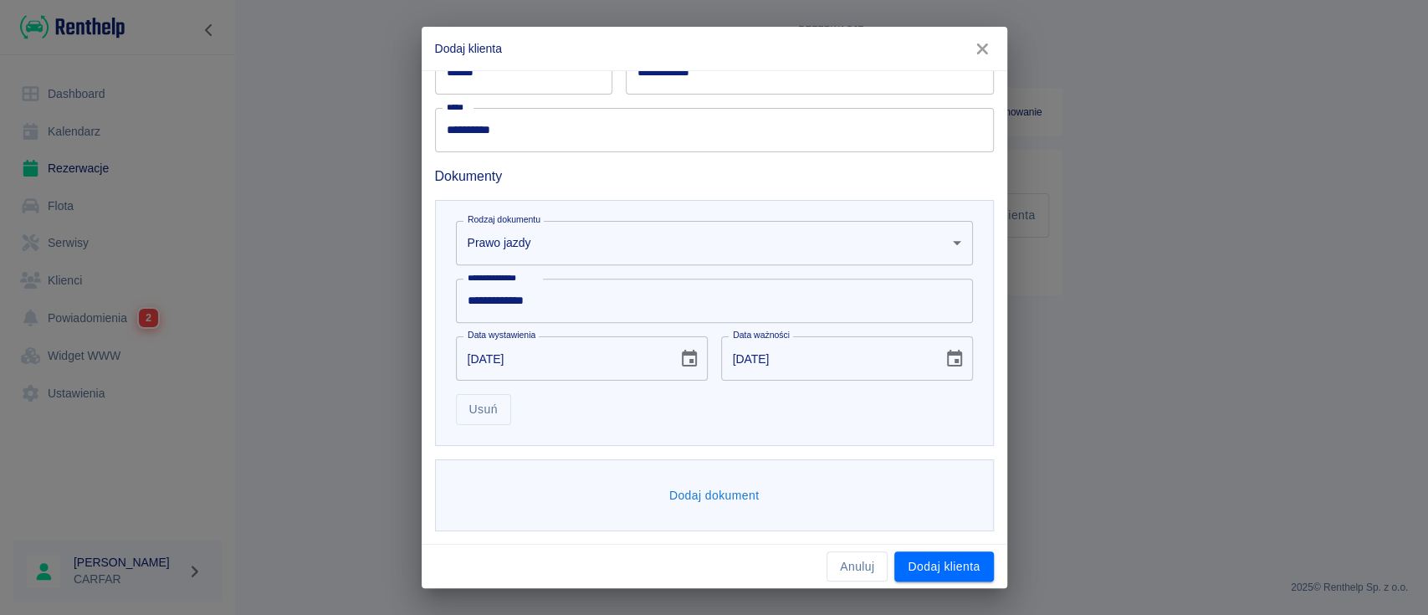
click at [674, 486] on button "Dodaj dokument" at bounding box center [715, 495] width 104 height 31
click at [638, 496] on body "**********" at bounding box center [714, 307] width 1428 height 615
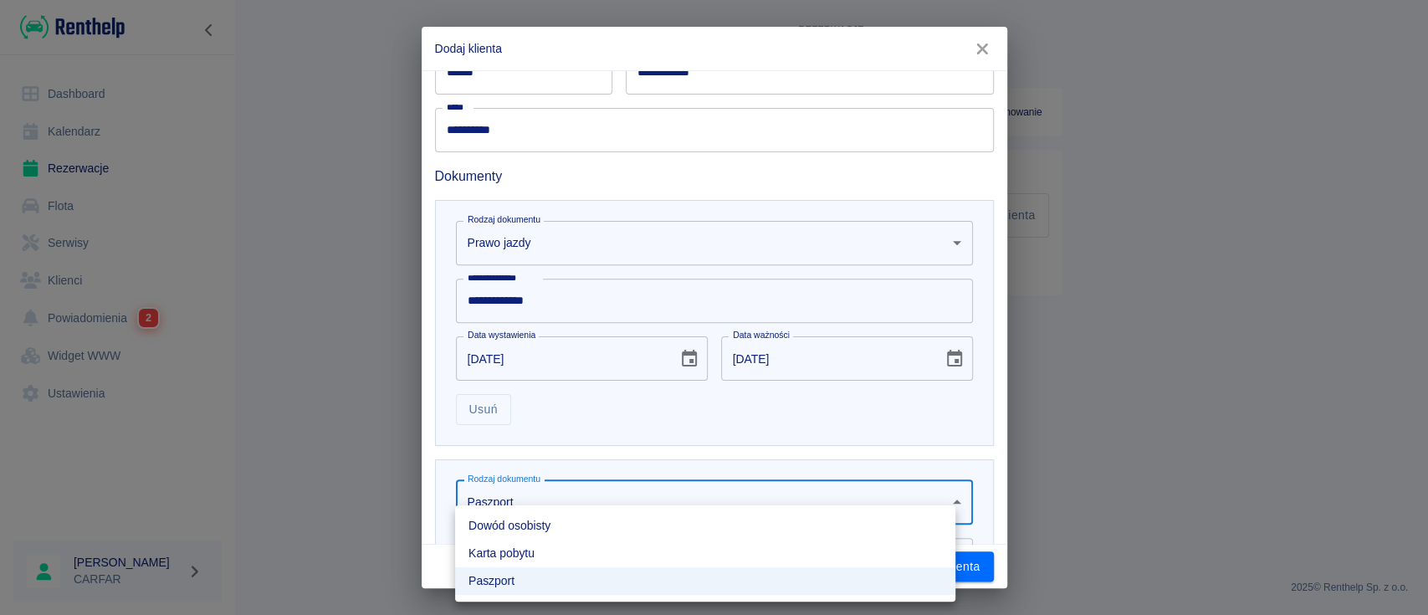
click at [592, 528] on li "Dowód osobisty" at bounding box center [705, 526] width 500 height 28
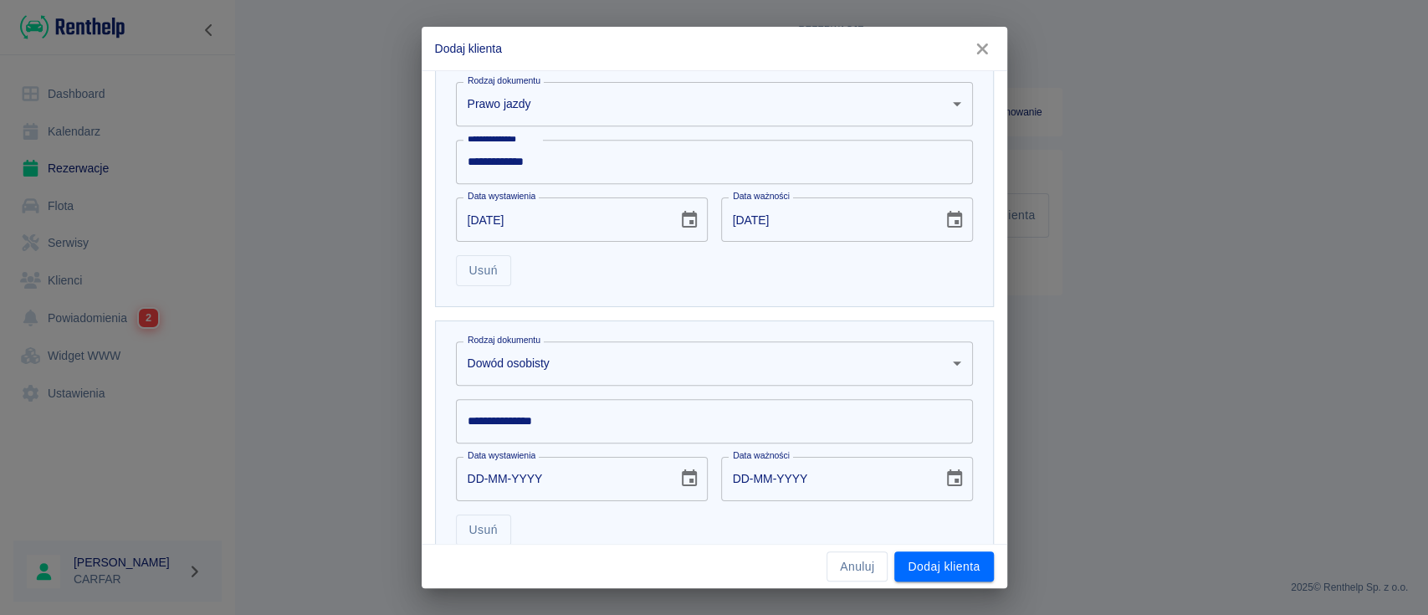
scroll to position [641, 0]
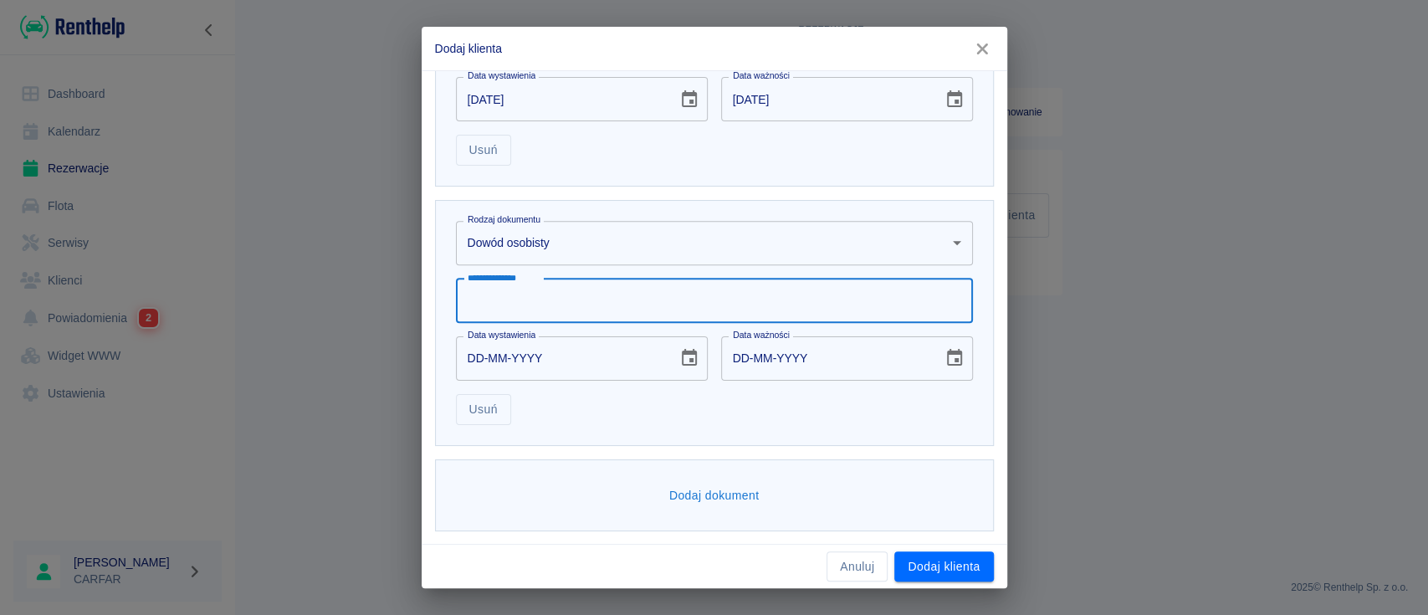
click at [544, 290] on div "**********" at bounding box center [714, 301] width 517 height 44
type input "*********"
click at [685, 358] on icon "Choose date" at bounding box center [689, 358] width 20 height 20
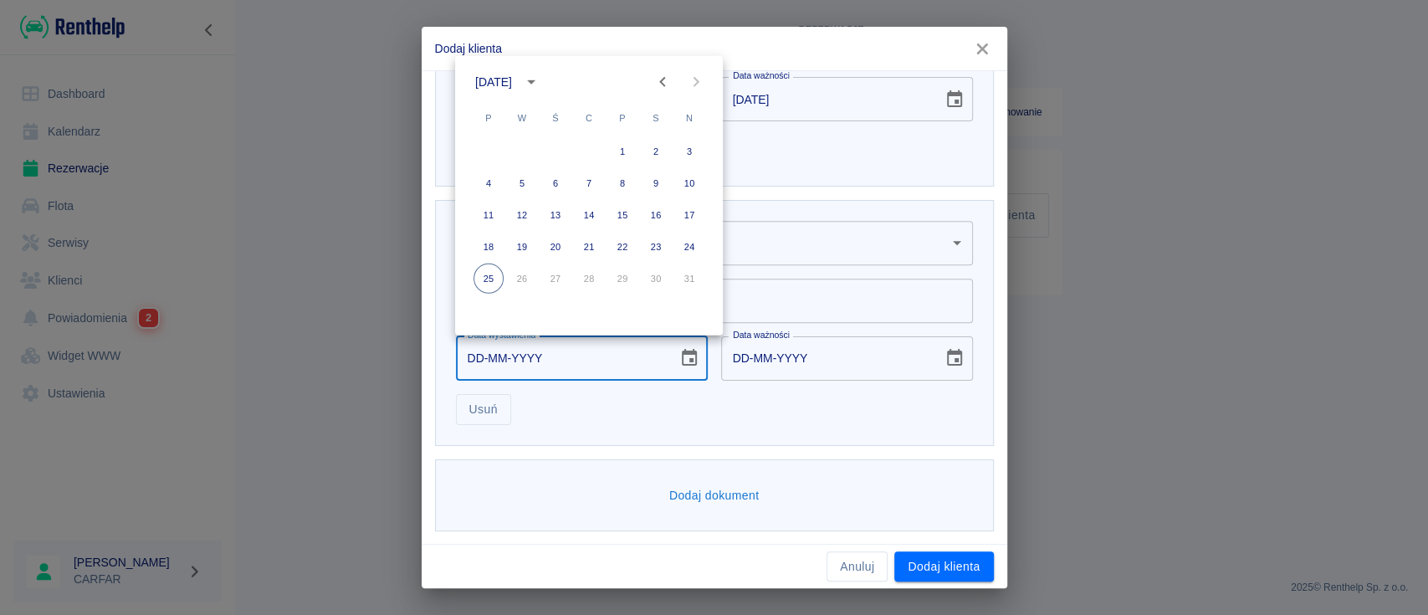
click at [517, 86] on div "[DATE]" at bounding box center [496, 82] width 42 height 18
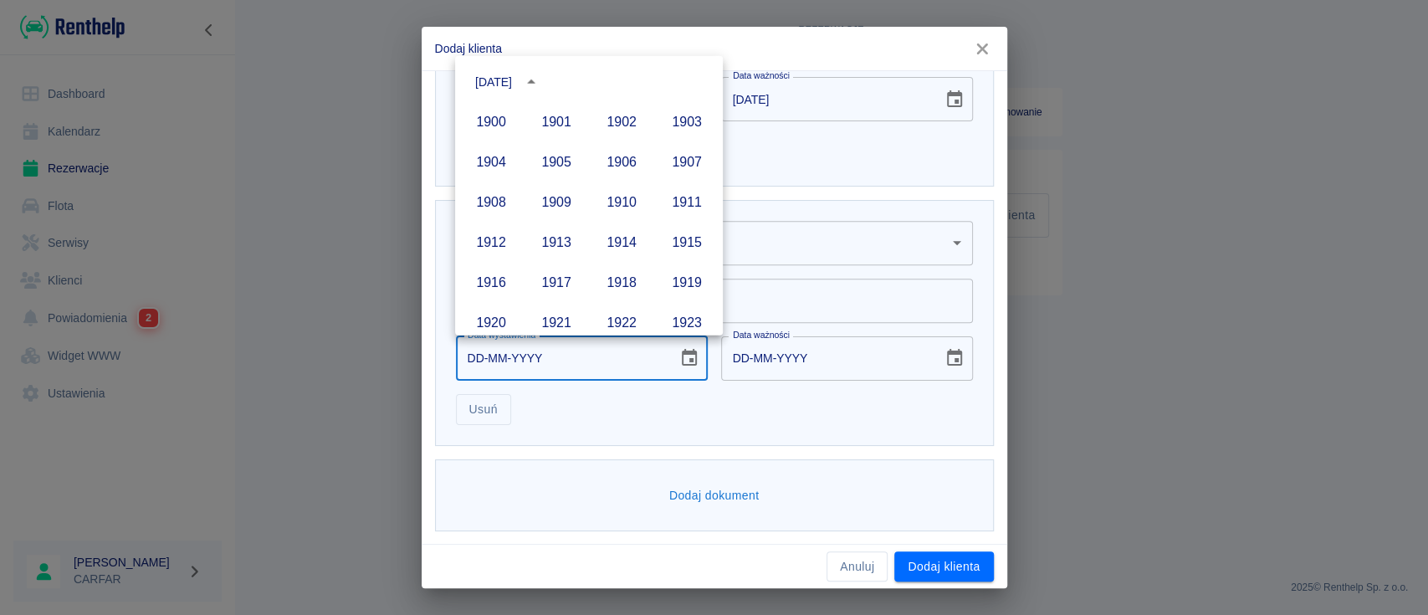
scroll to position [1148, 0]
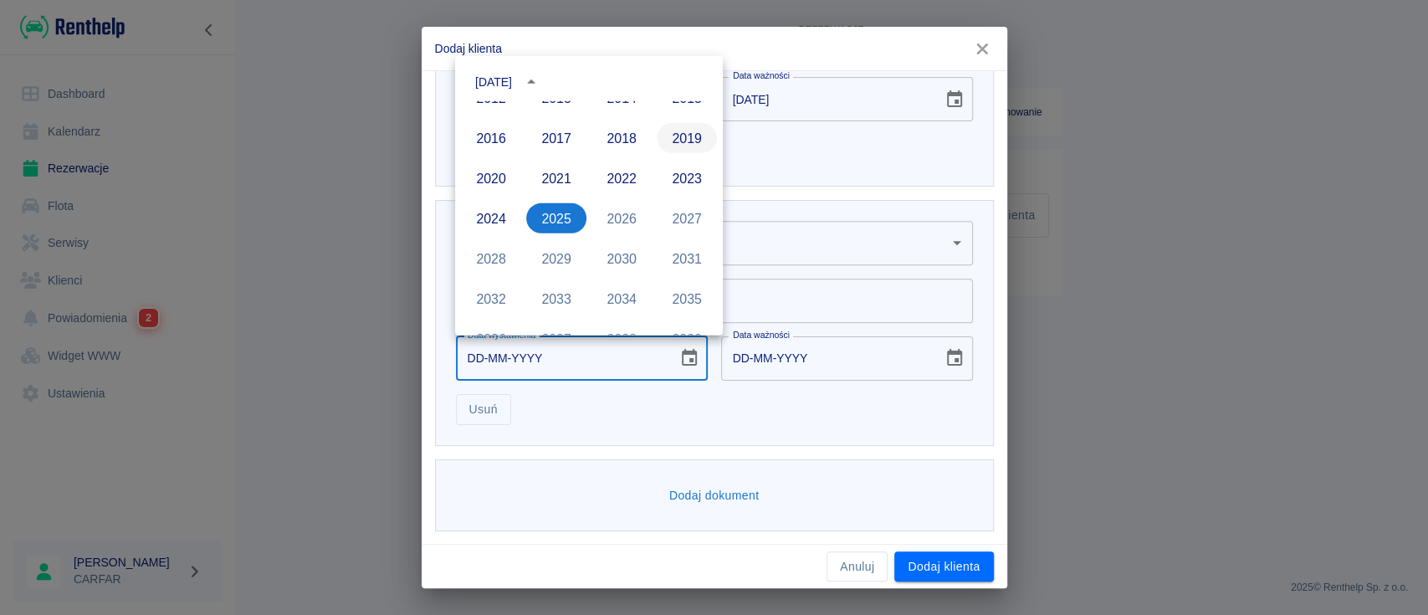
click at [686, 136] on button "2019" at bounding box center [687, 138] width 60 height 30
type input "[DATE]"
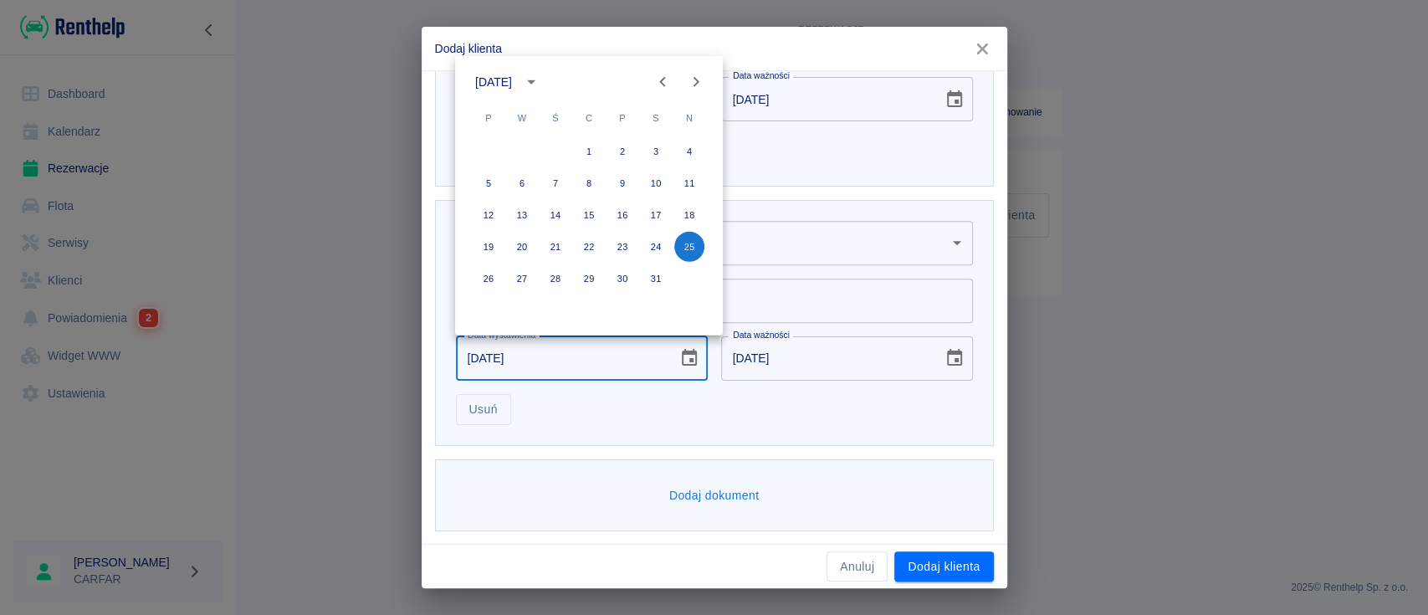
click at [660, 80] on icon "Previous month" at bounding box center [663, 82] width 20 height 20
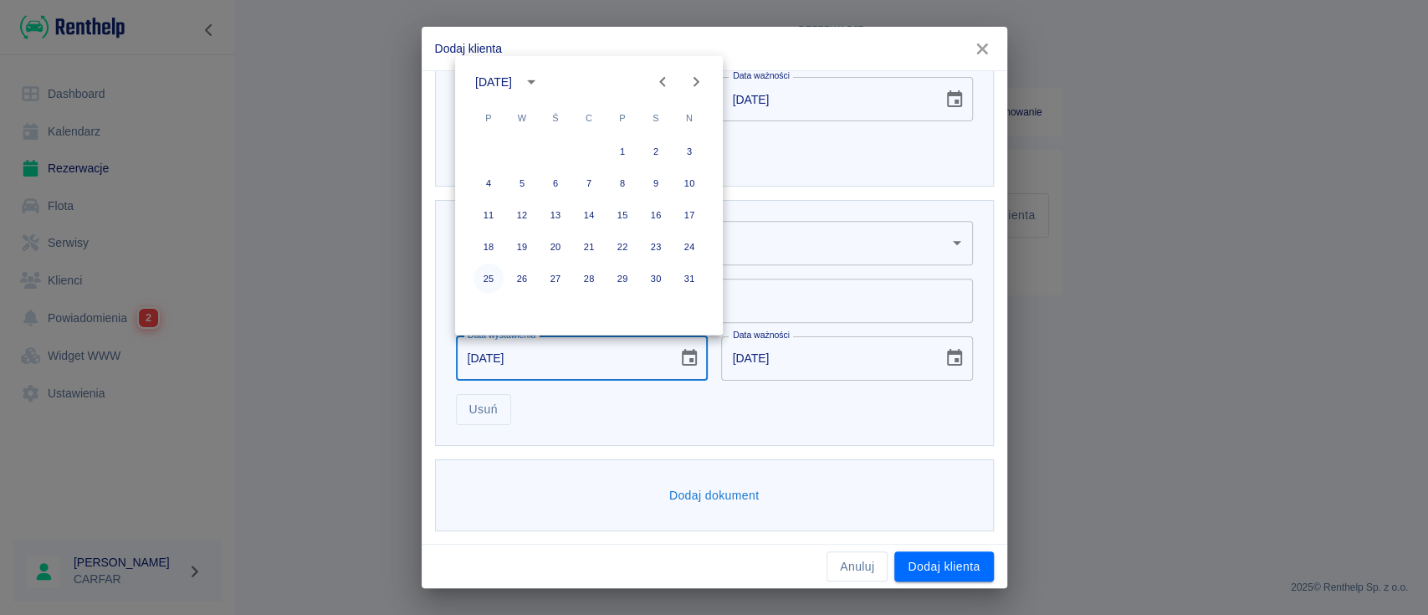
click at [489, 273] on button "25" at bounding box center [489, 279] width 30 height 30
type input "[DATE]"
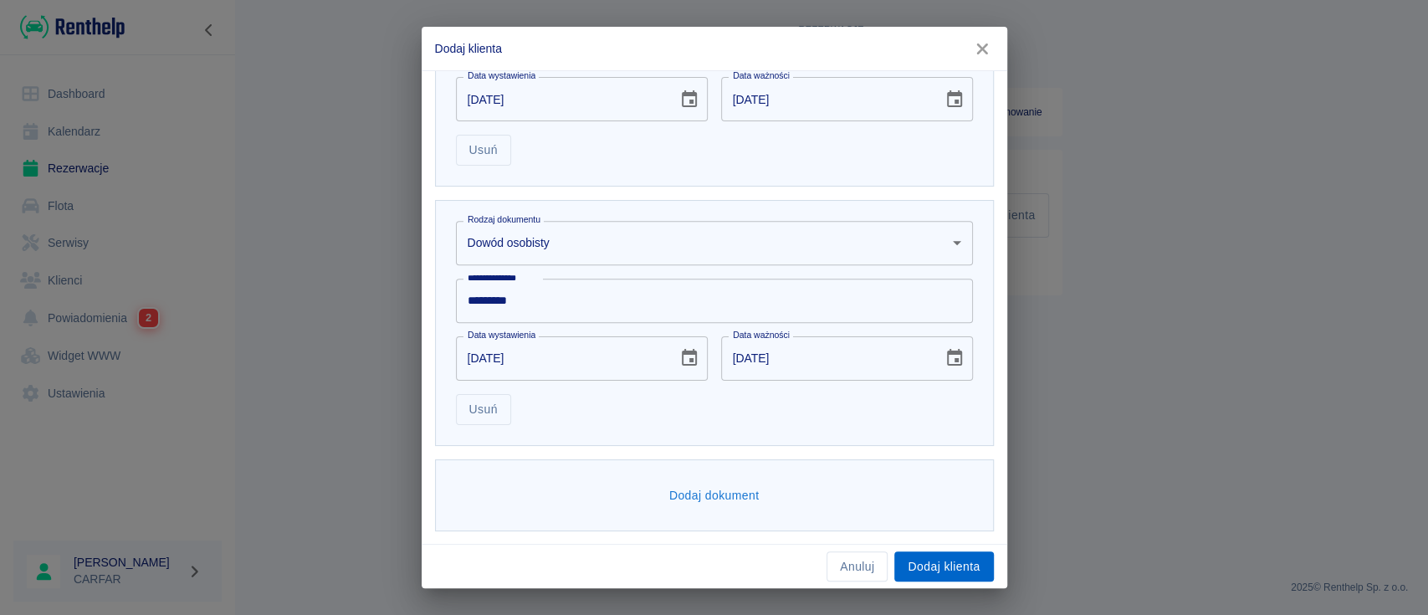
click at [954, 560] on button "Dodaj klienta" at bounding box center [944, 566] width 99 height 31
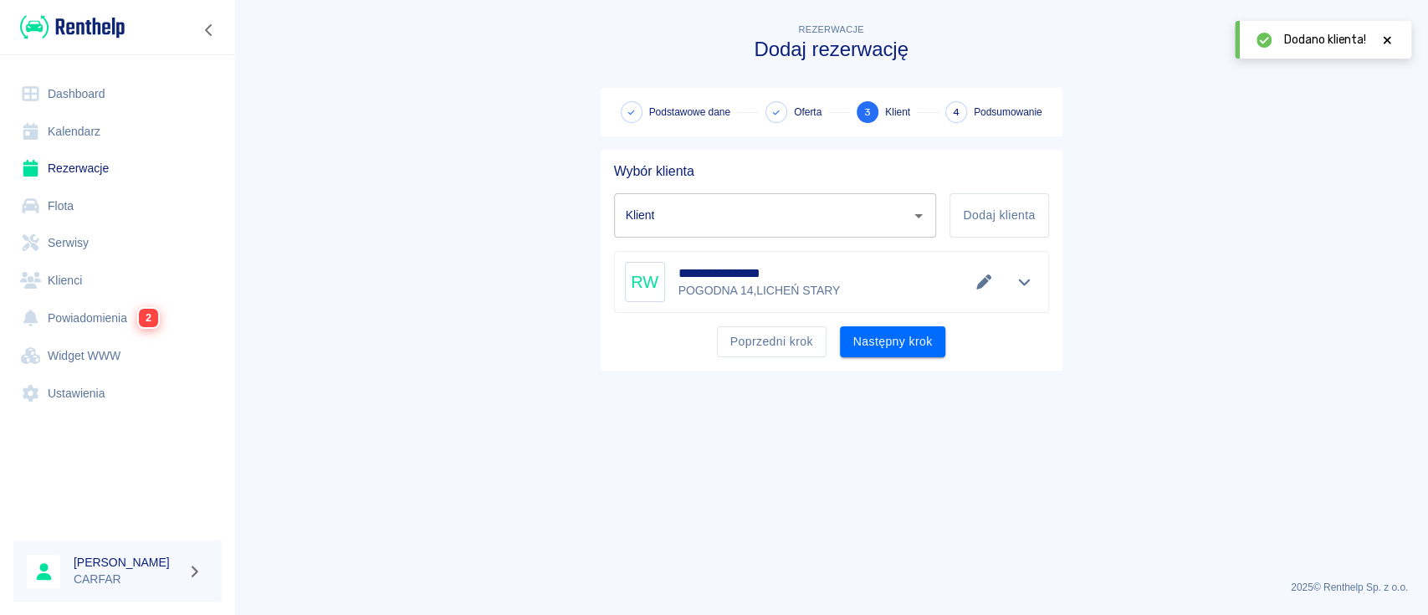
type input "[PERSON_NAME] ([PHONE_NUMBER])"
click at [907, 348] on button "Następny krok" at bounding box center [893, 341] width 106 height 31
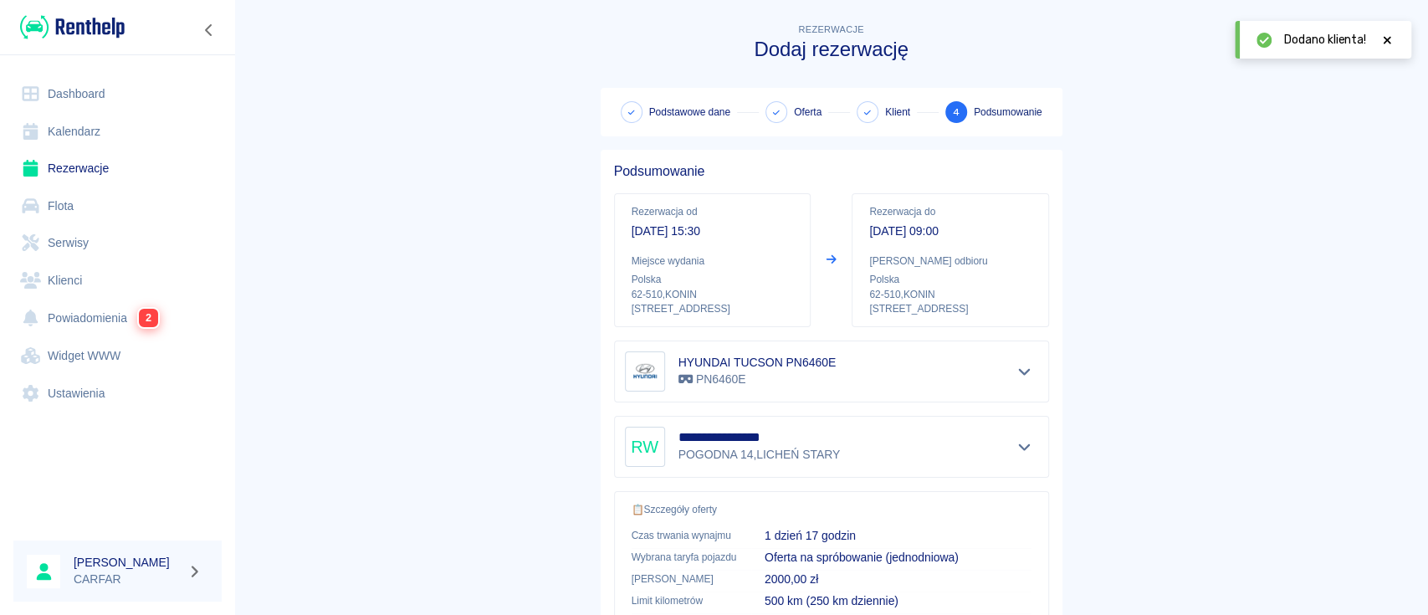
scroll to position [310, 0]
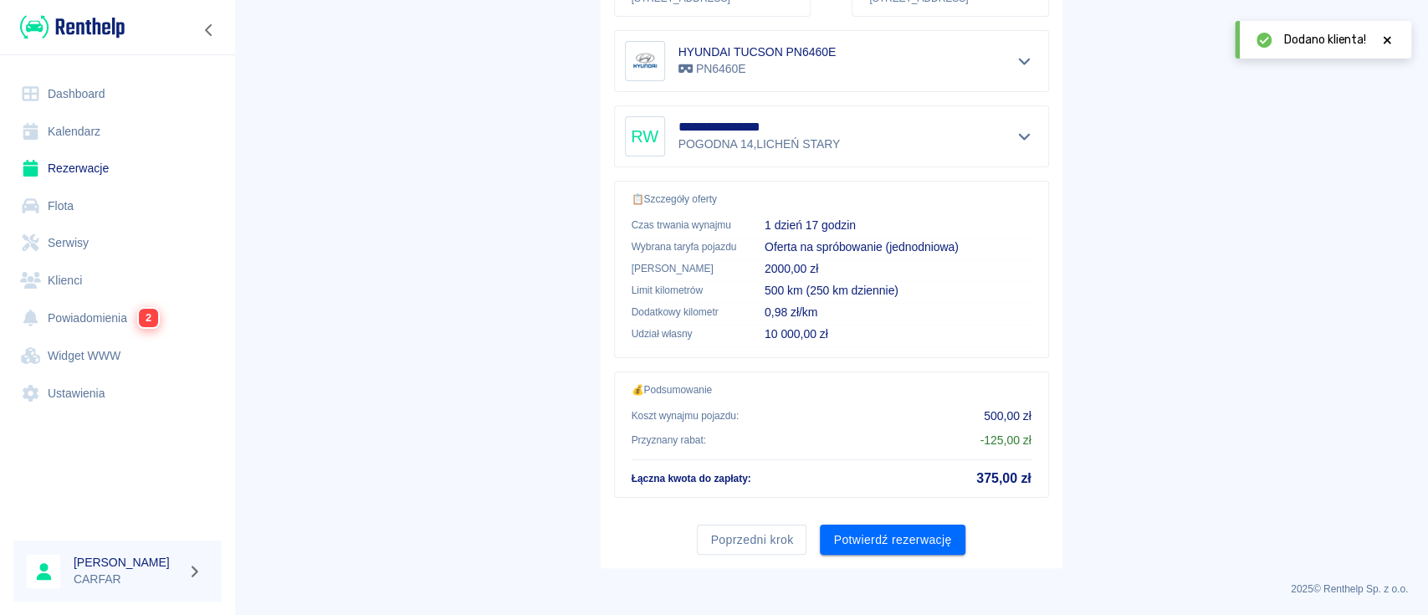
click at [886, 540] on button "Potwierdź rezerwację" at bounding box center [892, 540] width 145 height 31
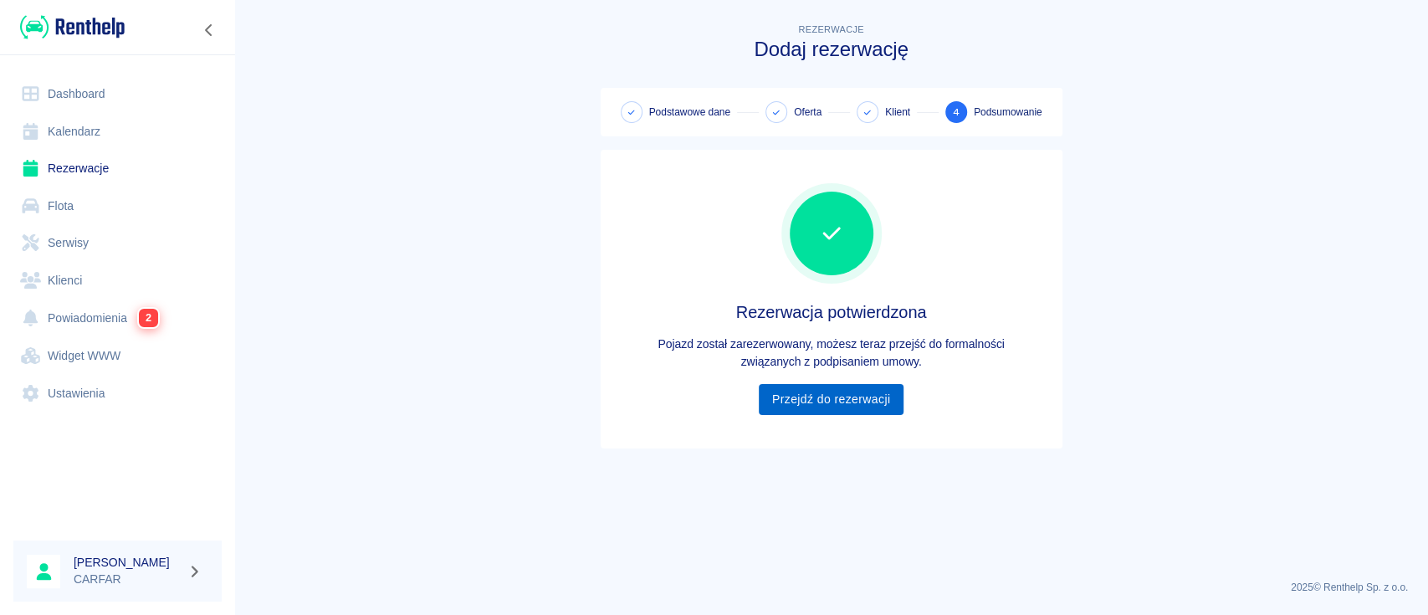
click at [806, 398] on link "Przejdź do rezerwacji" at bounding box center [831, 399] width 145 height 31
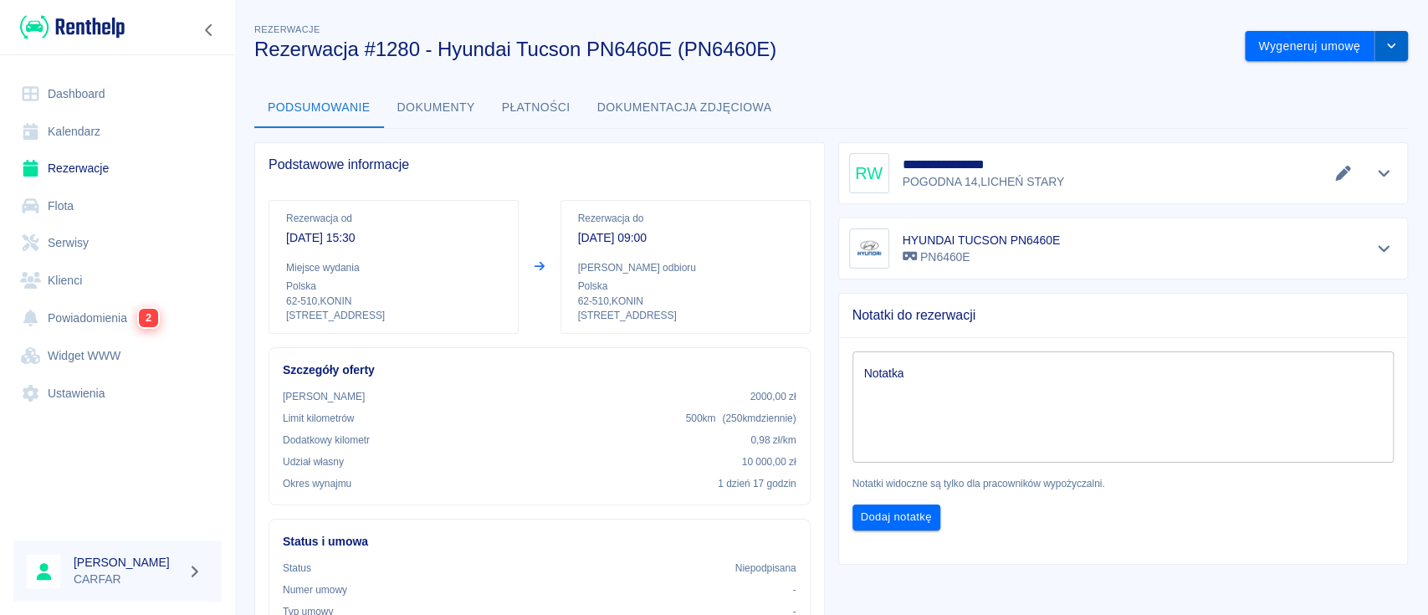
click at [1375, 52] on button "drop-down" at bounding box center [1391, 46] width 33 height 31
click at [1076, 90] on div "Podsumowanie Dokumenty Płatności Dokumentacja zdjęciowa" at bounding box center [831, 108] width 1154 height 40
click at [1256, 51] on button "Wygeneruj umowę" at bounding box center [1310, 46] width 130 height 31
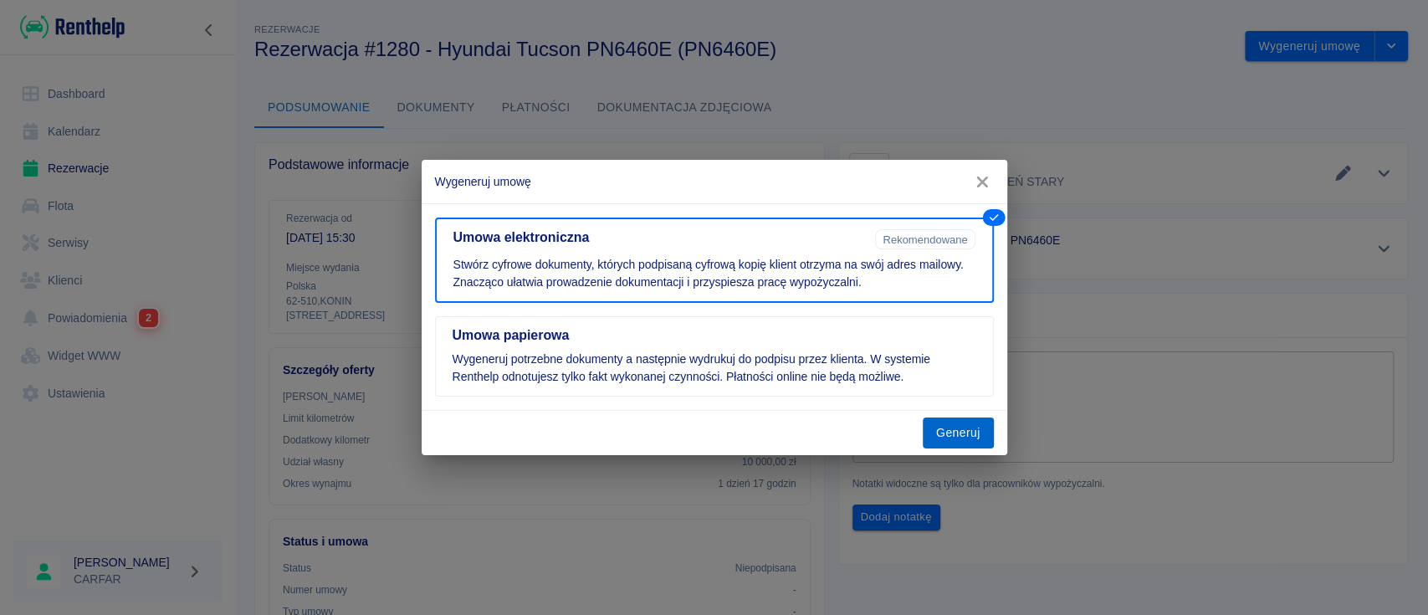
click at [946, 423] on button "Generuj" at bounding box center [958, 433] width 71 height 31
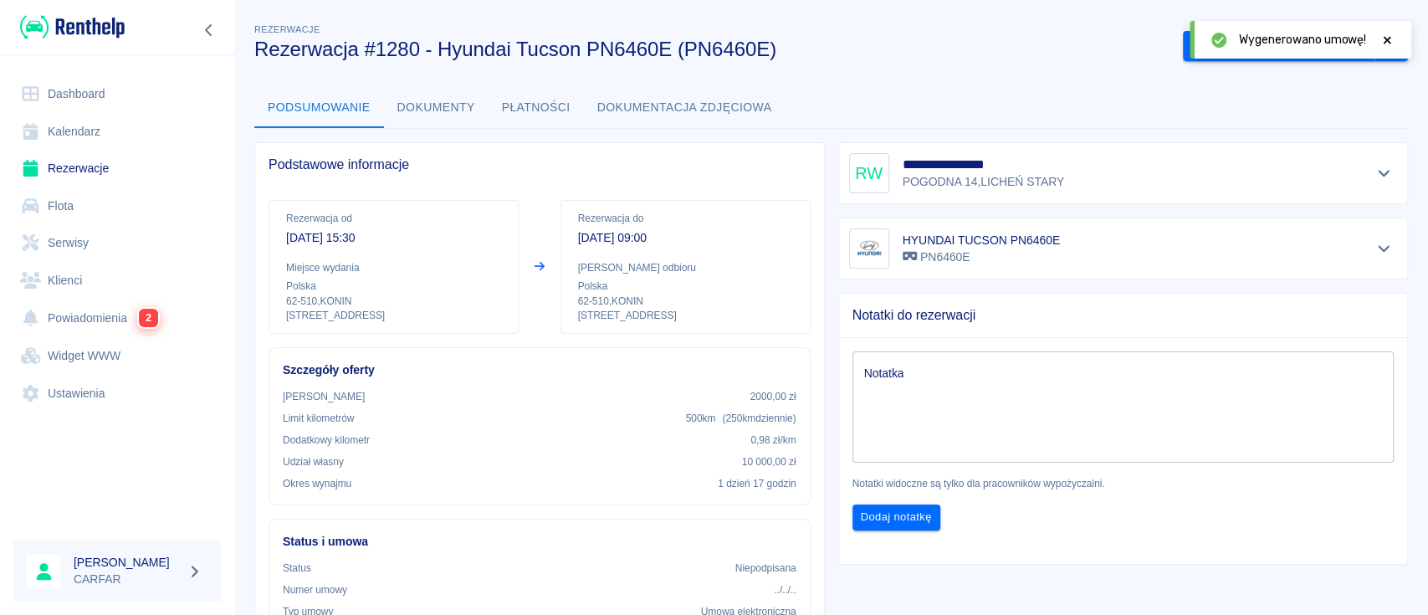
click at [1392, 38] on icon at bounding box center [1387, 40] width 15 height 12
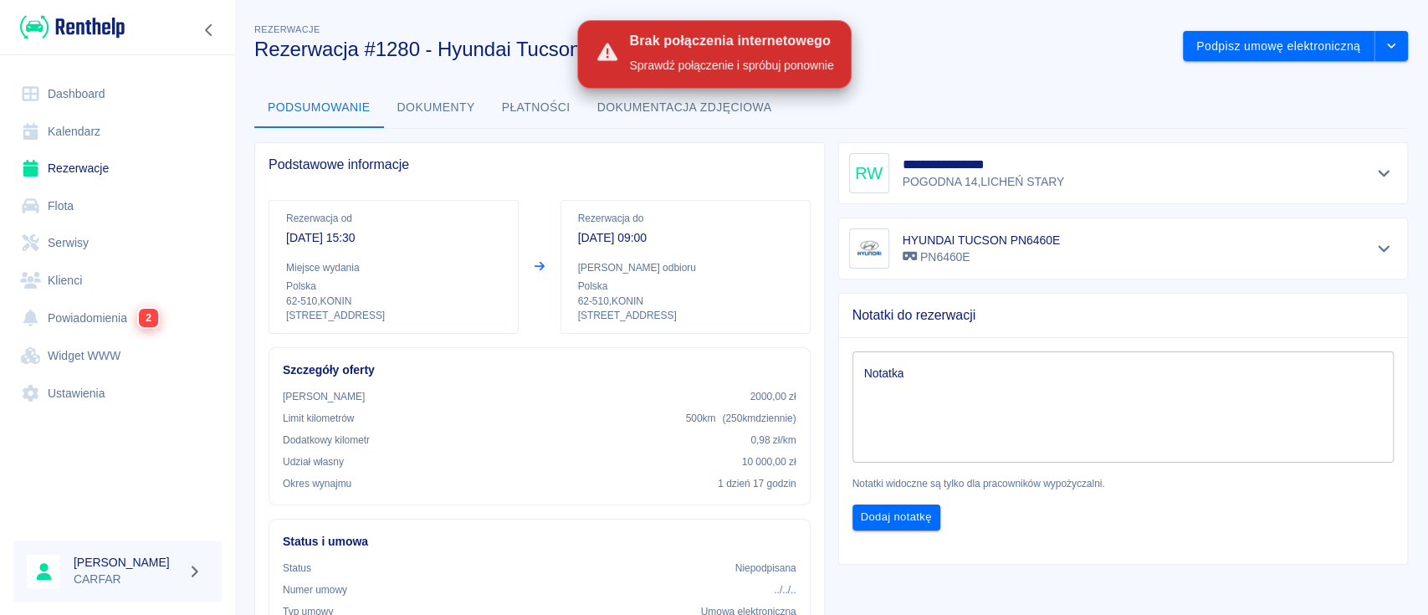
click at [90, 88] on link "Dashboard" at bounding box center [117, 94] width 208 height 38
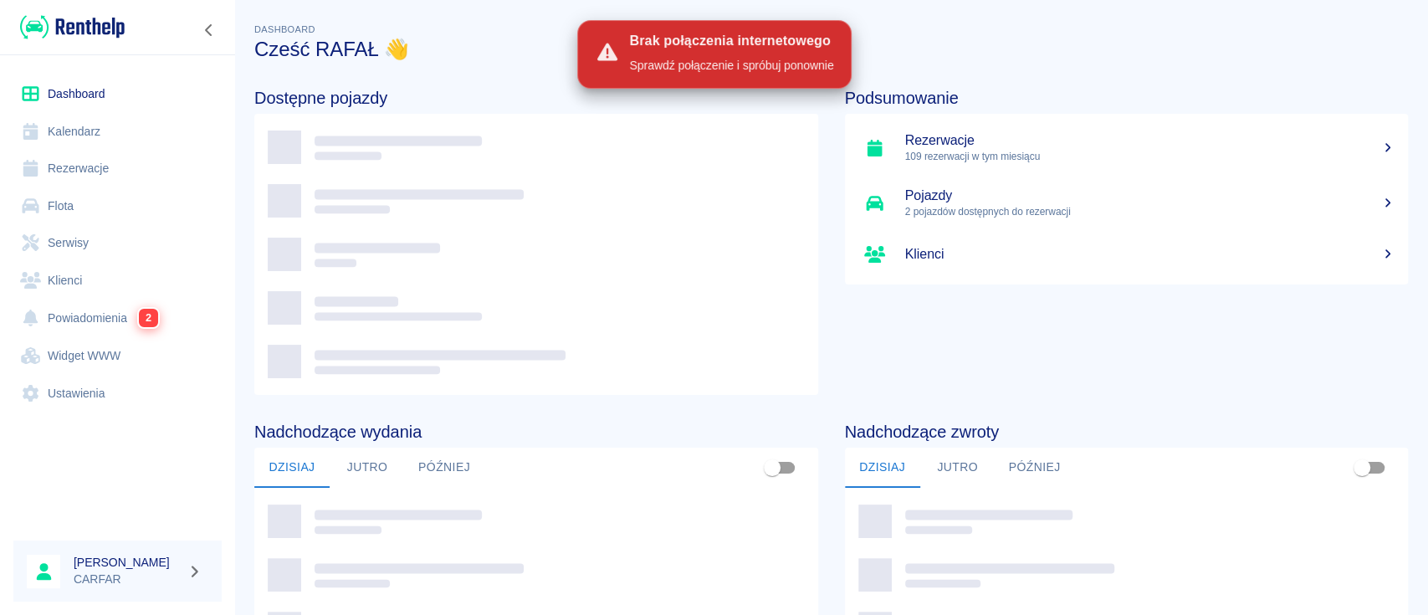
click at [937, 461] on button "Jutro" at bounding box center [957, 468] width 75 height 40
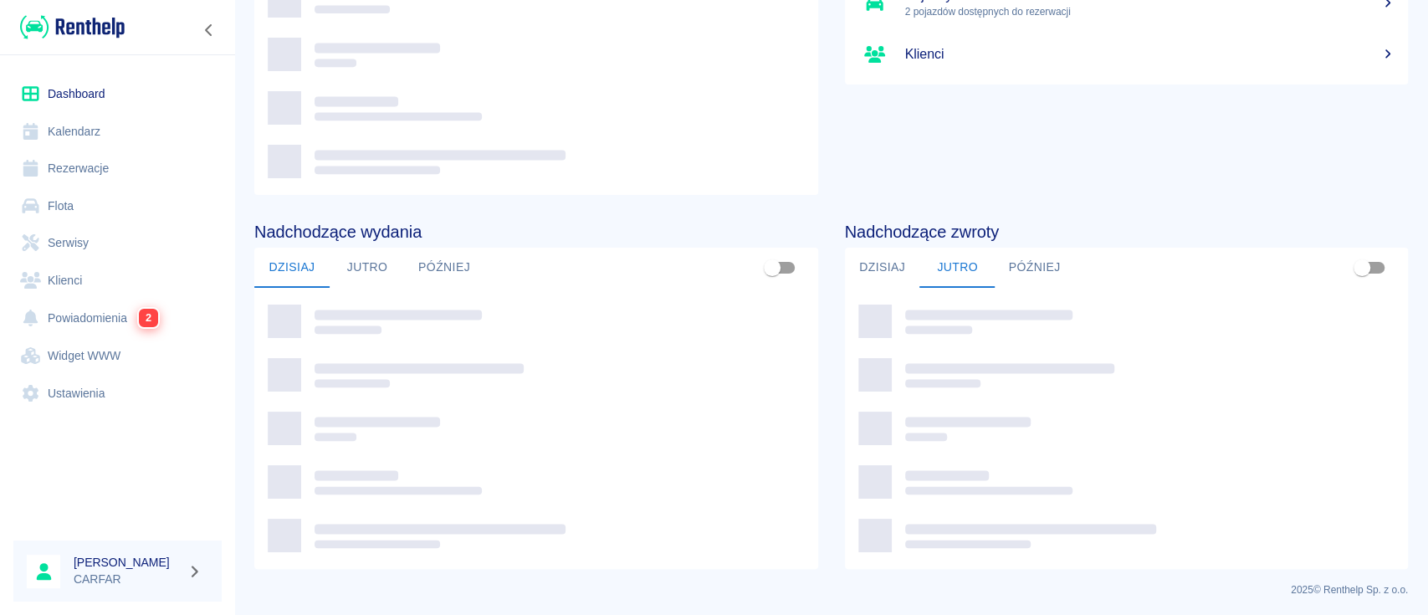
scroll to position [202, 0]
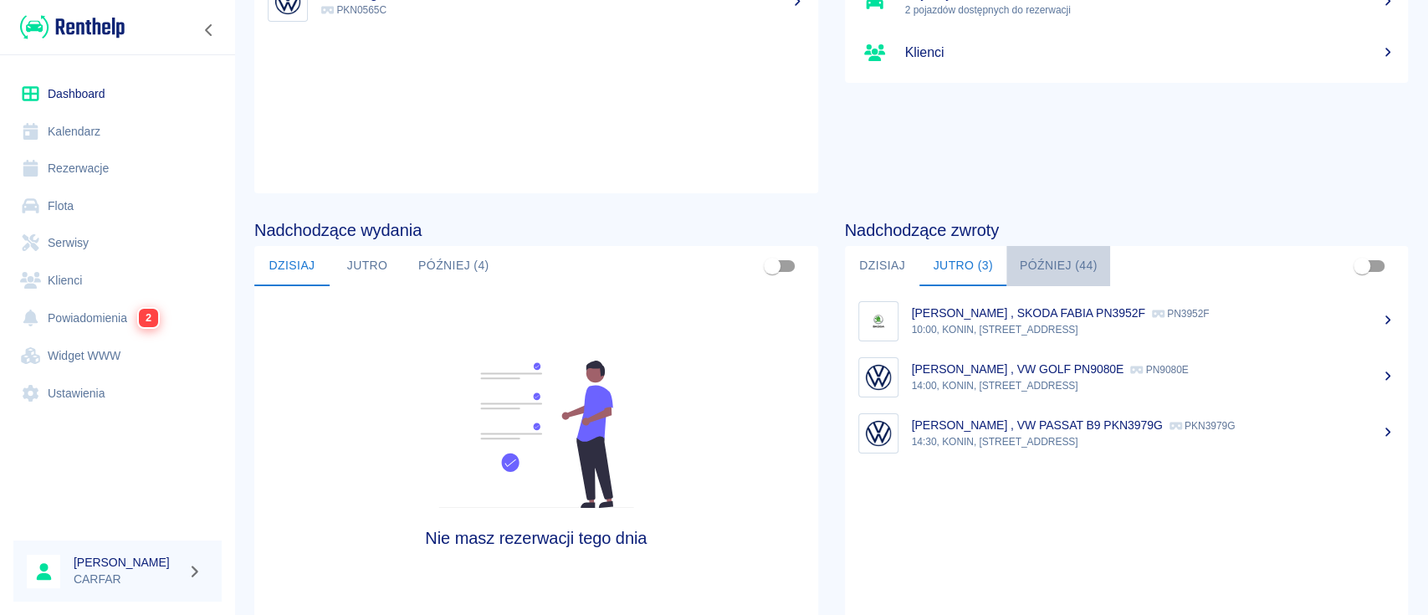
click at [1040, 260] on button "Później (44)" at bounding box center [1059, 266] width 105 height 40
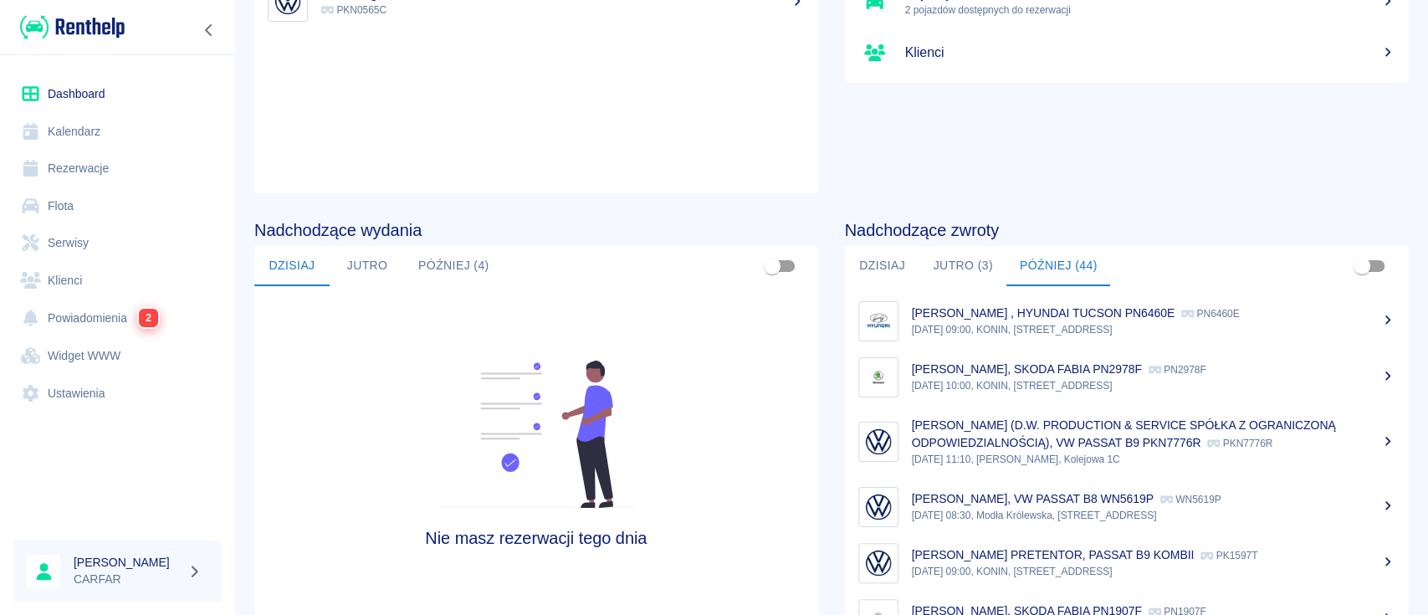
click at [134, 117] on link "Kalendarz" at bounding box center [117, 132] width 208 height 38
